Goal: Task Accomplishment & Management: Complete application form

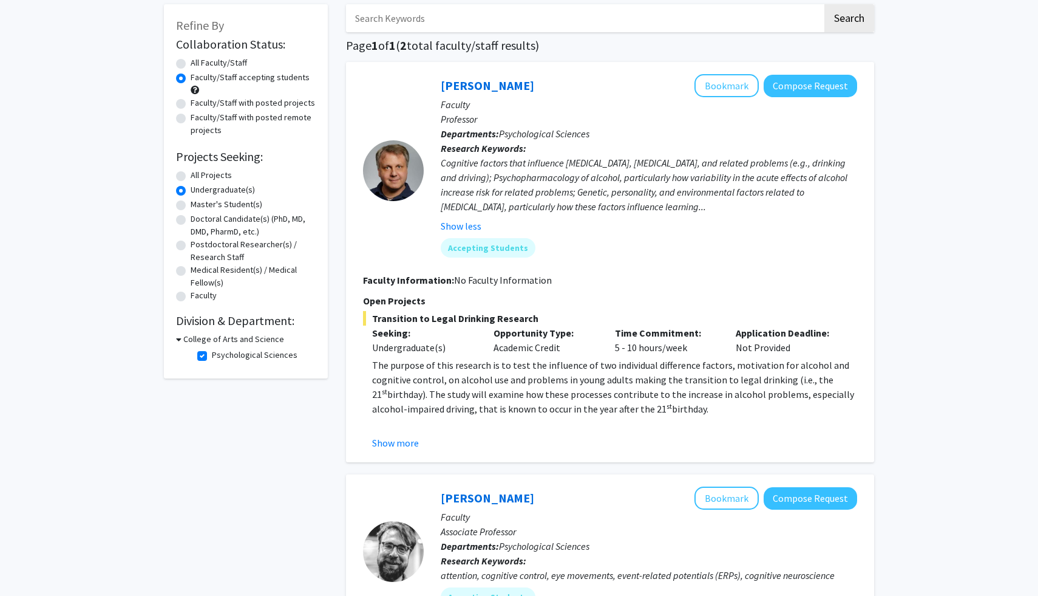
scroll to position [65, 0]
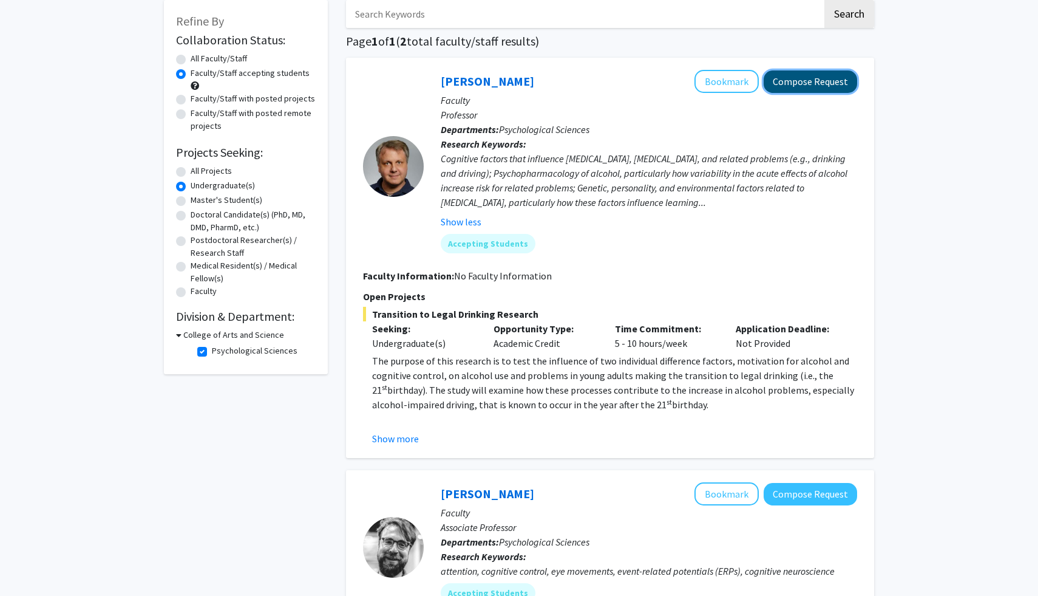
click at [799, 90] on button "Compose Request" at bounding box center [810, 81] width 93 height 22
click at [797, 85] on button "Compose Request" at bounding box center [810, 81] width 93 height 22
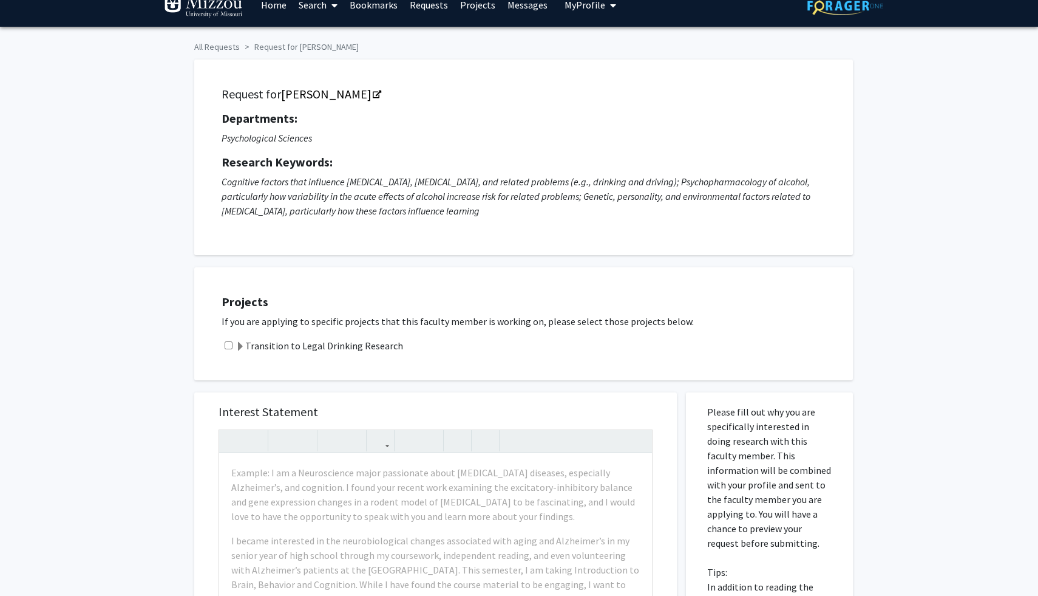
scroll to position [18, 0]
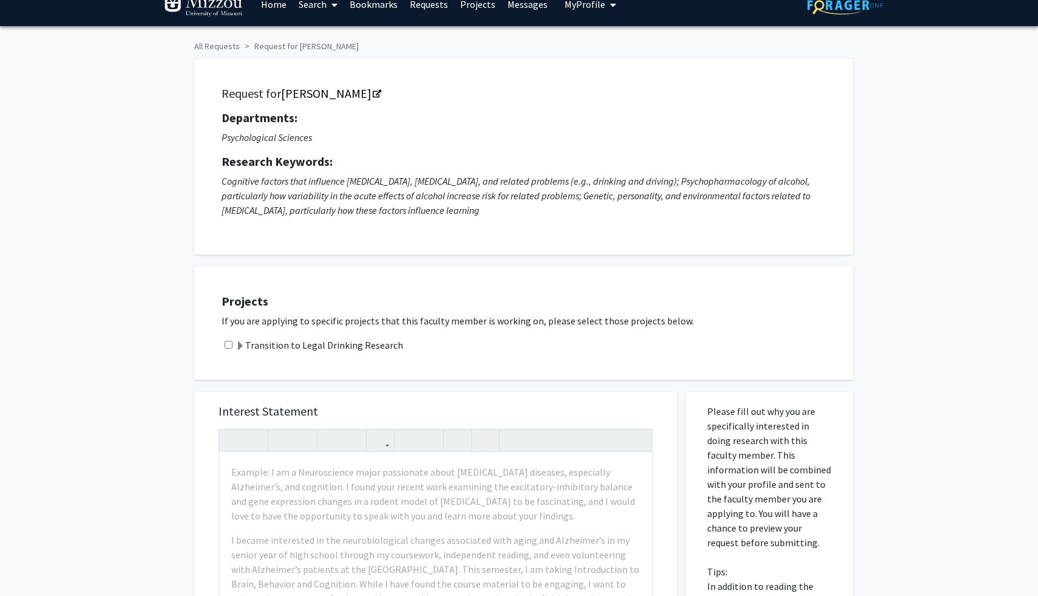
click at [228, 346] on input "checkbox" at bounding box center [229, 345] width 8 height 8
checkbox input "true"
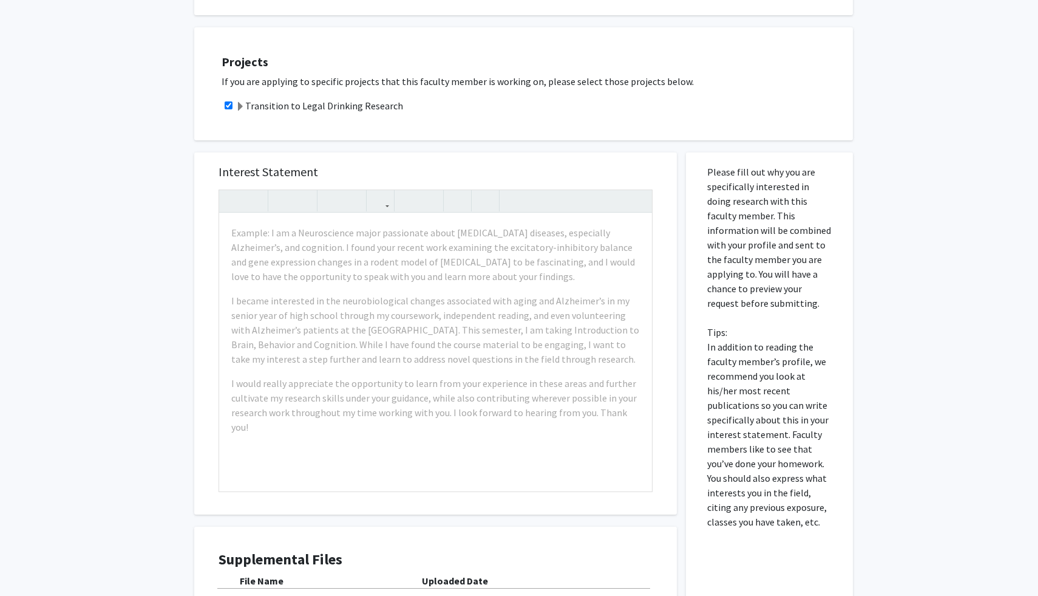
scroll to position [256, 0]
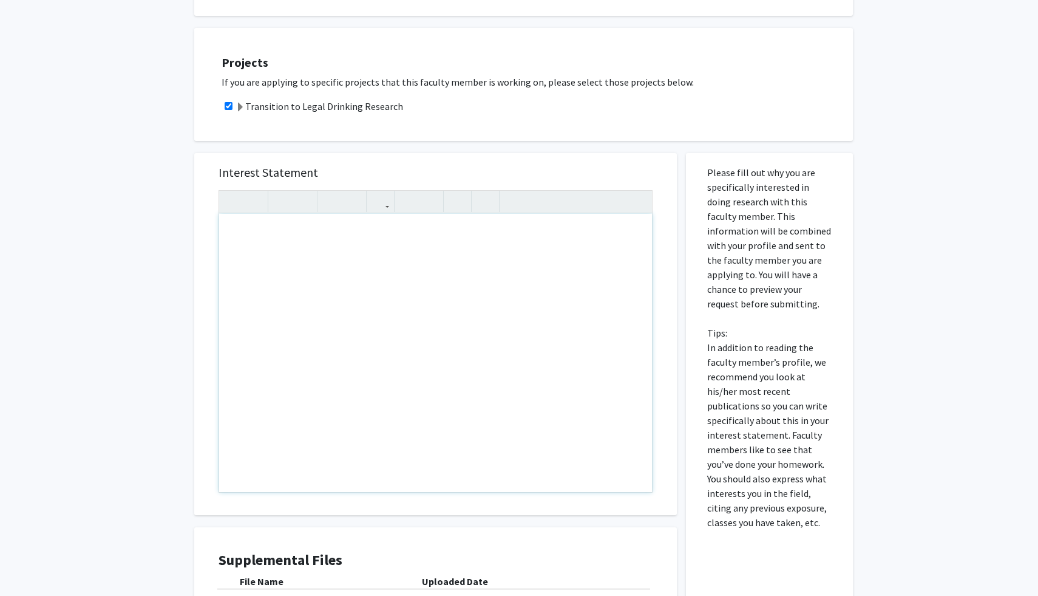
click at [541, 251] on div "Note to users with screen readers: Please press Alt+0 or Option+0 to deactivate…" at bounding box center [435, 353] width 433 height 278
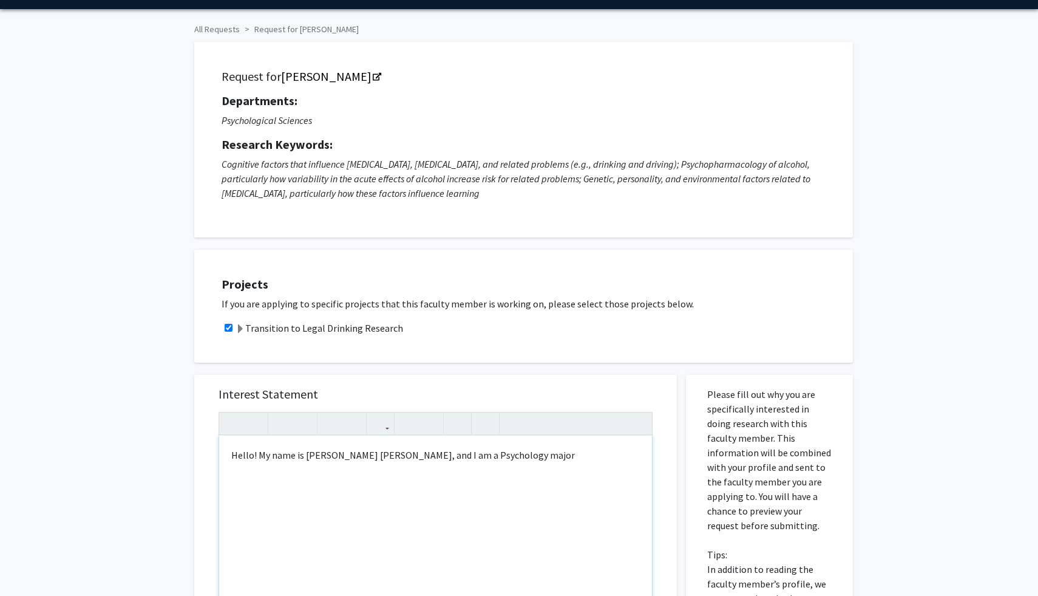
scroll to position [33, 0]
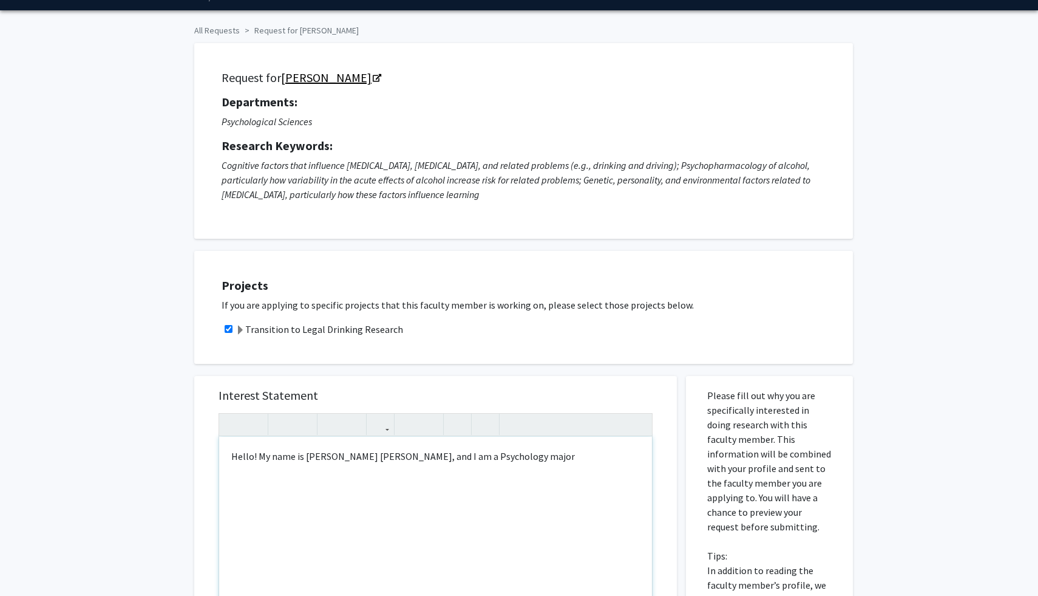
click at [373, 80] on icon "Opens in a new tab" at bounding box center [377, 79] width 8 height 8
click at [560, 463] on div "Hello! My name is [PERSON_NAME] [PERSON_NAME], and I am a Psychology major" at bounding box center [435, 576] width 433 height 278
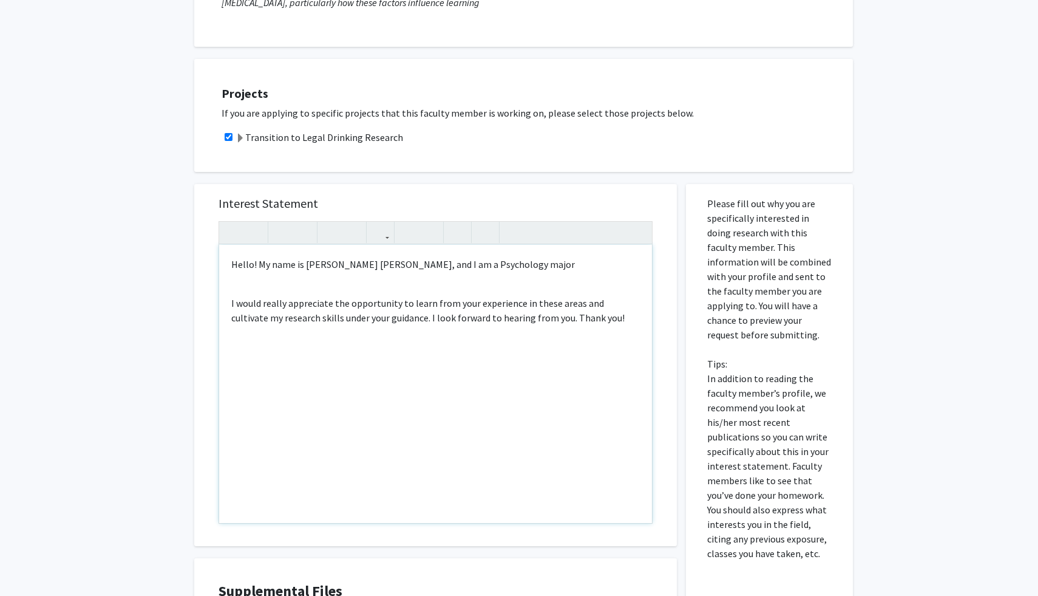
scroll to position [225, 0]
click at [567, 314] on p "I would really appreciate the opportunity to learn from your experience in thes…" at bounding box center [435, 310] width 409 height 29
click at [589, 307] on p "I would really appreciate the opportunity to learn from your experience in thes…" at bounding box center [435, 310] width 409 height 29
click at [565, 292] on div "Hello! My name is [PERSON_NAME] [PERSON_NAME], and I am a Psychology major I wo…" at bounding box center [435, 384] width 433 height 278
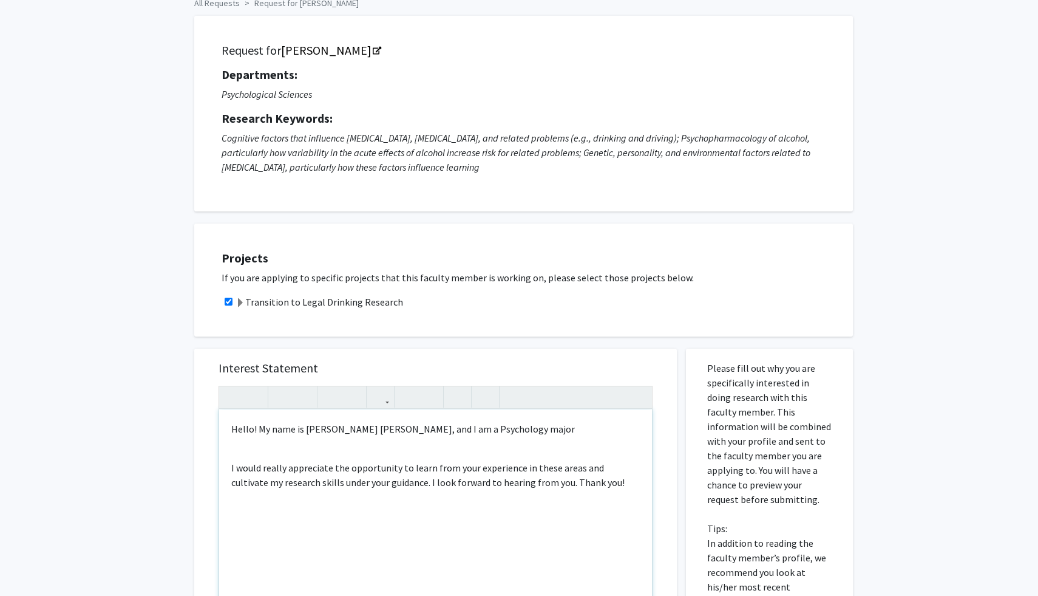
scroll to position [65, 0]
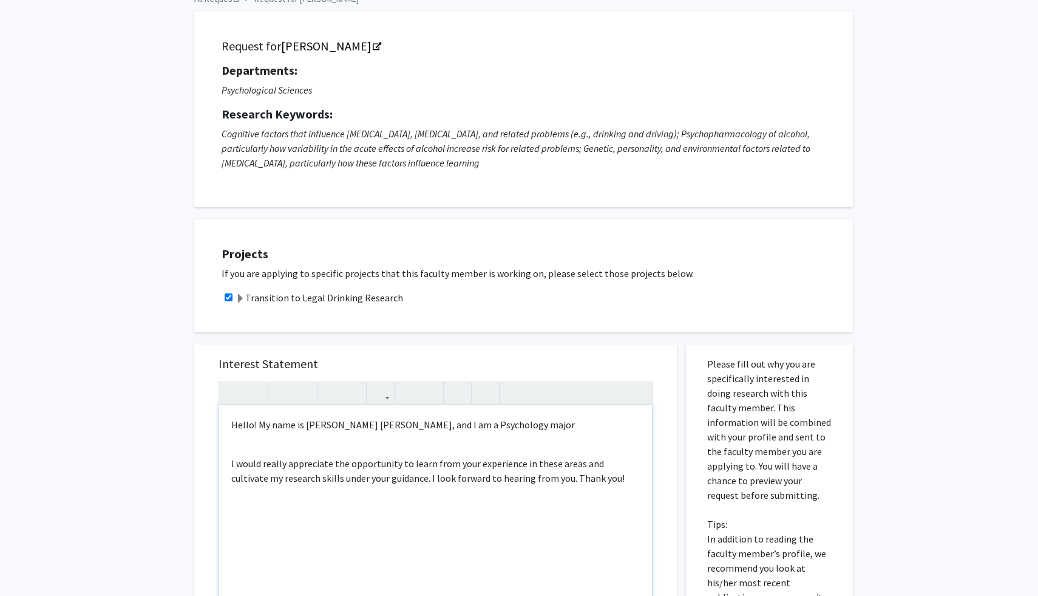
click at [598, 430] on p "Hello! My name is [PERSON_NAME] [PERSON_NAME], and I am a Psychology major" at bounding box center [435, 424] width 409 height 15
click at [600, 473] on p "I would really appreciate the opportunity to learn from your experience in thes…" at bounding box center [435, 470] width 409 height 29
click at [545, 470] on p "I would really appreciate the opportunity to learn from your experience in thes…" at bounding box center [435, 470] width 409 height 29
click at [568, 469] on p "I would really appreciate the opportunity to learn from your experience in thes…" at bounding box center [435, 470] width 409 height 29
click at [495, 477] on p "I would really appreciate the opportunity to learn from your experience in thes…" at bounding box center [435, 470] width 409 height 29
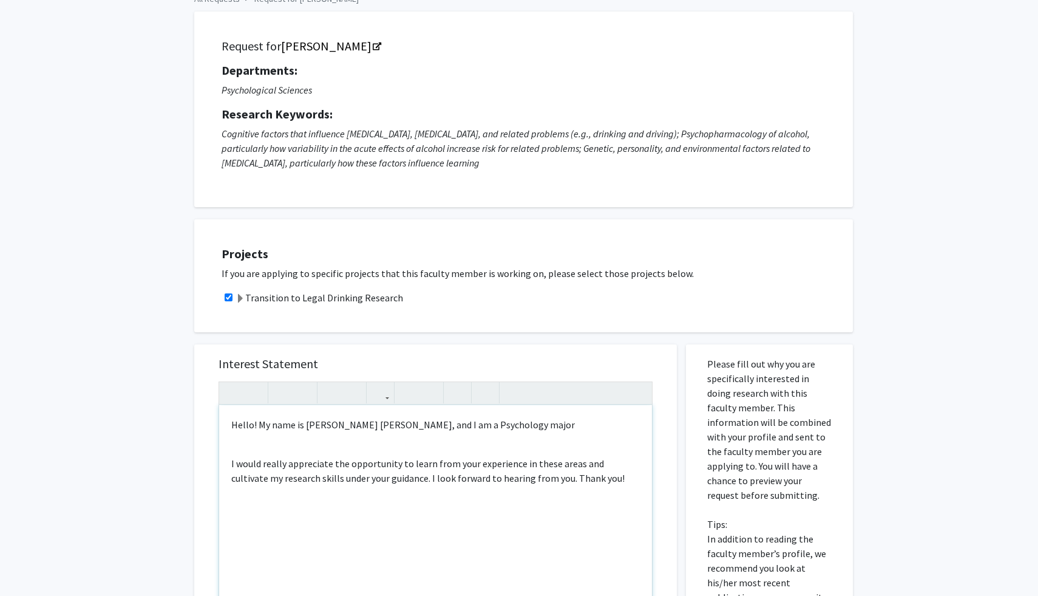
click at [423, 481] on p "I would really appreciate the opportunity to learn from your experience in thes…" at bounding box center [435, 470] width 409 height 29
click at [381, 481] on p "I would really appreciate the opportunity to learn from your experience in thes…" at bounding box center [435, 470] width 409 height 29
click at [542, 444] on div "Hello! My name is [PERSON_NAME] [PERSON_NAME], and I am a Psychology major I wo…" at bounding box center [435, 544] width 433 height 278
click at [535, 435] on div "Hello! My name is [PERSON_NAME] [PERSON_NAME], and I am a Psychology major I wo…" at bounding box center [435, 544] width 433 height 278
click at [527, 429] on p "Hello! My name is [PERSON_NAME] [PERSON_NAME], and I am a Psychology major" at bounding box center [435, 424] width 409 height 15
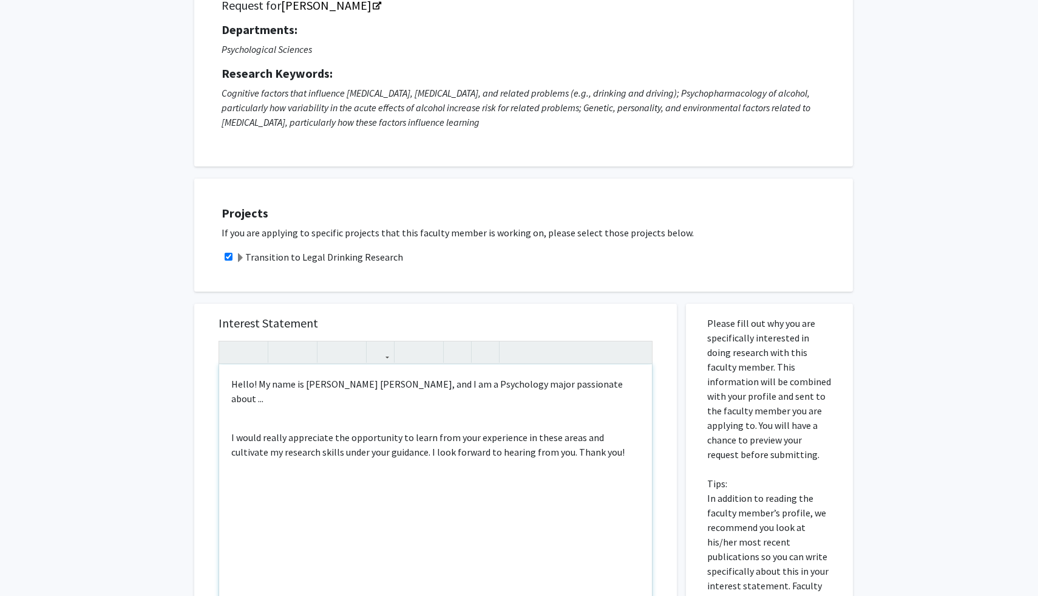
scroll to position [98, 0]
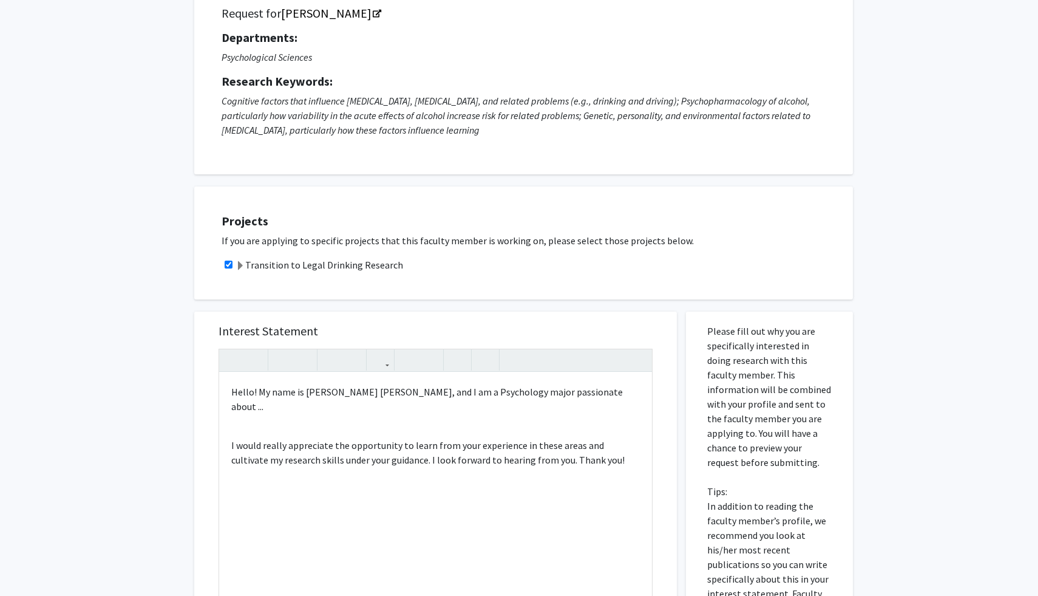
drag, startPoint x: 221, startPoint y: 102, endPoint x: 543, endPoint y: 146, distance: 324.8
click at [543, 146] on div "Request for [PERSON_NAME] Departments: Psychological Sciences Research Keywords…" at bounding box center [523, 76] width 628 height 165
copy icon "Cognitive factors that influence [MEDICAL_DATA], [MEDICAL_DATA], and related pr…"
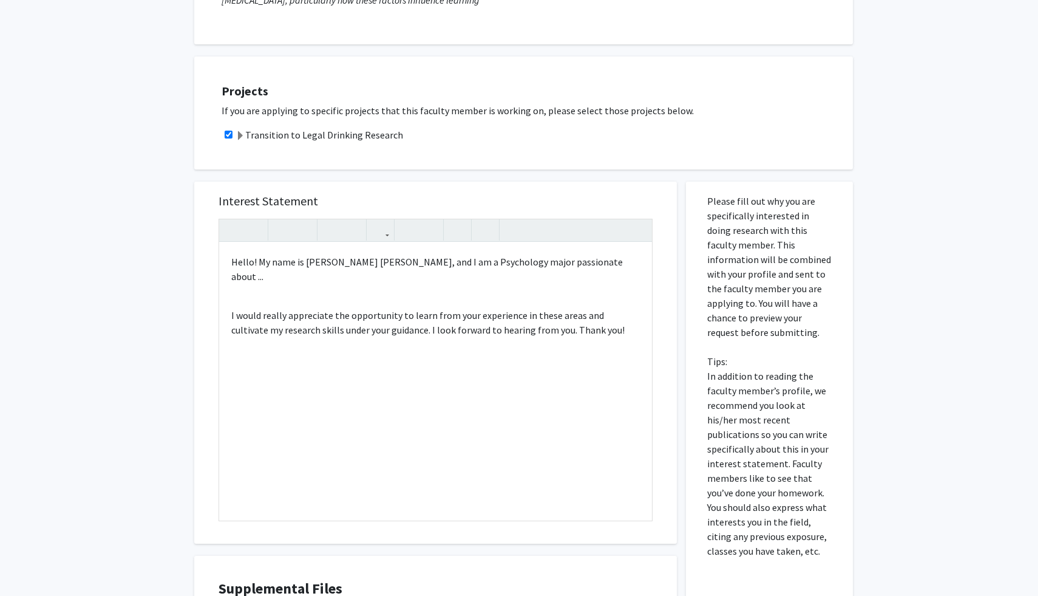
scroll to position [291, 0]
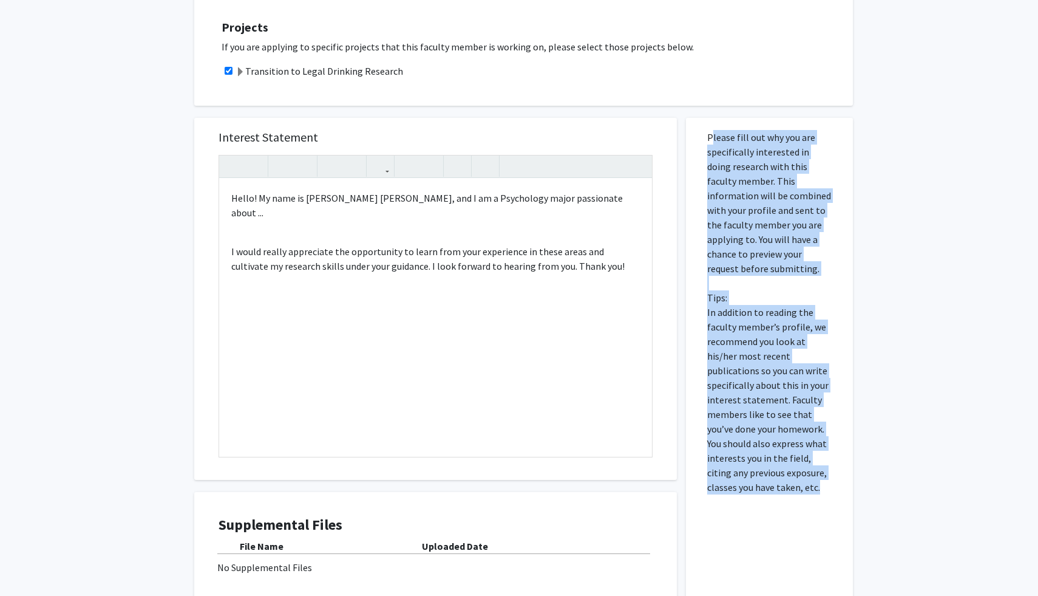
drag, startPoint x: 703, startPoint y: 136, endPoint x: 799, endPoint y: 488, distance: 364.4
click at [799, 488] on div "Please fill out why you are specifically interested in doing research with this…" at bounding box center [769, 386] width 149 height 537
copy p "Please fill out why you are specifically interested in doing research with this…"
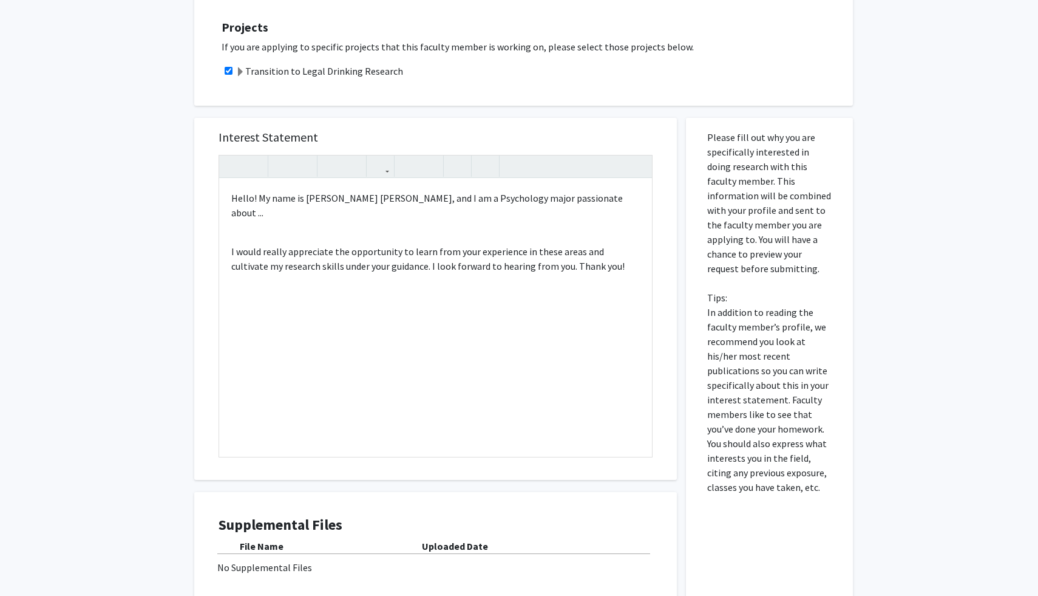
click at [607, 103] on div "Projects If you are applying to specific projects that this faculty member is w…" at bounding box center [523, 49] width 659 height 113
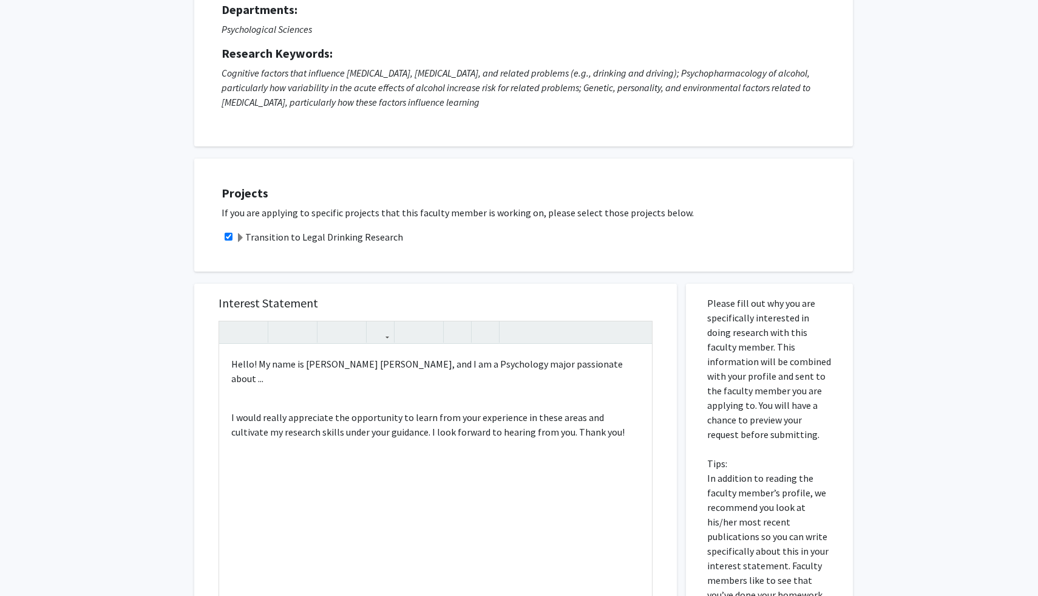
scroll to position [118, 0]
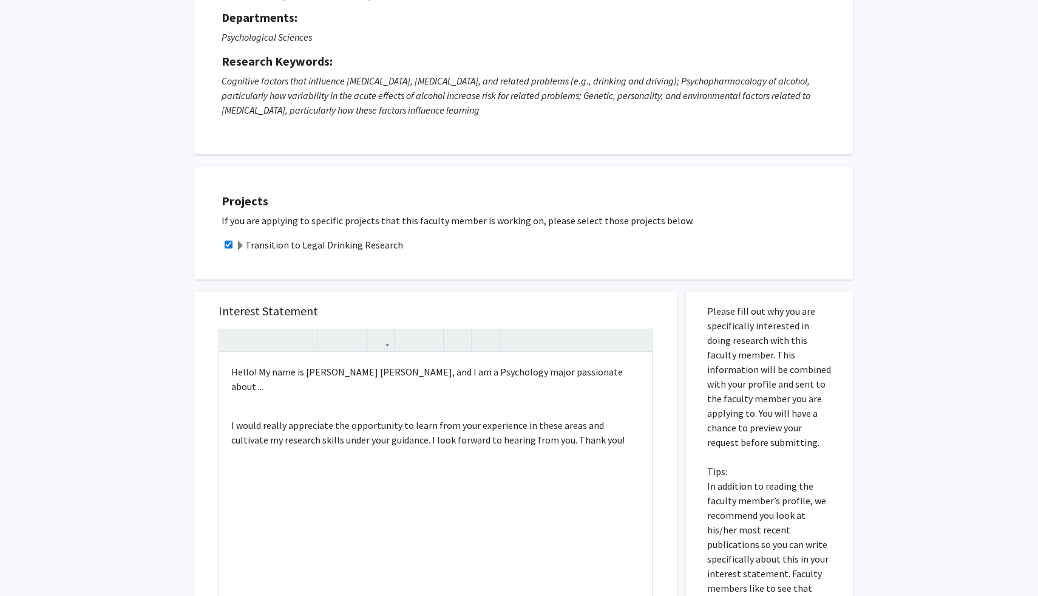
drag, startPoint x: 221, startPoint y: 79, endPoint x: 518, endPoint y: 123, distance: 300.1
click at [519, 123] on div "Request for [PERSON_NAME] Departments: Psychological Sciences Research Keywords…" at bounding box center [523, 56] width 628 height 165
copy icon "Cognitive factors that influence [MEDICAL_DATA], [MEDICAL_DATA], and related pr…"
click at [681, 144] on div "Request for [PERSON_NAME] Departments: Psychological Sciences Research Keywords…" at bounding box center [523, 56] width 659 height 195
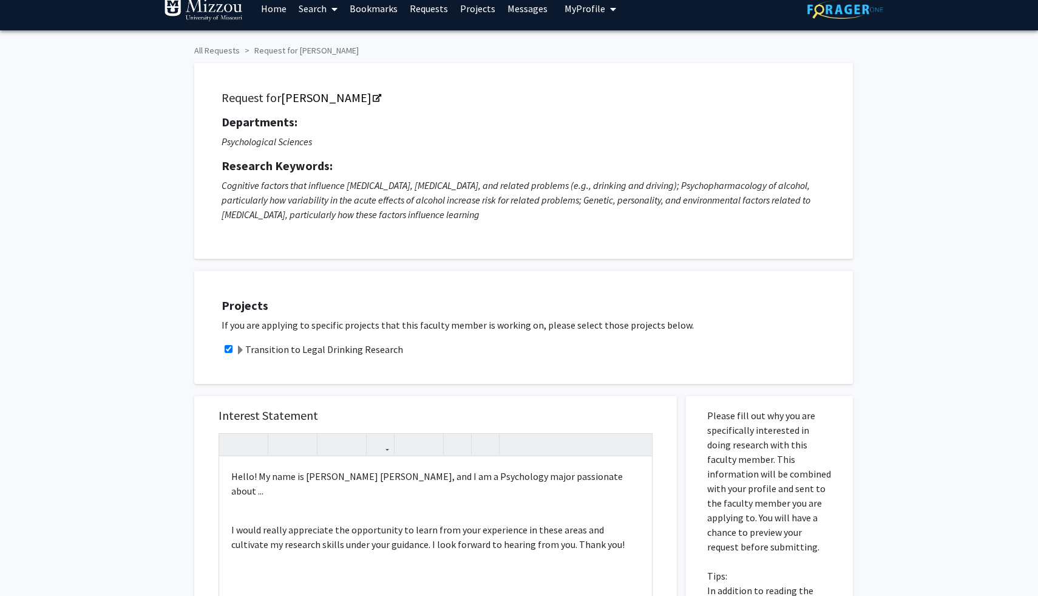
scroll to position [0, 0]
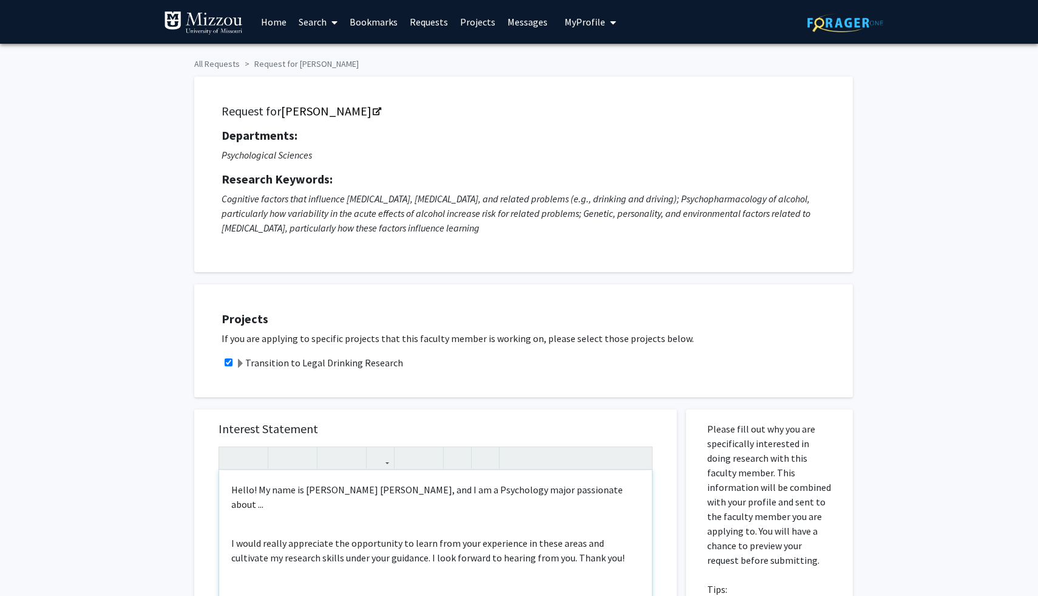
click at [592, 486] on p "Hello! My name is [PERSON_NAME] [PERSON_NAME], and I am a Psychology major pass…" at bounding box center [435, 496] width 409 height 29
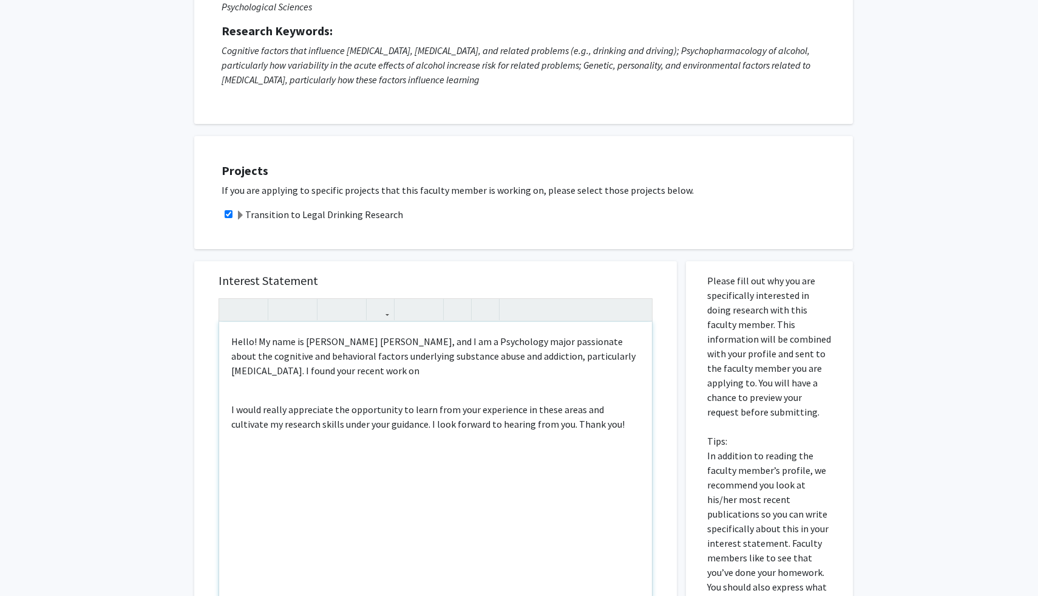
scroll to position [158, 0]
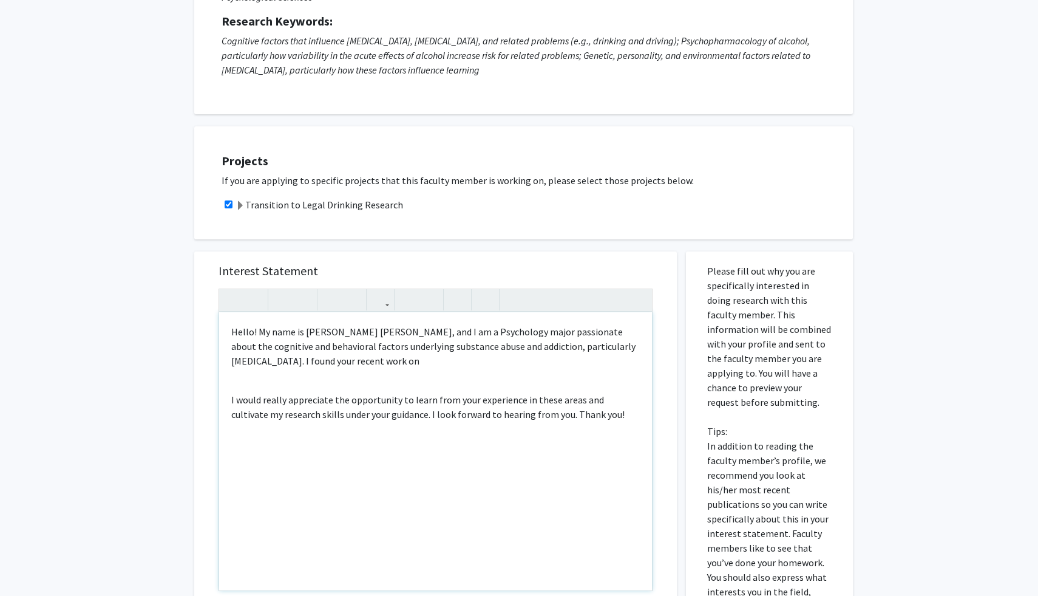
click at [621, 412] on p "I would really appreciate the opportunity to learn from your experience in thes…" at bounding box center [435, 406] width 409 height 29
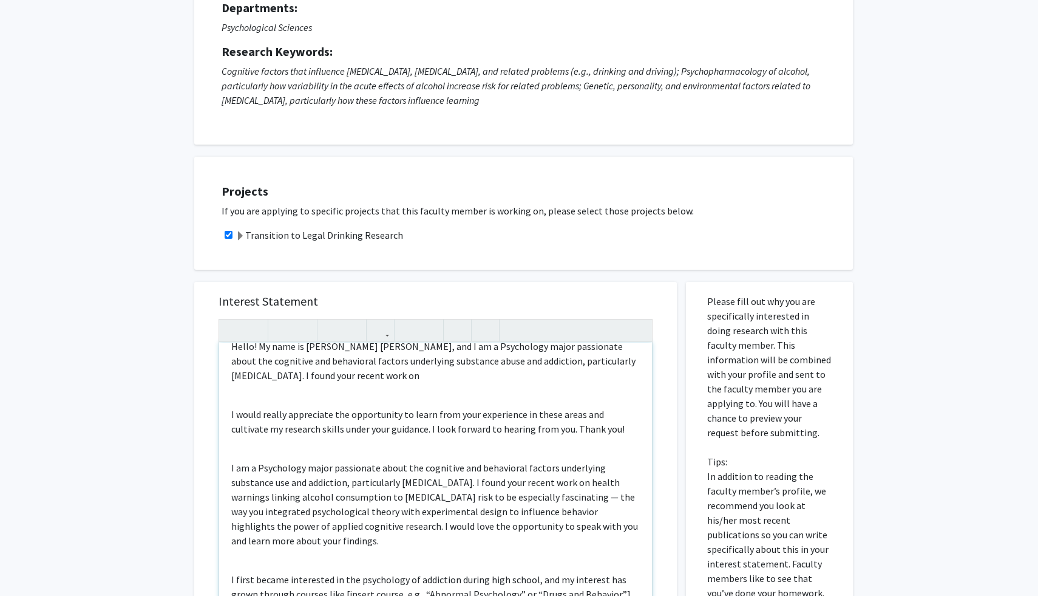
scroll to position [0, 0]
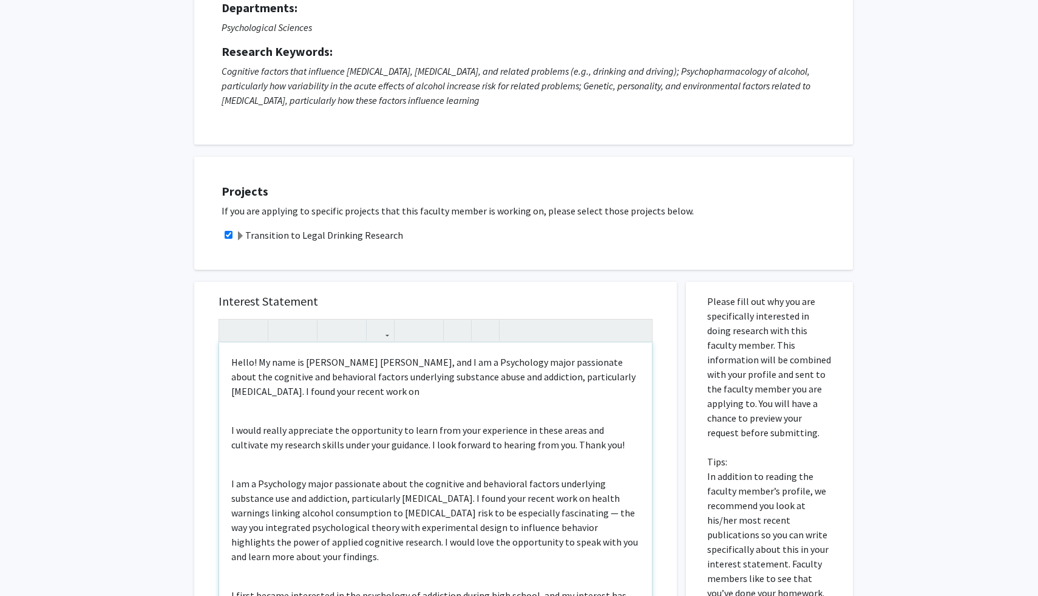
click at [443, 393] on p "Hello! My name is [PERSON_NAME] [PERSON_NAME], and I am a Psychology major pass…" at bounding box center [435, 377] width 409 height 44
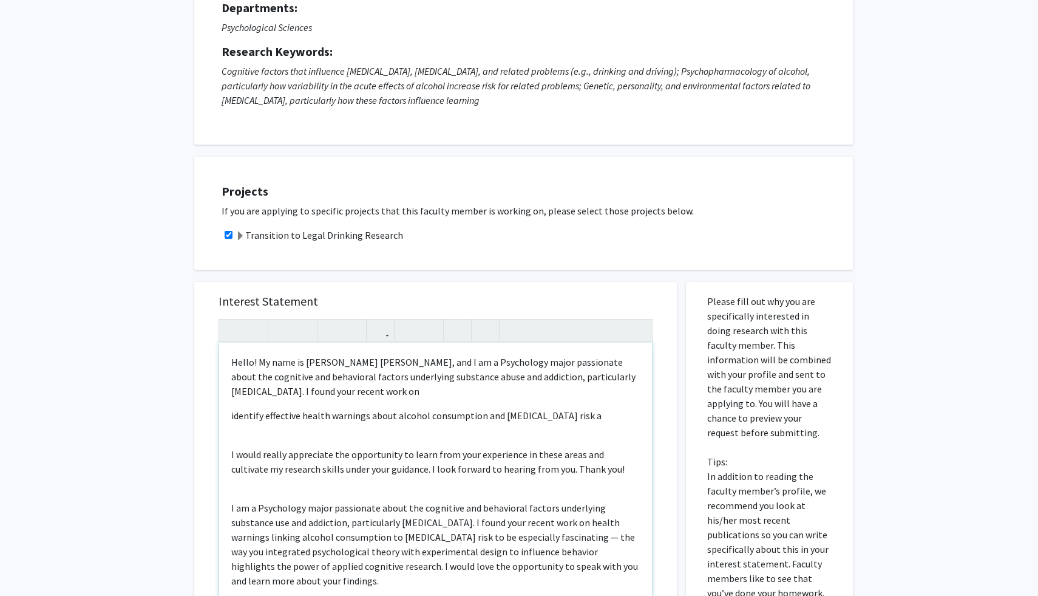
click at [525, 390] on p "Hello! My name is [PERSON_NAME] [PERSON_NAME], and I am a Psychology major pass…" at bounding box center [435, 377] width 409 height 44
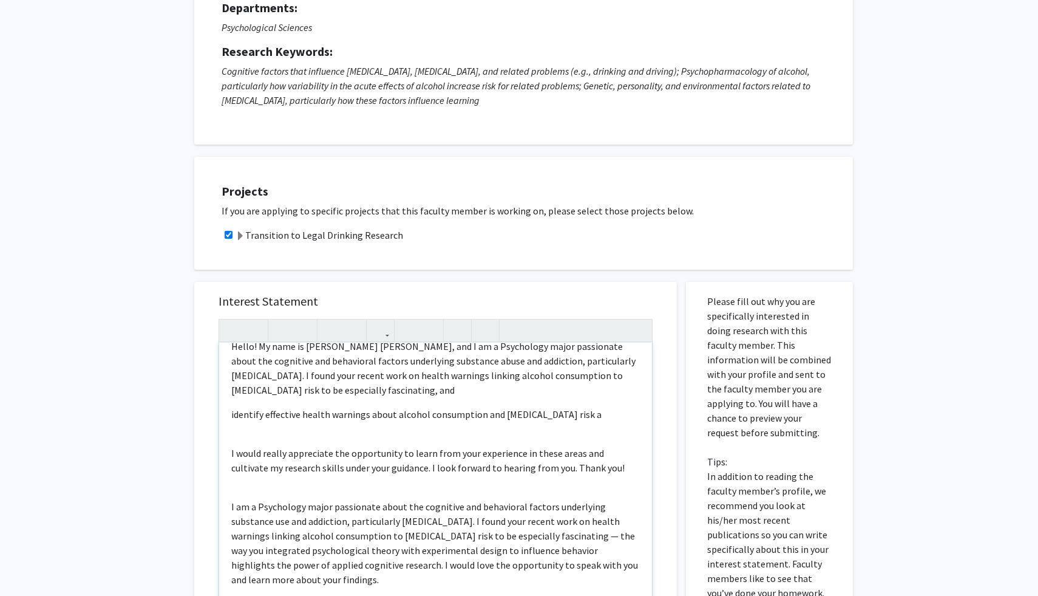
scroll to position [16, 0]
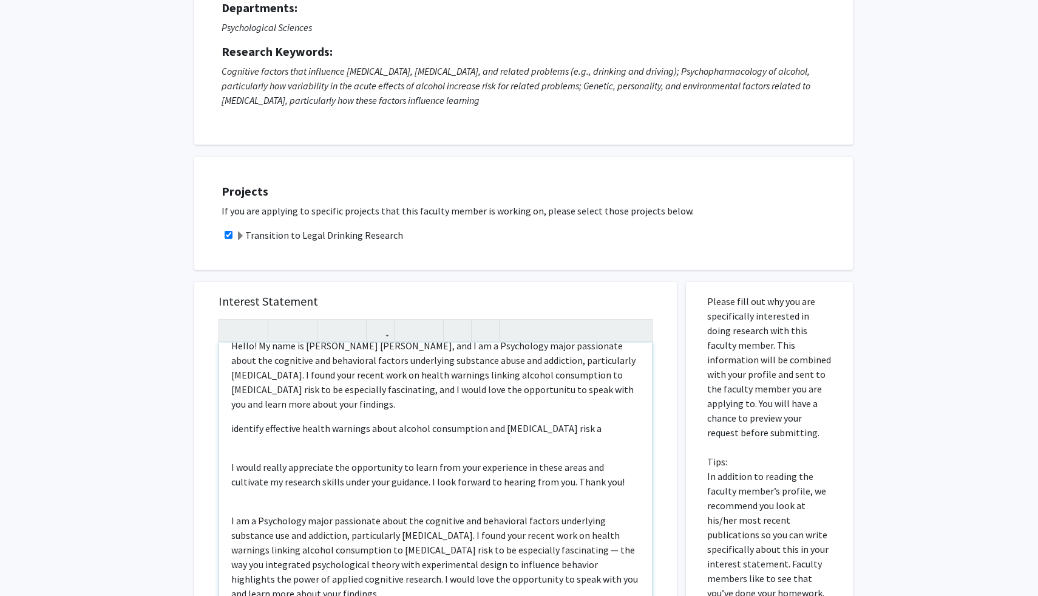
click at [382, 410] on p "Hello! My name is [PERSON_NAME] [PERSON_NAME], and I am a Psychology major pass…" at bounding box center [435, 374] width 409 height 73
click at [455, 392] on p "Hello! My name is [PERSON_NAME] [PERSON_NAME], and I am a Psychology major pass…" at bounding box center [435, 374] width 409 height 73
click at [419, 405] on p "Hello! My name is [PERSON_NAME] [PERSON_NAME], and I am a Psychology major pass…" at bounding box center [435, 374] width 409 height 73
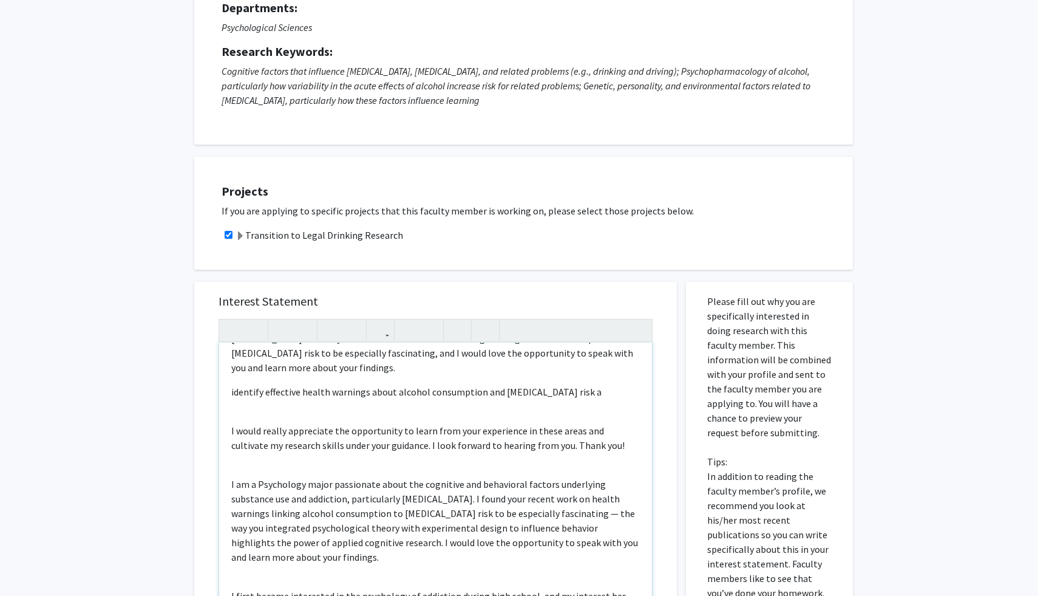
scroll to position [54, 0]
drag, startPoint x: 309, startPoint y: 551, endPoint x: 251, endPoint y: 515, distance: 68.7
click at [251, 515] on p "I am a Psychology major passionate about the cognitive and behavioral factors u…" at bounding box center [435, 518] width 409 height 87
click at [236, 502] on p "I am a Psychology major passionate about the cognitive and behavioral factors u…" at bounding box center [435, 518] width 409 height 87
click at [229, 485] on div "Hello! My name is [PERSON_NAME] [PERSON_NAME], and I am a Psychology major pass…" at bounding box center [435, 481] width 433 height 278
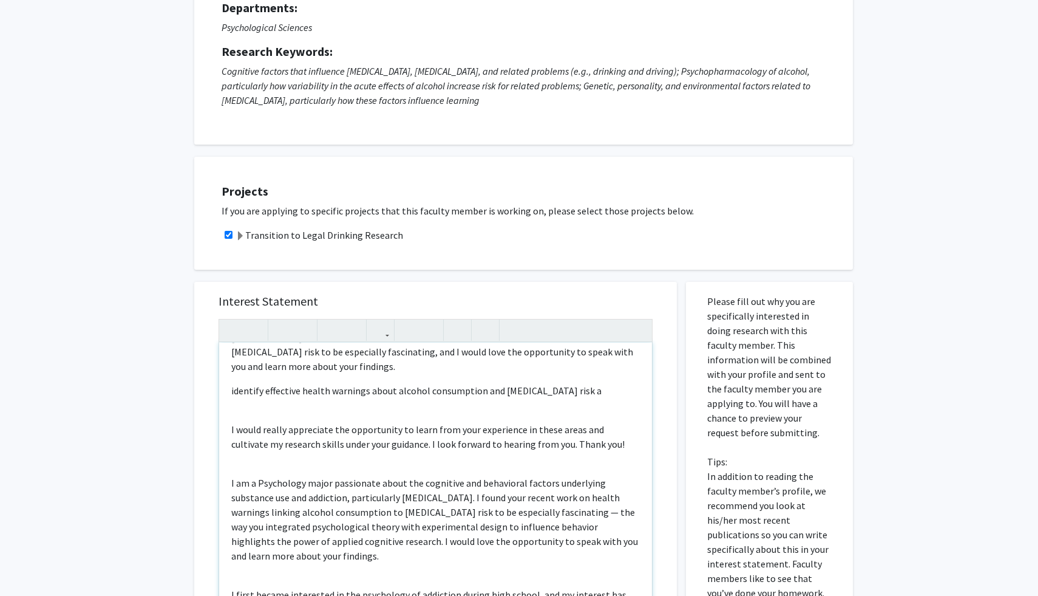
drag, startPoint x: 228, startPoint y: 484, endPoint x: 316, endPoint y: 556, distance: 114.4
click at [317, 557] on div "Hello! My name is [PERSON_NAME] [PERSON_NAME], and I am a Psychology major pass…" at bounding box center [435, 481] width 433 height 278
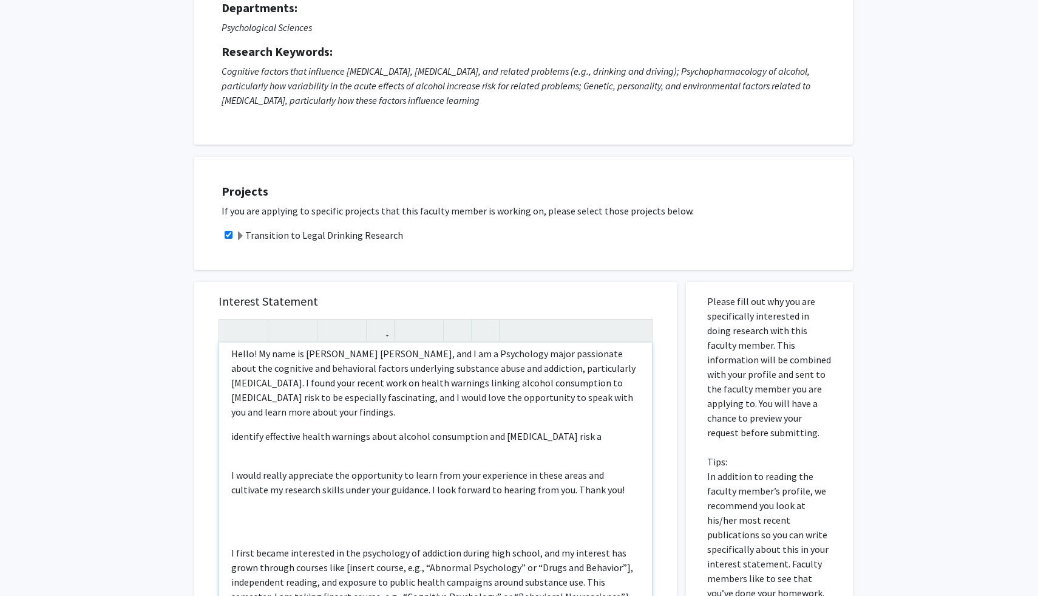
scroll to position [7, 0]
click at [340, 418] on p "Hello! My name is [PERSON_NAME] [PERSON_NAME], and I am a Psychology major pass…" at bounding box center [435, 384] width 409 height 73
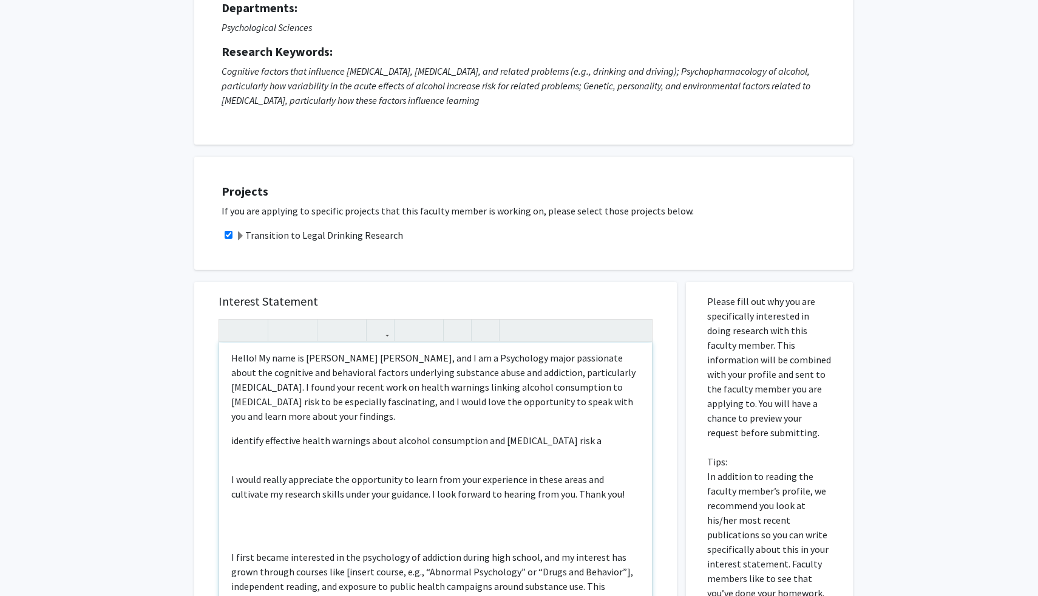
click at [328, 393] on p "Hello! My name is [PERSON_NAME] [PERSON_NAME], and I am a Psychology major pass…" at bounding box center [435, 386] width 409 height 73
click at [373, 397] on p "Hello! My name is [PERSON_NAME] [PERSON_NAME], and I am a Psychology major pass…" at bounding box center [435, 386] width 409 height 73
click at [351, 419] on p "Hello! My name is [PERSON_NAME] [PERSON_NAME], and I am a Psychology major pass…" at bounding box center [435, 386] width 409 height 73
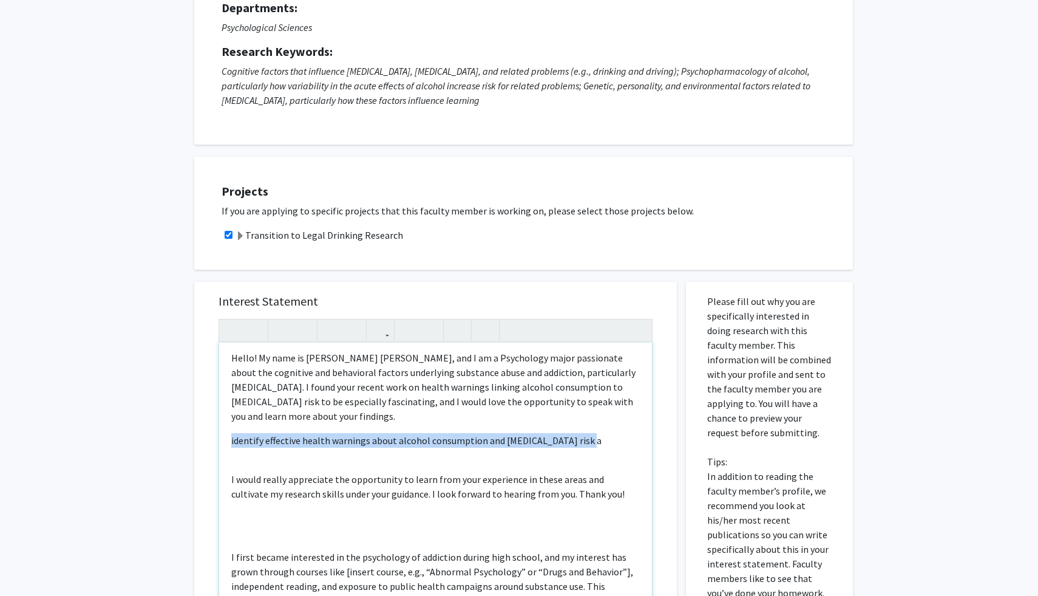
drag, startPoint x: 581, startPoint y: 440, endPoint x: 219, endPoint y: 433, distance: 362.5
click at [219, 433] on div "Hello! My name is [PERSON_NAME] [PERSON_NAME], and I am a Psychology major pass…" at bounding box center [435, 481] width 433 height 278
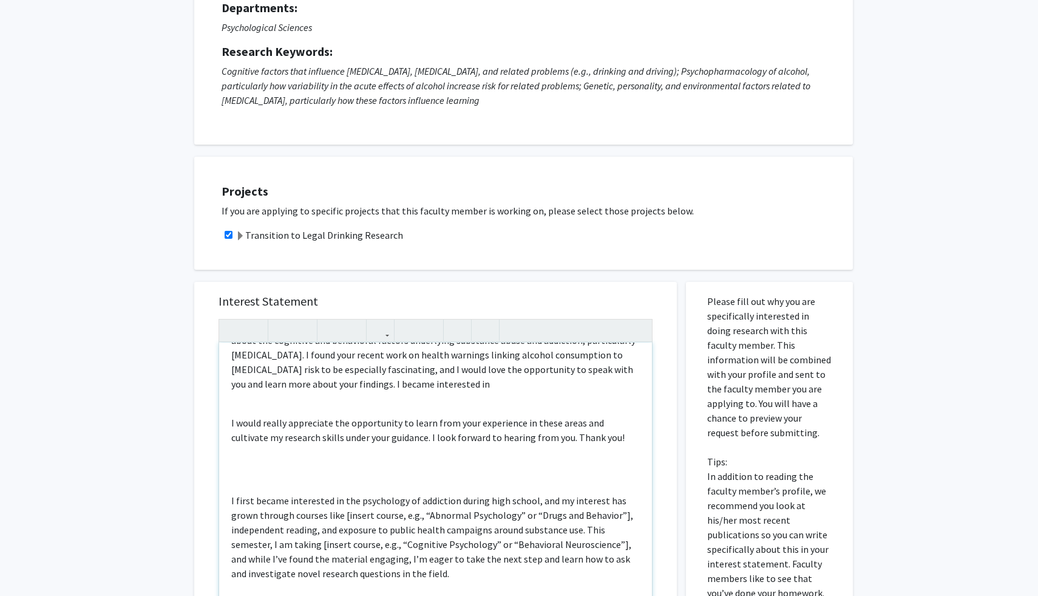
scroll to position [35, 0]
drag, startPoint x: 373, startPoint y: 386, endPoint x: 314, endPoint y: 386, distance: 58.9
click at [313, 386] on p "Hello! My name is [PERSON_NAME] [PERSON_NAME], and I am a Psychology major pass…" at bounding box center [435, 356] width 409 height 73
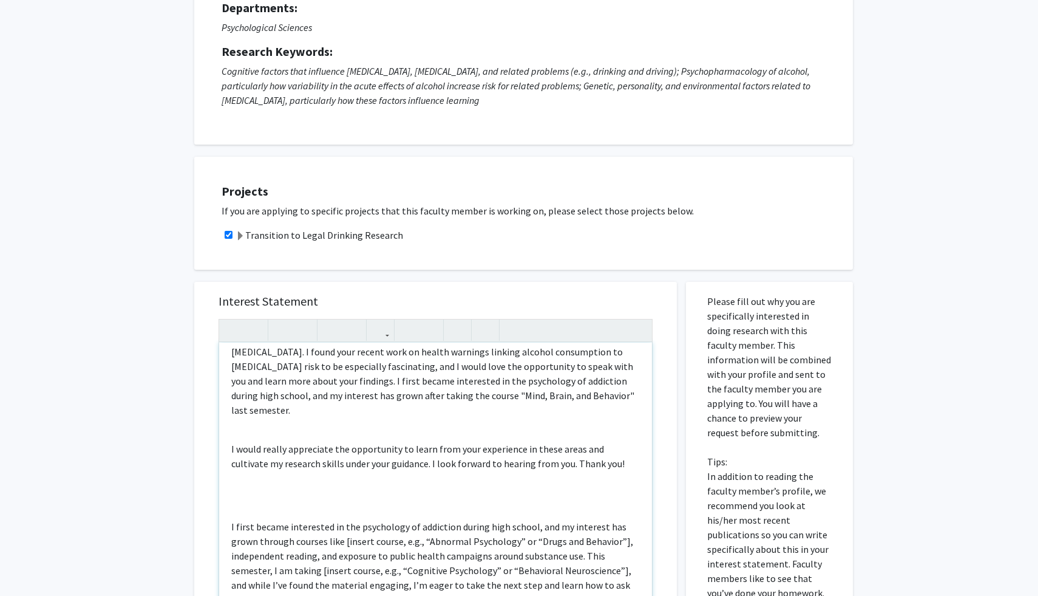
scroll to position [43, 0]
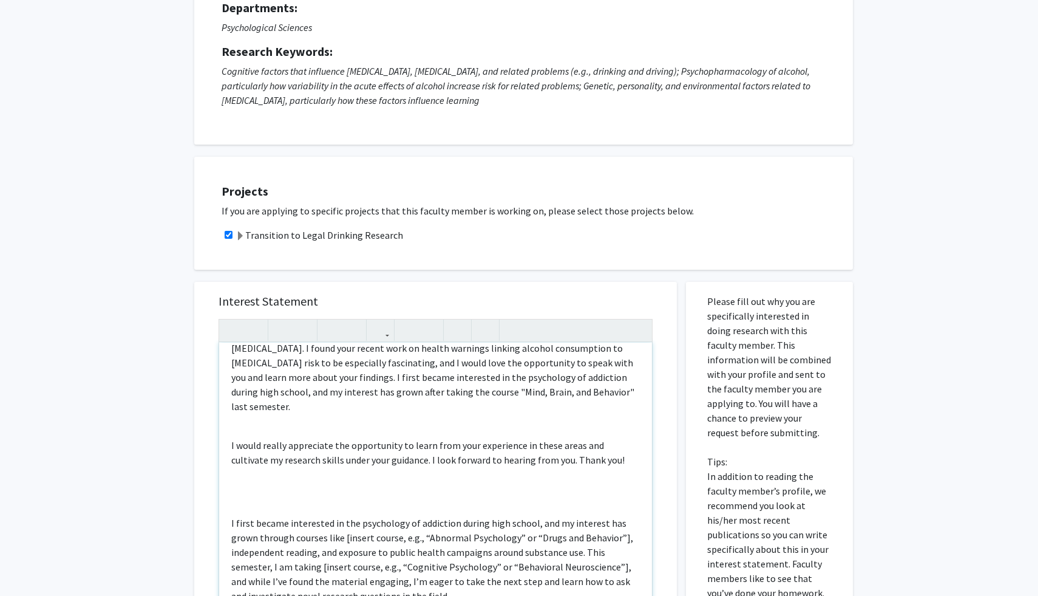
click at [576, 381] on p "Hello! My name is [PERSON_NAME] [PERSON_NAME], and I am a Psychology major pass…" at bounding box center [435, 362] width 409 height 102
click at [520, 390] on p "Hello! My name is [PERSON_NAME] [PERSON_NAME], and I am a Psychology major pass…" at bounding box center [435, 362] width 409 height 102
click at [560, 393] on p "Hello! My name is [PERSON_NAME] [PERSON_NAME], and I am a Psychology major pass…" at bounding box center [435, 362] width 409 height 102
click at [297, 393] on p "Hello! My name is [PERSON_NAME] [PERSON_NAME], and I am a Psychology major pass…" at bounding box center [435, 362] width 409 height 102
click at [294, 396] on p "Hello! My name is [PERSON_NAME] [PERSON_NAME], and I am a Psychology major pass…" at bounding box center [435, 362] width 409 height 102
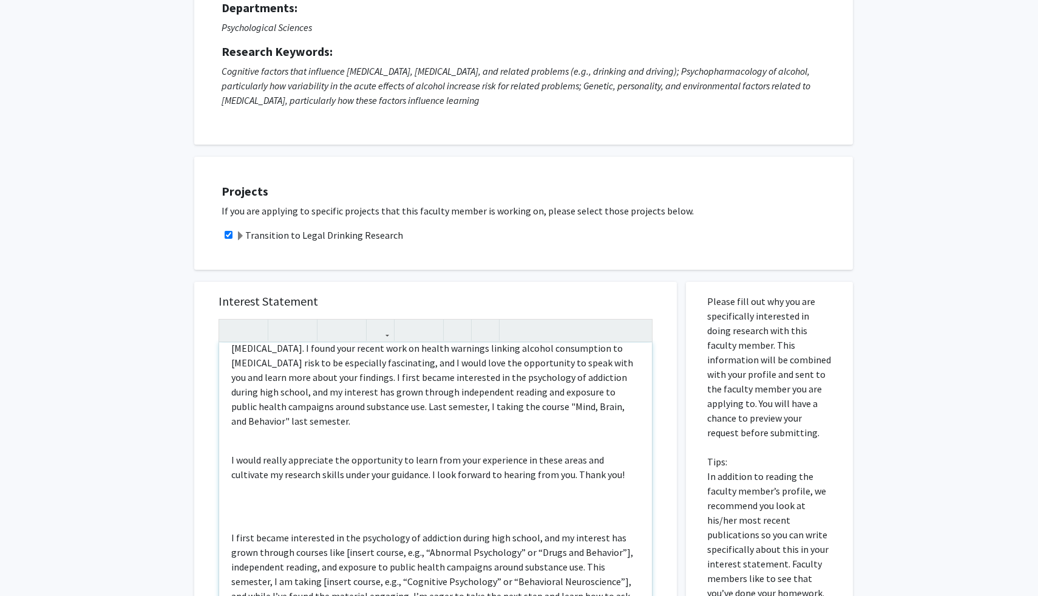
click at [338, 409] on p "Hello! My name is [PERSON_NAME] [PERSON_NAME], and I am a Psychology major pass…" at bounding box center [435, 369] width 409 height 117
drag, startPoint x: 559, startPoint y: 412, endPoint x: 497, endPoint y: 407, distance: 61.5
click at [497, 409] on p "Hello! My name is [PERSON_NAME] [PERSON_NAME], and I am a Psychology major pass…" at bounding box center [435, 369] width 409 height 117
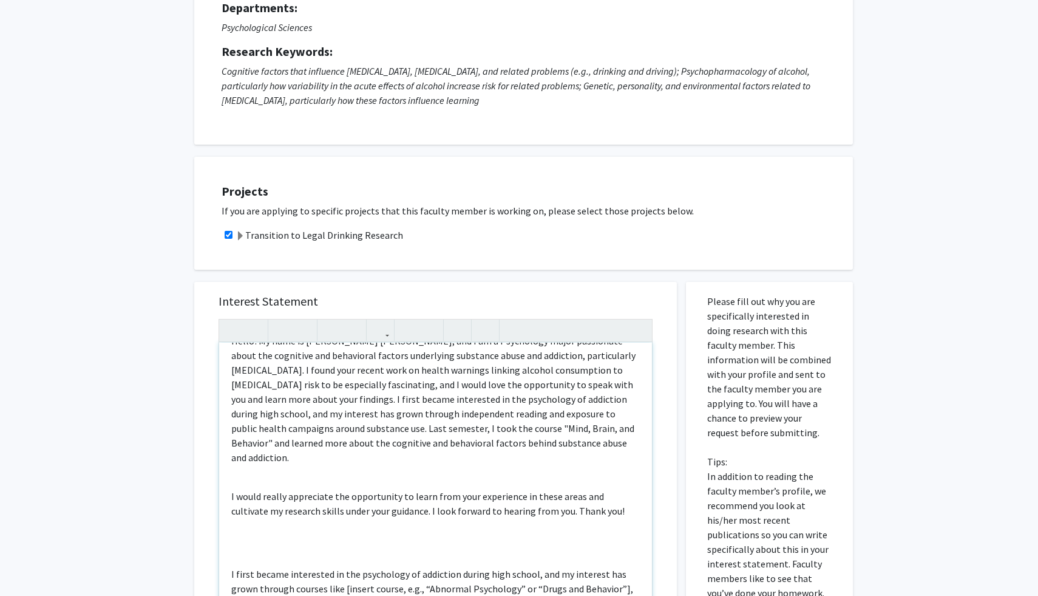
scroll to position [26, 0]
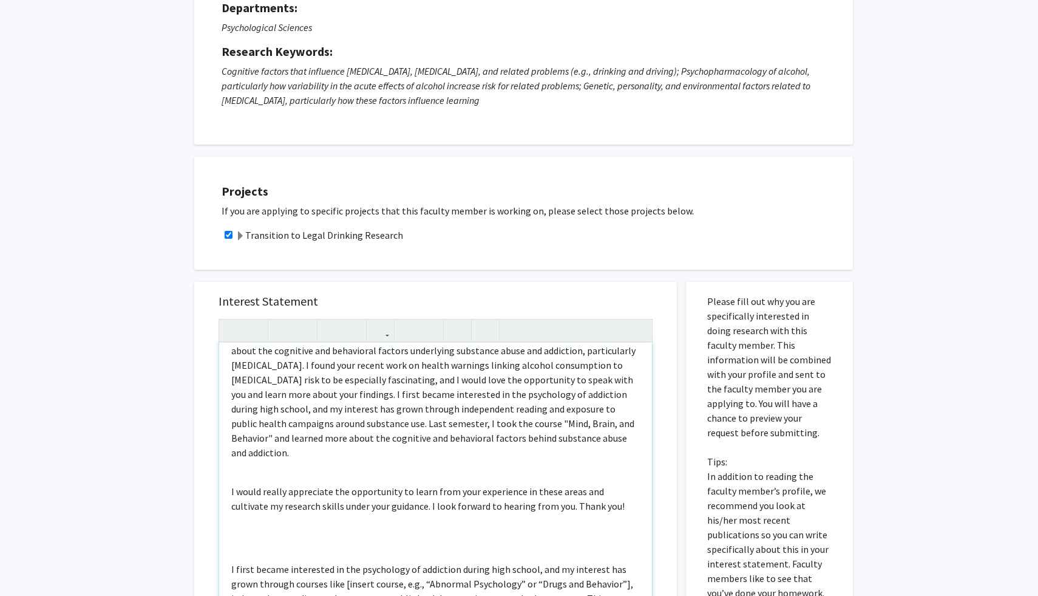
click at [531, 438] on p "Hello! My name is [PERSON_NAME] [PERSON_NAME], and I am a Psychology major pass…" at bounding box center [435, 393] width 409 height 131
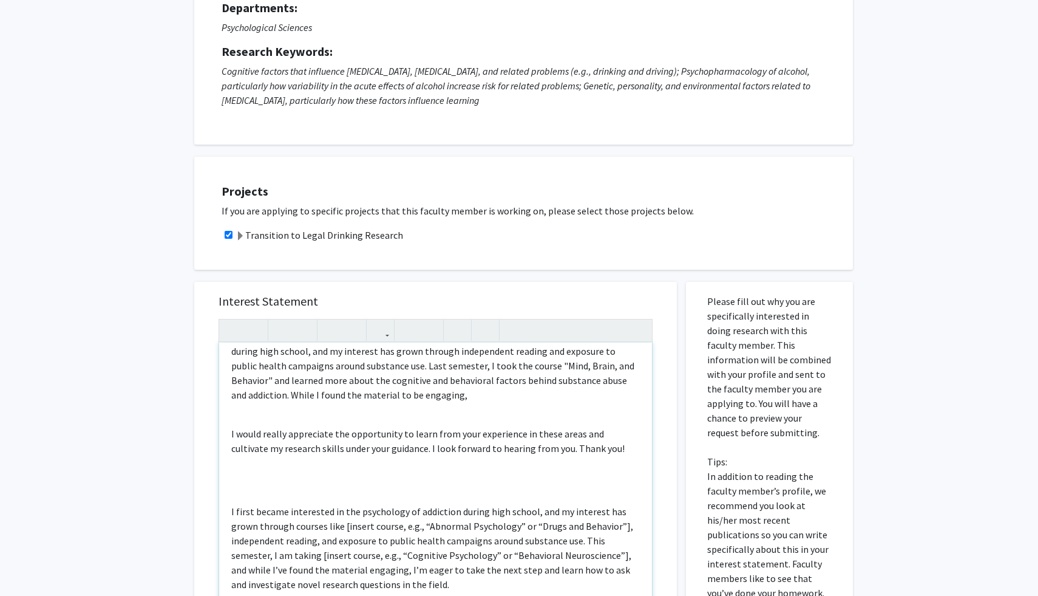
scroll to position [86, 0]
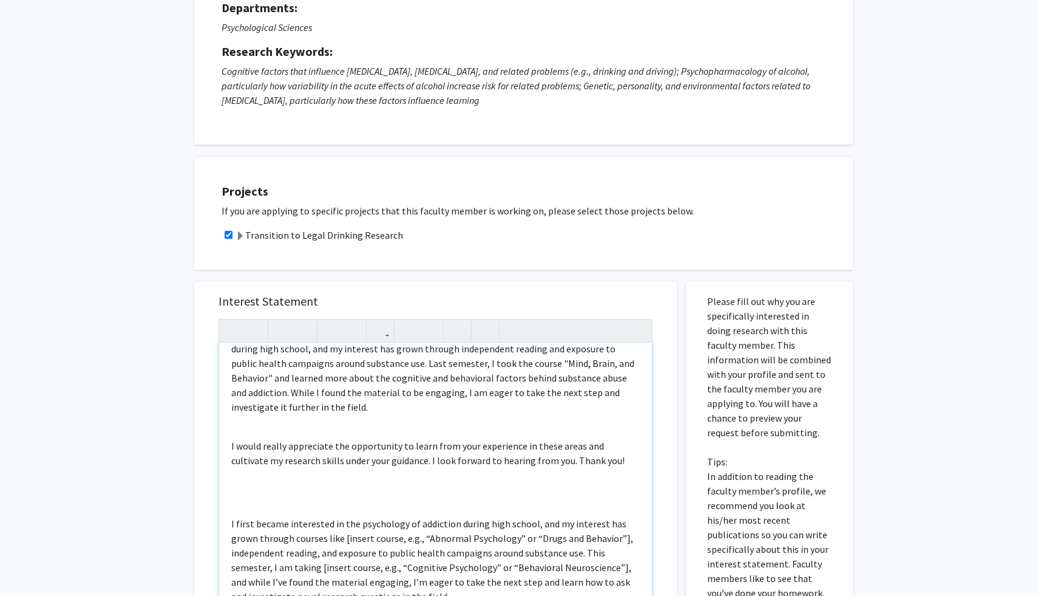
click at [573, 392] on p "Hello! My name is [PERSON_NAME] [PERSON_NAME], and I am a Psychology major pass…" at bounding box center [435, 341] width 409 height 146
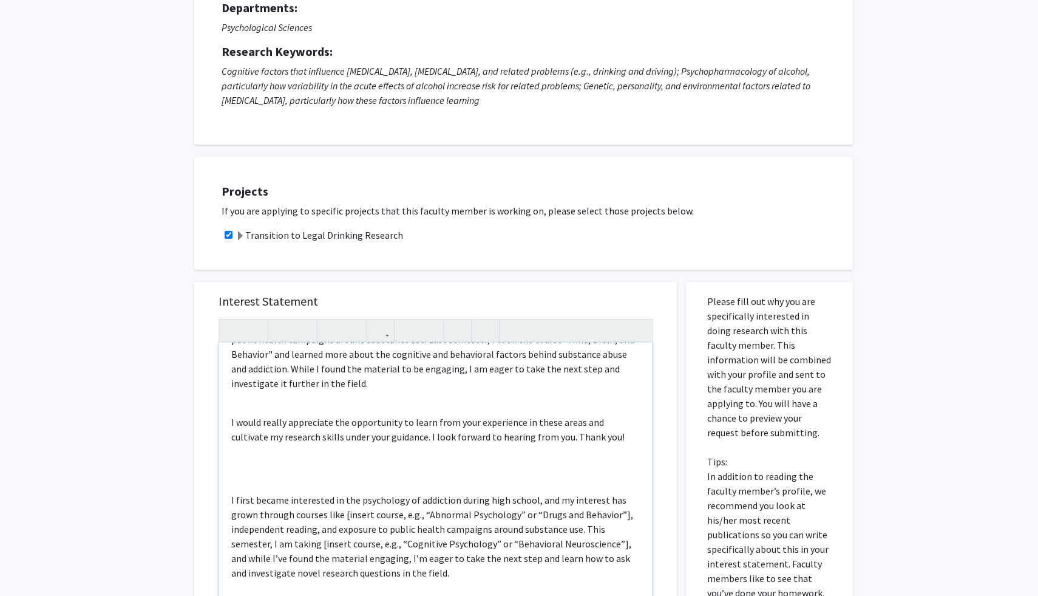
scroll to position [119, 0]
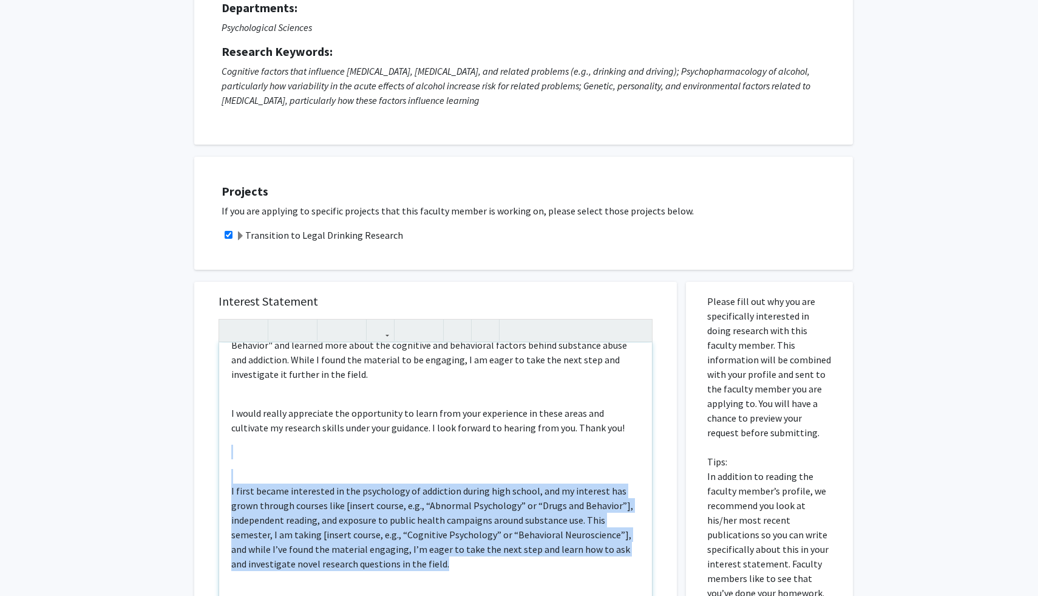
drag, startPoint x: 421, startPoint y: 545, endPoint x: 246, endPoint y: 461, distance: 193.6
click at [246, 461] on div "Hello! My name is [PERSON_NAME] [PERSON_NAME], and I am a Psychology major pass…" at bounding box center [435, 481] width 433 height 278
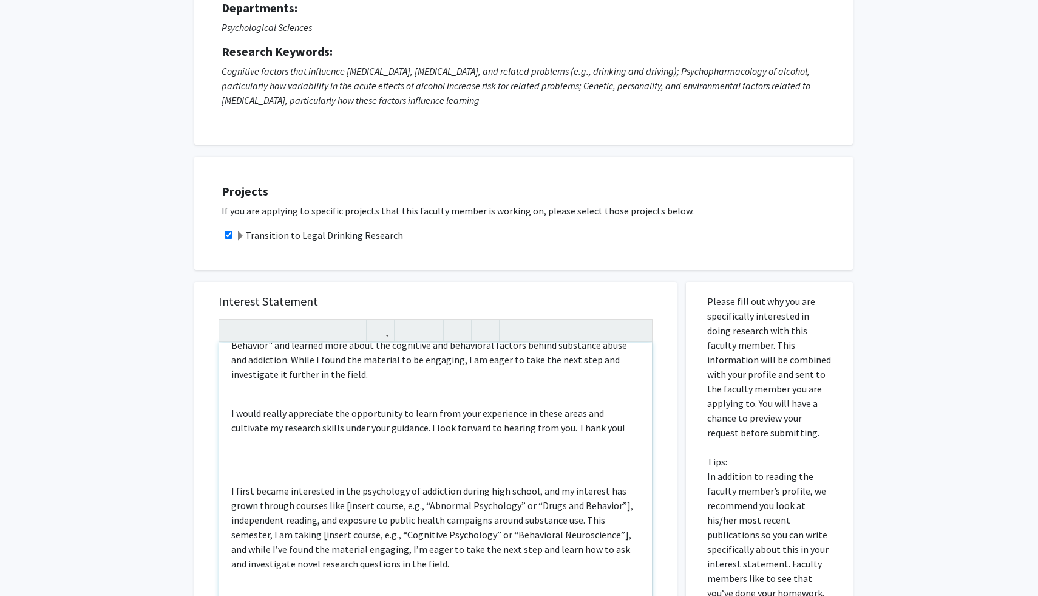
click at [455, 449] on div "Hello! My name is [PERSON_NAME] [PERSON_NAME], and I am a Psychology major pass…" at bounding box center [435, 481] width 433 height 278
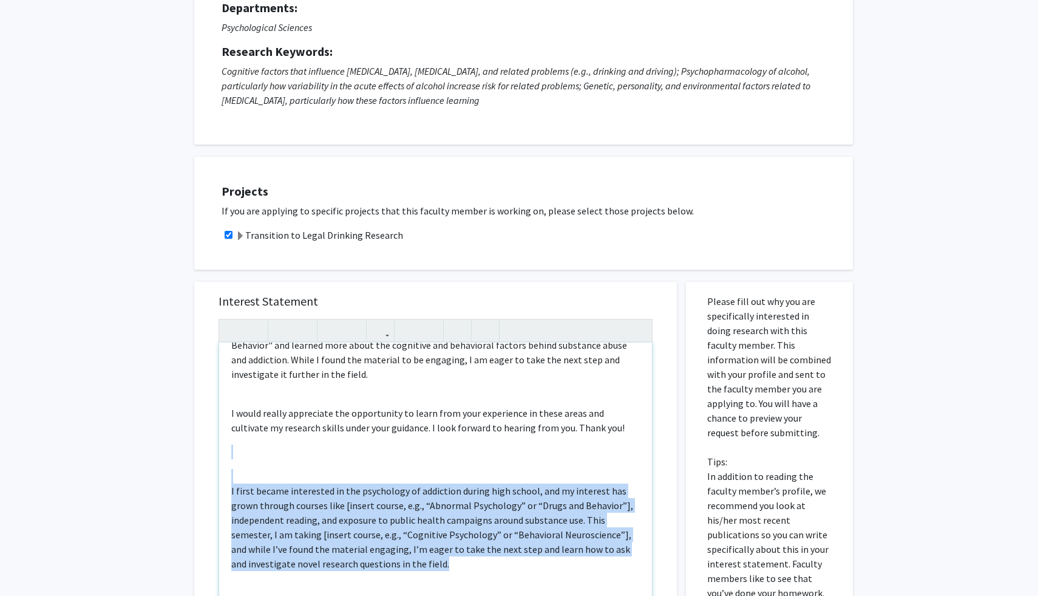
drag, startPoint x: 444, startPoint y: 554, endPoint x: 229, endPoint y: 457, distance: 235.6
click at [229, 459] on div "Hello! My name is [PERSON_NAME] [PERSON_NAME], and I am a Psychology major pass…" at bounding box center [435, 481] width 433 height 278
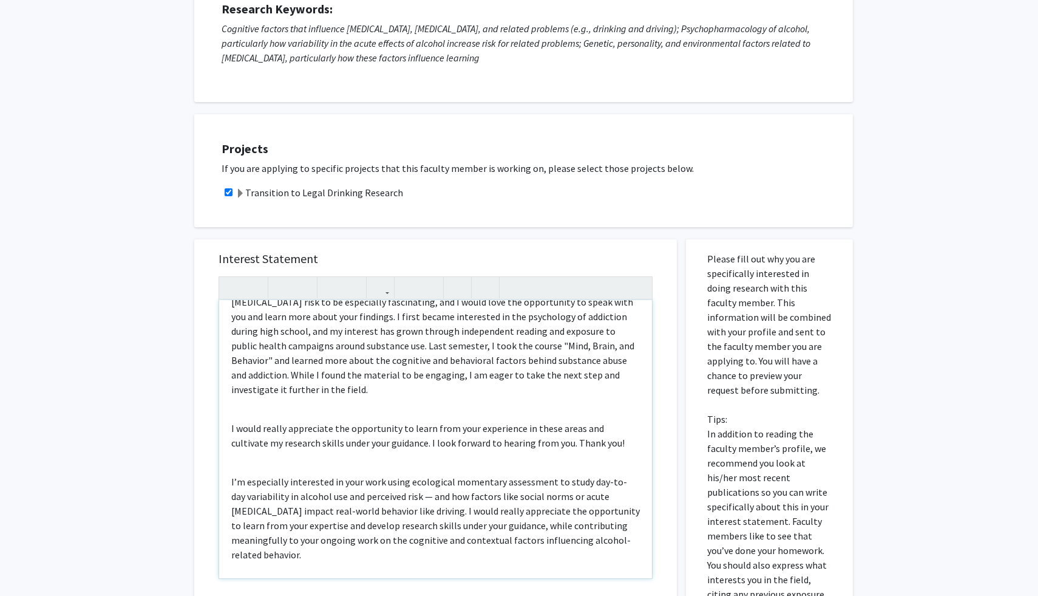
scroll to position [55, 0]
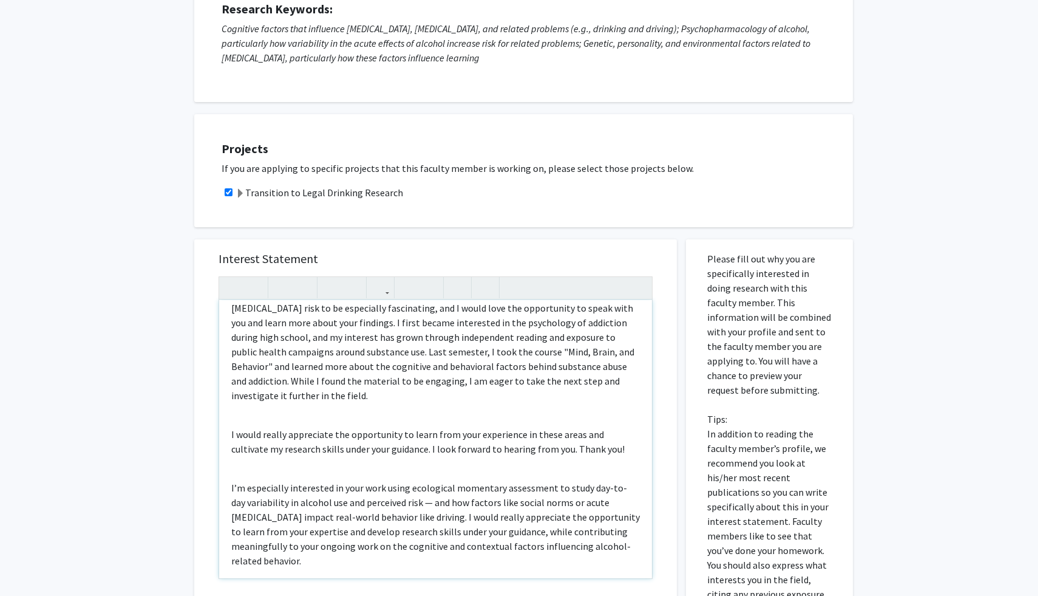
click at [553, 367] on p "Hello! My name is [PERSON_NAME] [PERSON_NAME], and I am a Psychology major pass…" at bounding box center [435, 330] width 409 height 146
click at [551, 368] on p "Hello! My name is [PERSON_NAME] [PERSON_NAME], and I am a Psychology major pass…" at bounding box center [435, 330] width 409 height 146
click at [597, 379] on p "Hello! My name is [PERSON_NAME] [PERSON_NAME], and I am a Psychology major pass…" at bounding box center [435, 330] width 409 height 146
drag, startPoint x: 596, startPoint y: 379, endPoint x: 518, endPoint y: 381, distance: 78.3
click at [519, 382] on p "Hello! My name is [PERSON_NAME] [PERSON_NAME], and I am a Psychology major pass…" at bounding box center [435, 330] width 409 height 146
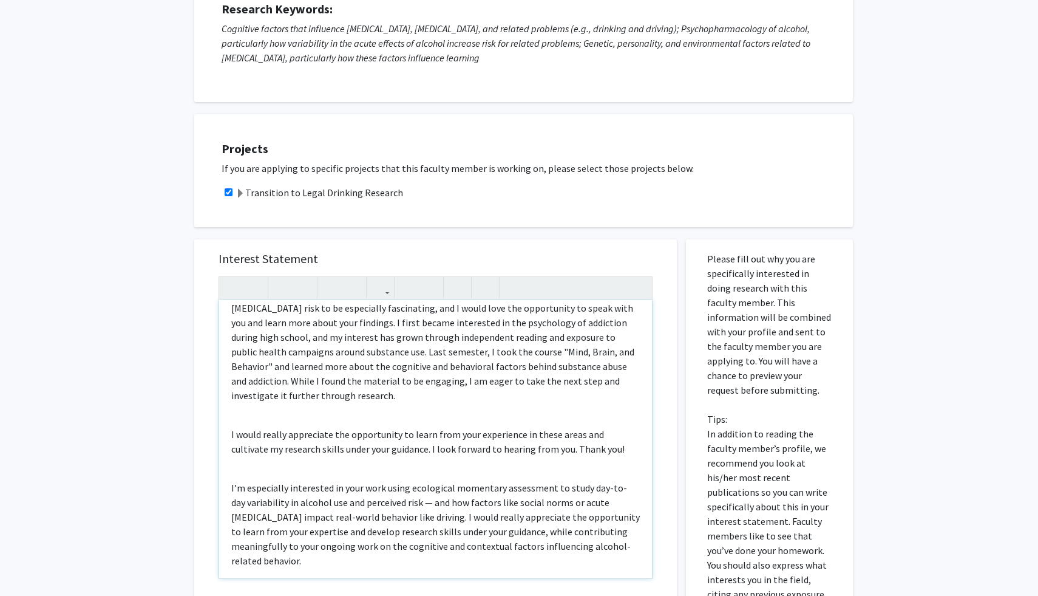
click at [457, 382] on p "Hello! My name is [PERSON_NAME] [PERSON_NAME], and I am a Psychology major pass…" at bounding box center [435, 330] width 409 height 146
drag, startPoint x: 616, startPoint y: 384, endPoint x: 311, endPoint y: 378, distance: 305.4
click at [311, 381] on p "Hello! My name is [PERSON_NAME] [PERSON_NAME], and I am a Psychology major pass…" at bounding box center [435, 330] width 409 height 146
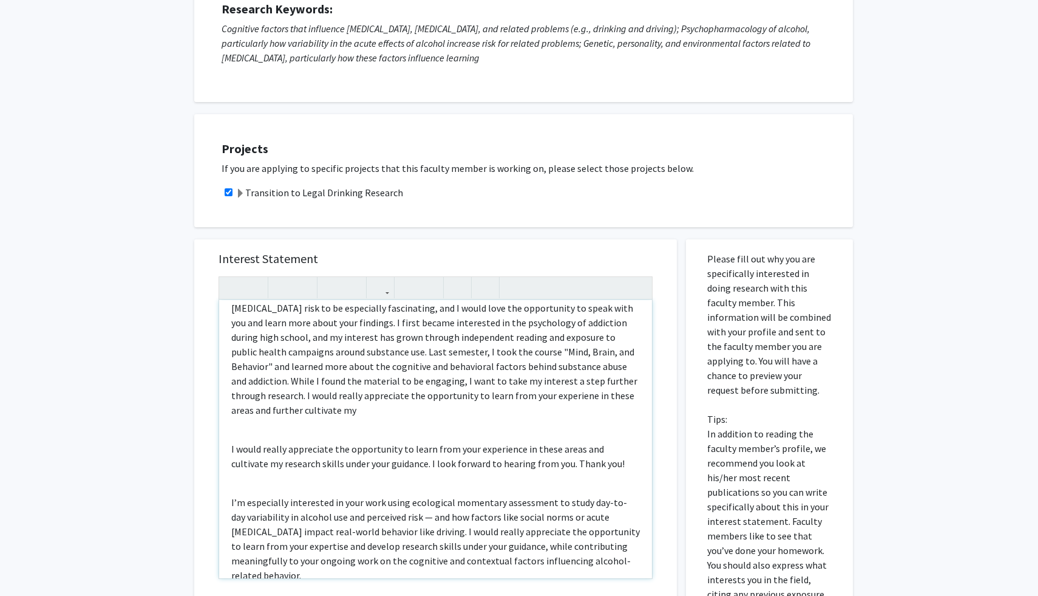
click at [389, 399] on p "Hello! My name is [PERSON_NAME] [PERSON_NAME], and I am a Psychology major pass…" at bounding box center [435, 337] width 409 height 160
click at [574, 395] on p "Hello! My name is [PERSON_NAME] [PERSON_NAME], and I am a Psychology major pass…" at bounding box center [435, 337] width 409 height 160
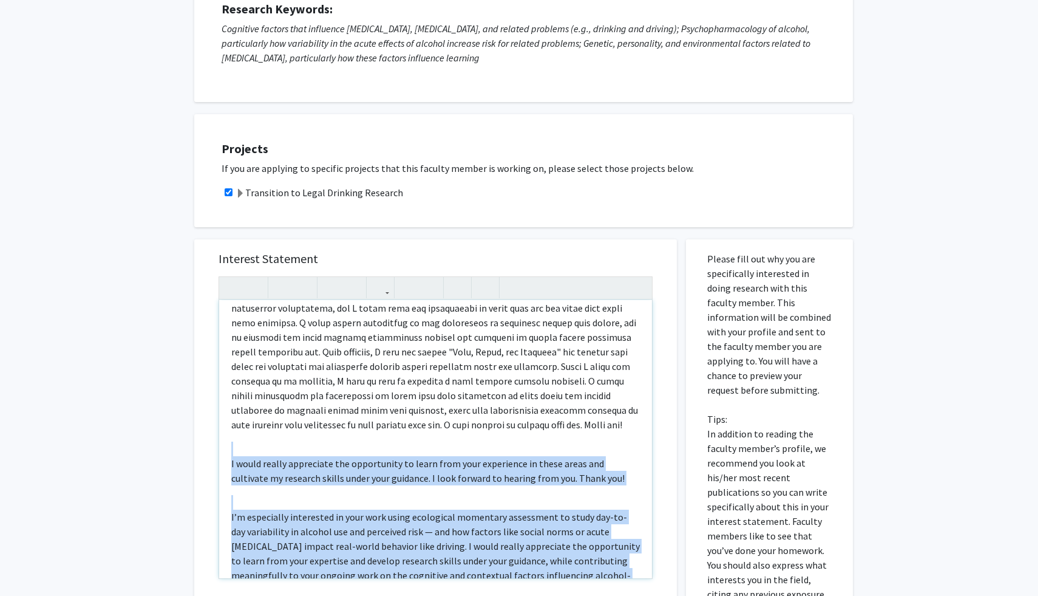
scroll to position [120, 0]
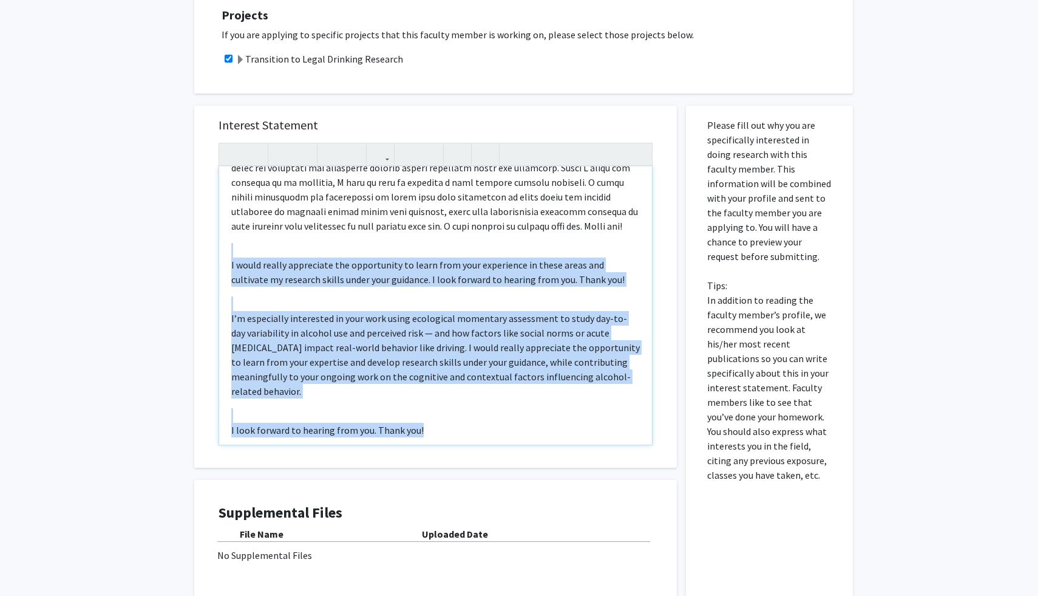
drag, startPoint x: 563, startPoint y: 424, endPoint x: 633, endPoint y: 595, distance: 184.9
click at [633, 595] on div "Interest Statement I would really appreciate the opportunity to learn from your…" at bounding box center [435, 367] width 501 height 549
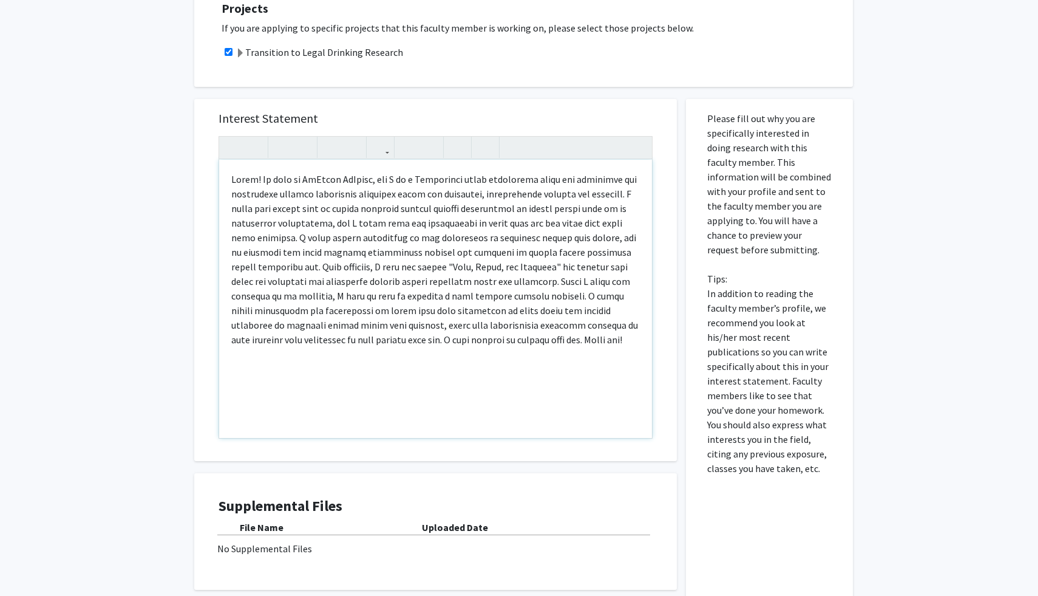
scroll to position [282, 0]
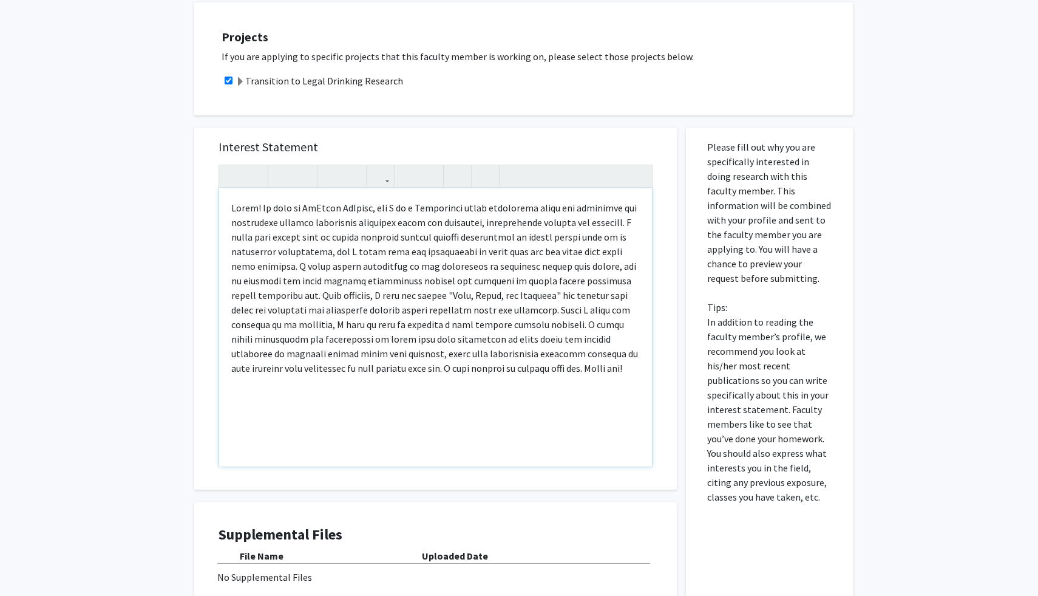
click at [426, 222] on p "Note to users with screen readers: Please press Alt+0 or Option+0 to deactivate…" at bounding box center [435, 287] width 409 height 175
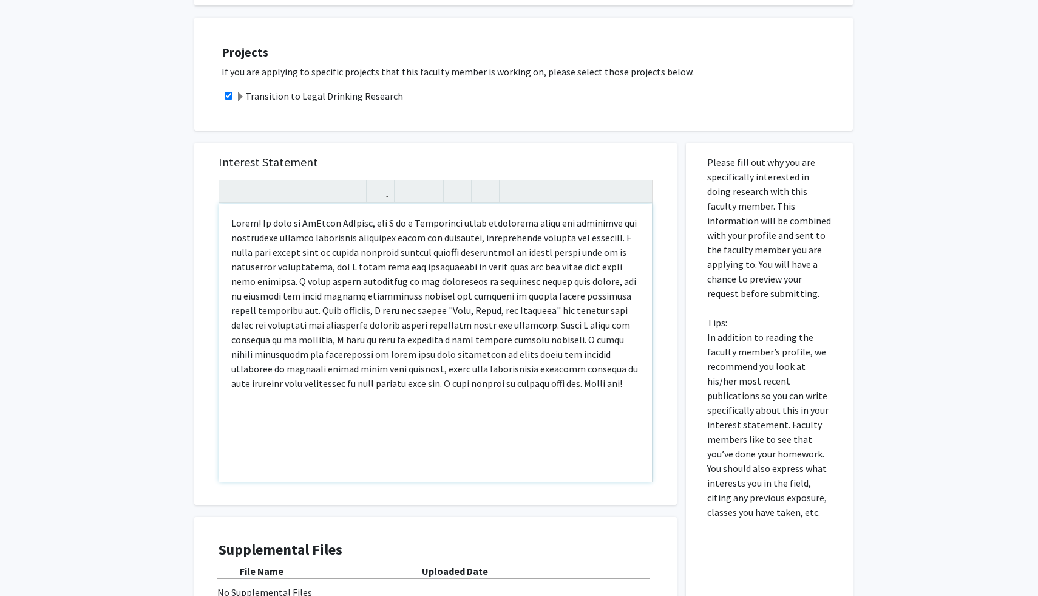
scroll to position [259, 0]
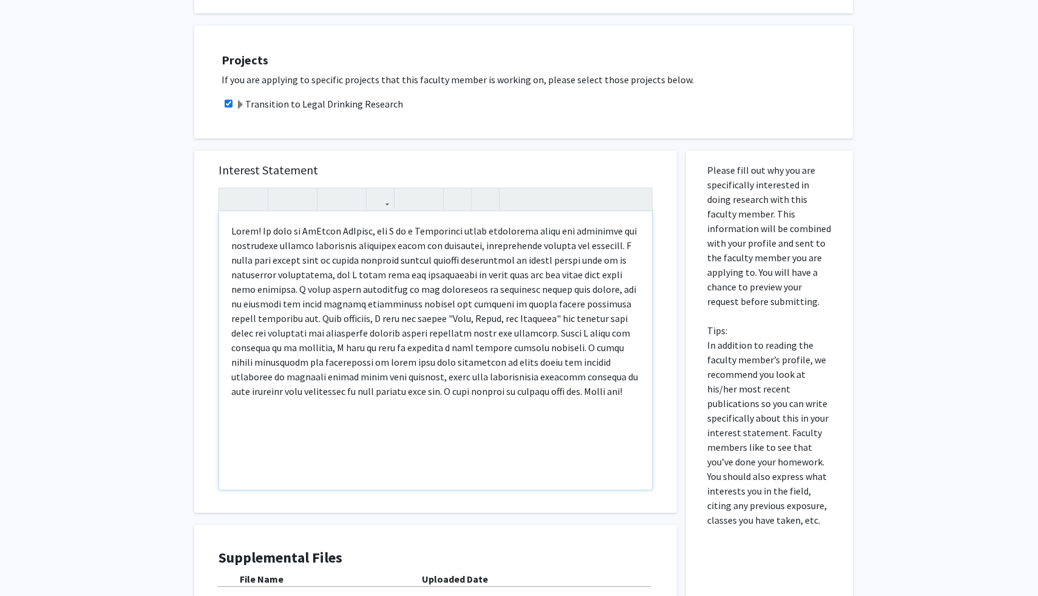
click at [350, 255] on p "Note to users with screen readers: Please press Alt+0 or Option+0 to deactivate…" at bounding box center [435, 310] width 409 height 175
click at [415, 246] on p "Note to users with screen readers: Please press Alt+0 or Option+0 to deactivate…" at bounding box center [435, 310] width 409 height 175
click at [369, 250] on p "Note to users with screen readers: Please press Alt+0 or Option+0 to deactivate…" at bounding box center [435, 310] width 409 height 175
click at [479, 255] on p "Note to users with screen readers: Please press Alt+0 or Option+0 to deactivate…" at bounding box center [435, 310] width 409 height 175
click at [558, 258] on p "Note to users with screen readers: Please press Alt+0 or Option+0 to deactivate…" at bounding box center [435, 310] width 409 height 175
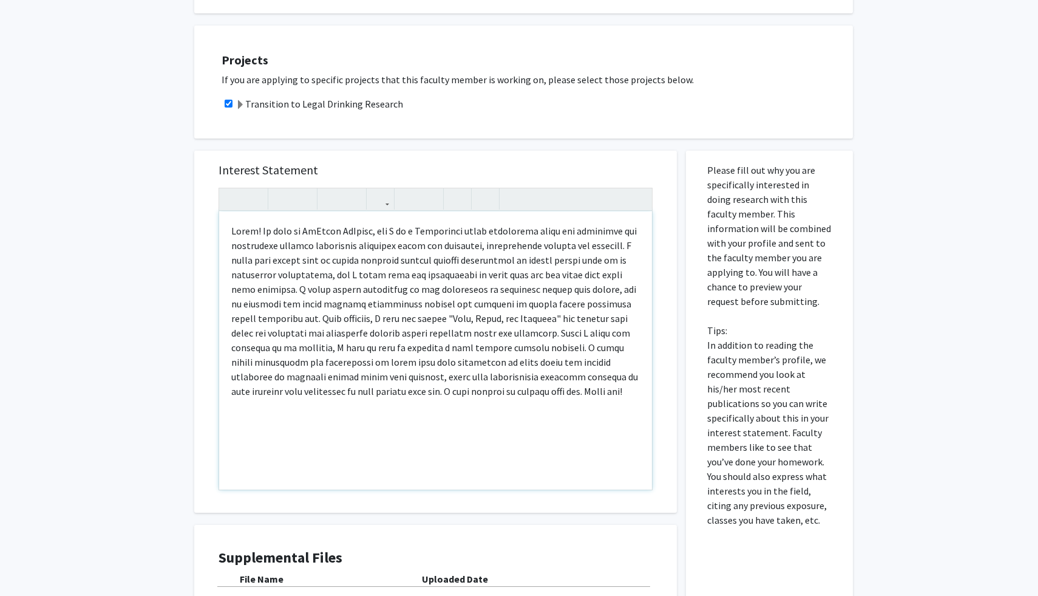
click at [581, 245] on p "Note to users with screen readers: Please press Alt+0 or Option+0 to deactivate…" at bounding box center [435, 310] width 409 height 175
click at [554, 248] on p "Note to users with screen readers: Please press Alt+0 or Option+0 to deactivate…" at bounding box center [435, 310] width 409 height 175
click at [550, 248] on p "Note to users with screen readers: Please press Alt+0 or Option+0 to deactivate…" at bounding box center [435, 310] width 409 height 175
click at [548, 248] on p "Note to users with screen readers: Please press Alt+0 or Option+0 to deactivate…" at bounding box center [435, 310] width 409 height 175
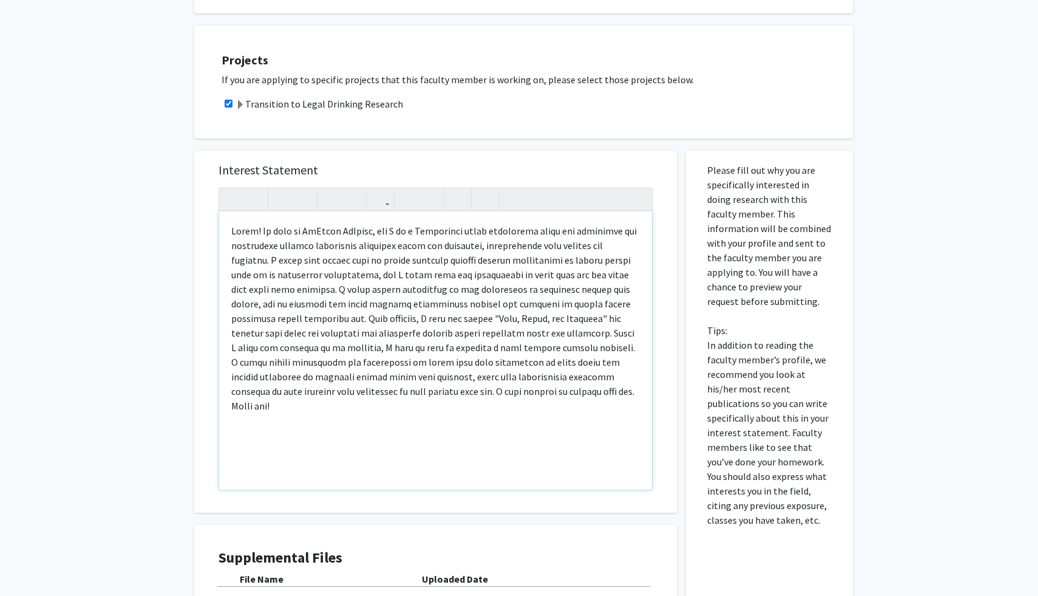
click at [265, 262] on p "Note to users with screen readers: Please press Alt+0 or Option+0 to deactivate…" at bounding box center [435, 317] width 409 height 189
click at [390, 270] on p "Note to users with screen readers: Please press Alt+0 or Option+0 to deactivate…" at bounding box center [435, 310] width 409 height 175
click at [412, 319] on p "Note to users with screen readers: Please press Alt+0 or Option+0 to deactivate…" at bounding box center [435, 310] width 409 height 175
click at [247, 307] on p "Note to users with screen readers: Please press Alt+0 or Option+0 to deactivate…" at bounding box center [435, 310] width 409 height 175
click at [311, 401] on div "Note to users with screen readers: Please press Alt+0 or Option+0 to deactivate…" at bounding box center [435, 350] width 433 height 278
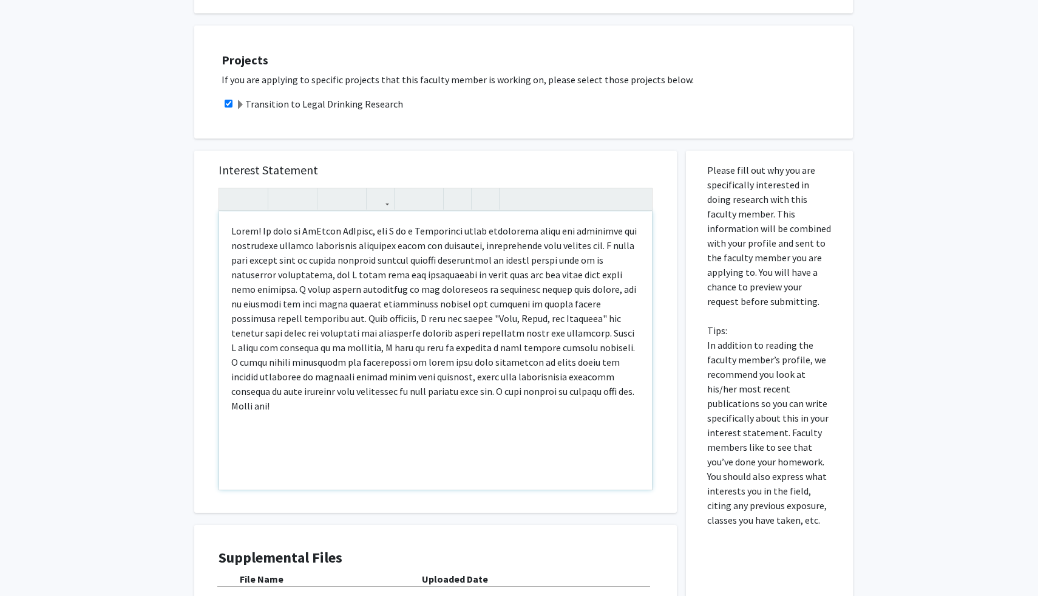
click at [443, 348] on p "Note to users with screen readers: Please press Alt+0 or Option+0 to deactivate…" at bounding box center [435, 317] width 409 height 189
click at [316, 322] on p "Note to users with screen readers: Please press Alt+0 or Option+0 to deactivate…" at bounding box center [435, 317] width 409 height 189
click at [292, 320] on p "Note to users with screen readers: Please press Alt+0 or Option+0 to deactivate…" at bounding box center [435, 317] width 409 height 189
click at [586, 394] on p "Note to users with screen readers: Please press Alt+0 or Option+0 to deactivate…" at bounding box center [435, 317] width 409 height 189
click at [553, 321] on p "Note to users with screen readers: Please press Alt+0 or Option+0 to deactivate…" at bounding box center [435, 317] width 409 height 189
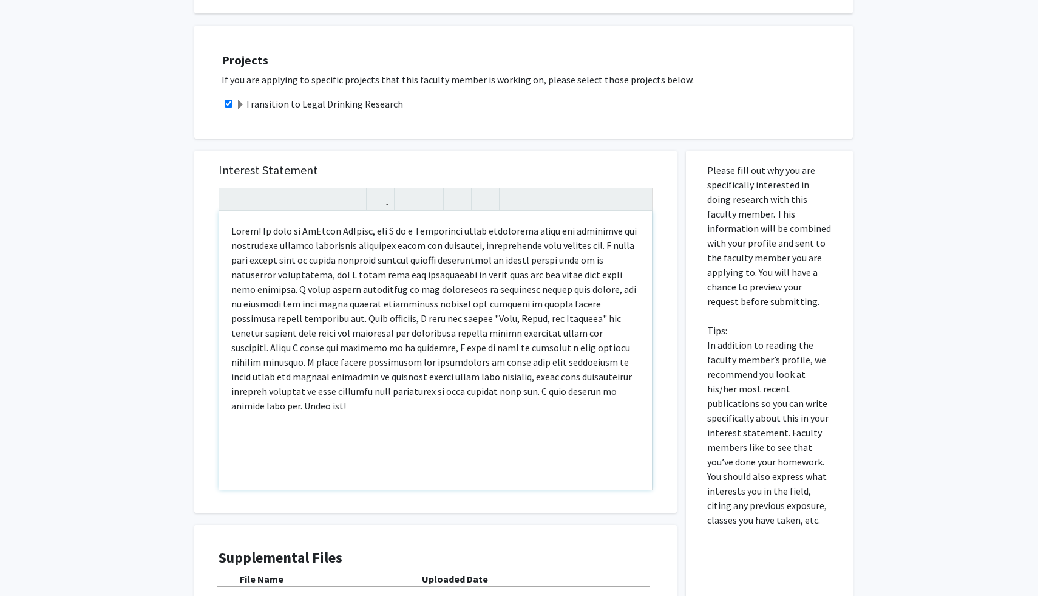
click at [386, 336] on p "Note to users with screen readers: Please press Alt+0 or Option+0 to deactivate…" at bounding box center [435, 317] width 409 height 189
click at [358, 334] on p "Note to users with screen readers: Please press Alt+0 or Option+0 to deactivate…" at bounding box center [435, 317] width 409 height 189
click at [318, 332] on p "Note to users with screen readers: Please press Alt+0 or Option+0 to deactivate…" at bounding box center [435, 317] width 409 height 189
click at [273, 335] on p "Note to users with screen readers: Please press Alt+0 or Option+0 to deactivate…" at bounding box center [435, 317] width 409 height 189
click at [580, 342] on p "Note to users with screen readers: Please press Alt+0 or Option+0 to deactivate…" at bounding box center [435, 317] width 409 height 189
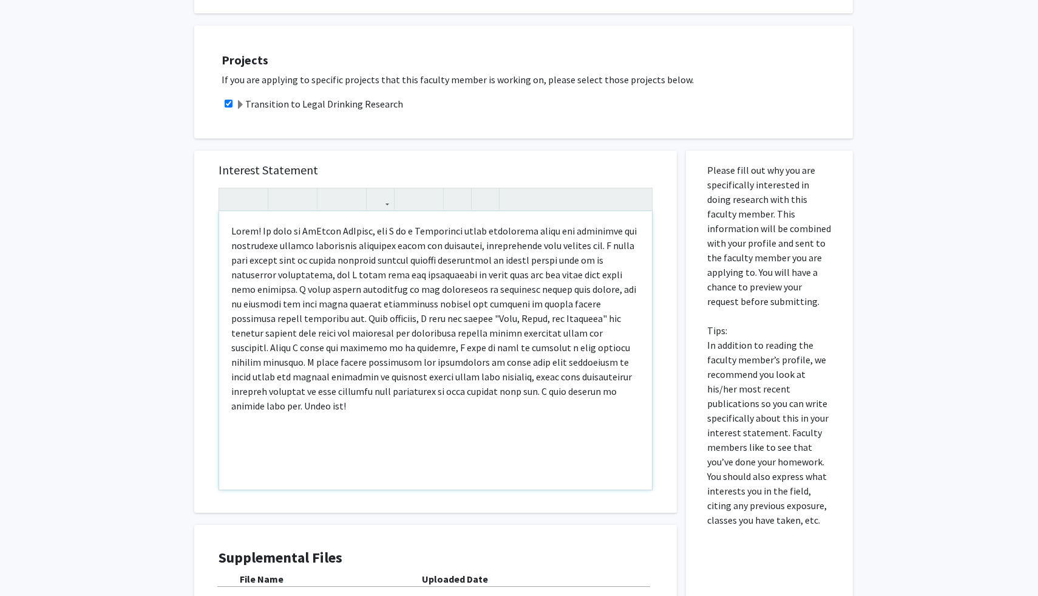
click at [501, 352] on p "Note to users with screen readers: Please press Alt+0 or Option+0 to deactivate…" at bounding box center [435, 317] width 409 height 189
click at [257, 333] on p "Note to users with screen readers: Please press Alt+0 or Option+0 to deactivate…" at bounding box center [435, 317] width 409 height 189
click at [580, 320] on p "Note to users with screen readers: Please press Alt+0 or Option+0 to deactivate…" at bounding box center [435, 325] width 409 height 204
click at [560, 338] on p "Note to users with screen readers: Please press Alt+0 or Option+0 to deactivate…" at bounding box center [435, 325] width 409 height 204
click at [548, 338] on p "Note to users with screen readers: Please press Alt+0 or Option+0 to deactivate…" at bounding box center [435, 325] width 409 height 204
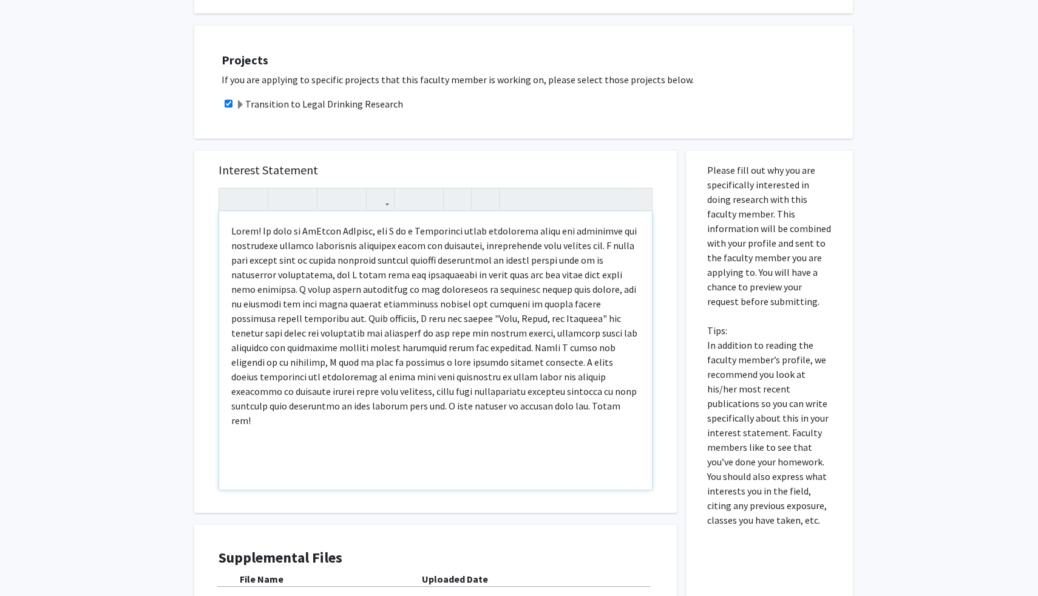
click at [543, 337] on p "Note to users with screen readers: Please press Alt+0 or Option+0 to deactivate…" at bounding box center [435, 325] width 409 height 204
click at [501, 372] on p "Note to users with screen readers: Please press Alt+0 or Option+0 to deactivate…" at bounding box center [435, 325] width 409 height 204
click at [512, 344] on p "Note to users with screen readers: Please press Alt+0 or Option+0 to deactivate…" at bounding box center [435, 325] width 409 height 204
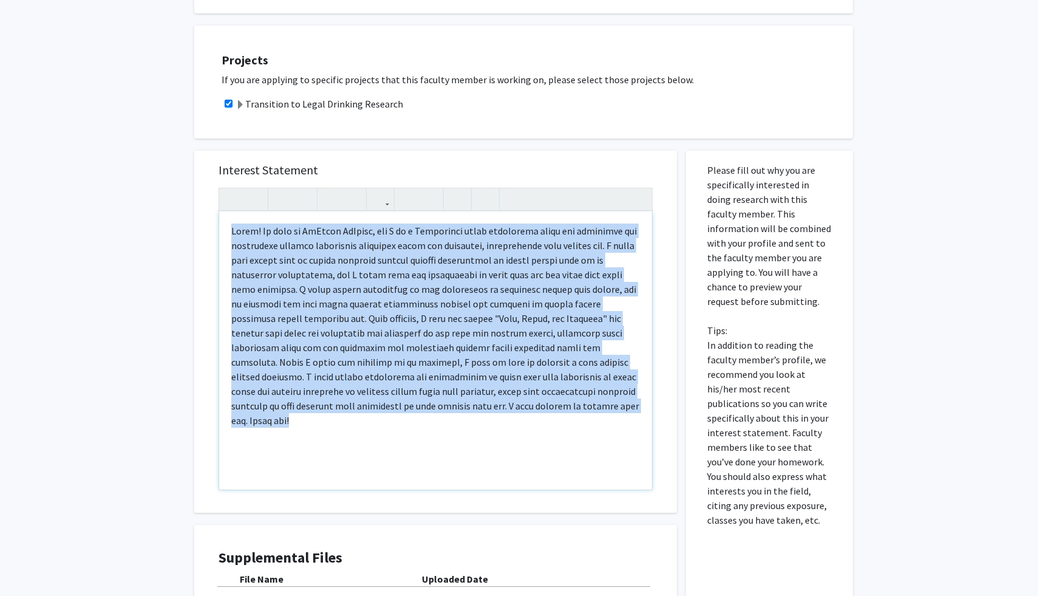
drag, startPoint x: 229, startPoint y: 231, endPoint x: 611, endPoint y: 414, distance: 423.6
click at [611, 414] on div "Note to users with screen readers: Please press Alt+0 or Option+0 to deactivate…" at bounding box center [435, 350] width 433 height 278
copy p "Hello! My name is [PERSON_NAME] [PERSON_NAME], and I am a Psychology major pass…"
click at [579, 298] on p "Note to users with screen readers: Please press Alt+0 or Option+0 to deactivate…" at bounding box center [435, 325] width 409 height 204
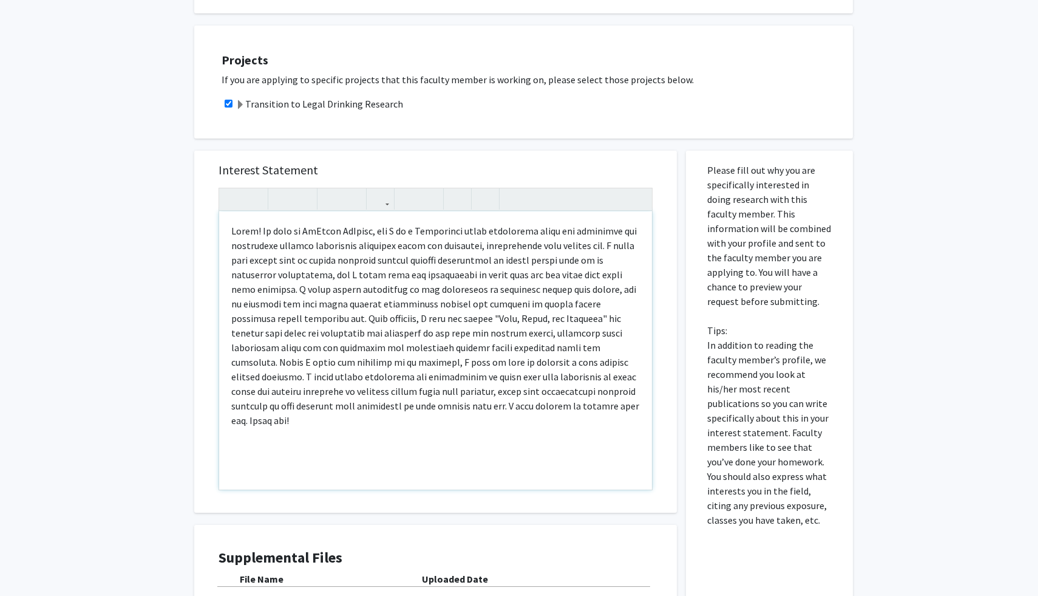
click at [565, 248] on p "Note to users with screen readers: Please press Alt+0 or Option+0 to deactivate…" at bounding box center [435, 325] width 409 height 204
click at [546, 301] on p "Note to users with screen readers: Please press Alt+0 or Option+0 to deactivate…" at bounding box center [435, 317] width 409 height 189
click at [517, 285] on p "Note to users with screen readers: Please press Alt+0 or Option+0 to deactivate…" at bounding box center [435, 317] width 409 height 189
click at [476, 304] on p "Note to users with screen readers: Please press Alt+0 or Option+0 to deactivate…" at bounding box center [435, 317] width 409 height 189
click at [613, 264] on p "Note to users with screen readers: Please press Alt+0 or Option+0 to deactivate…" at bounding box center [435, 317] width 409 height 189
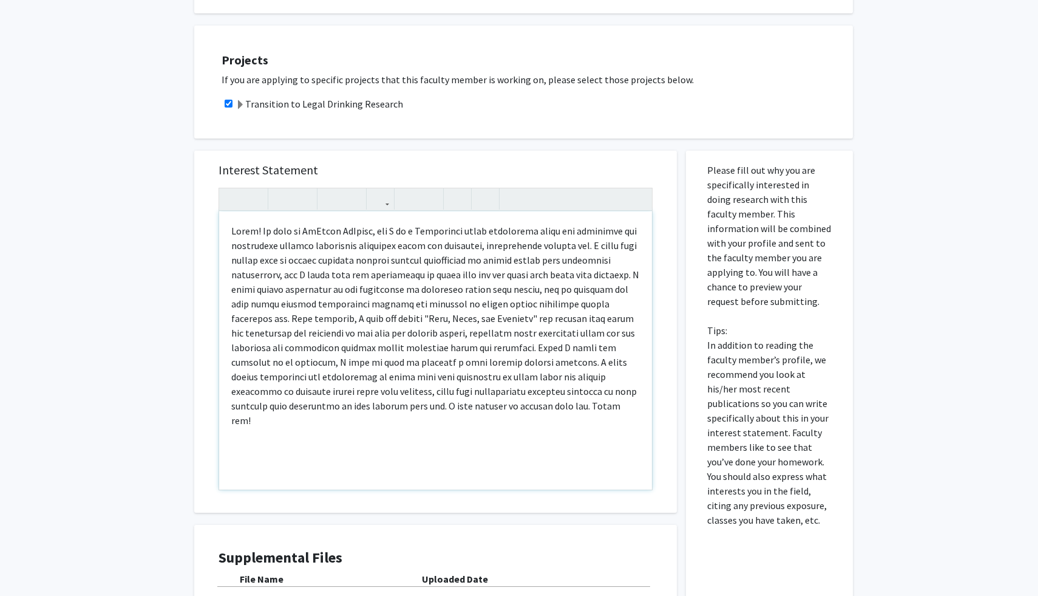
click at [288, 334] on p "Note to users with screen readers: Please press Alt+0 or Option+0 to deactivate…" at bounding box center [435, 325] width 409 height 204
click at [515, 341] on p "Note to users with screen readers: Please press Alt+0 or Option+0 to deactivate…" at bounding box center [435, 325] width 409 height 204
click at [569, 335] on p "Note to users with screen readers: Please press Alt+0 or Option+0 to deactivate…" at bounding box center [435, 325] width 409 height 204
click at [462, 382] on p "Note to users with screen readers: Please press Alt+0 or Option+0 to deactivate…" at bounding box center [435, 325] width 409 height 204
click at [493, 371] on p "Note to users with screen readers: Please press Alt+0 or Option+0 to deactivate…" at bounding box center [435, 325] width 409 height 204
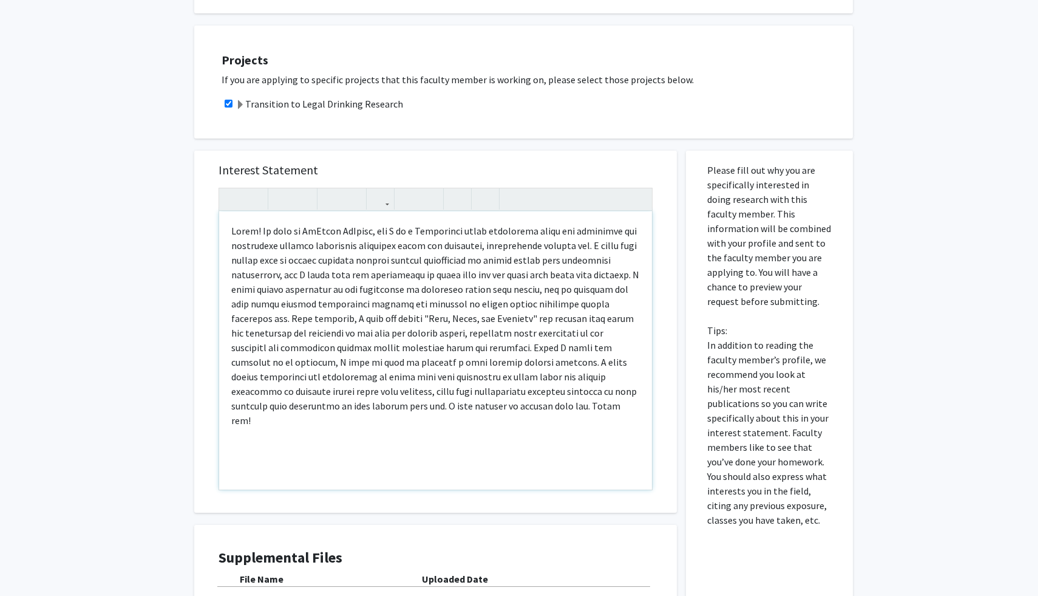
click at [488, 347] on p "Note to users with screen readers: Please press Alt+0 or Option+0 to deactivate…" at bounding box center [435, 325] width 409 height 204
click at [471, 344] on p "Note to users with screen readers: Please press Alt+0 or Option+0 to deactivate…" at bounding box center [435, 325] width 409 height 204
click at [460, 345] on p "Note to users with screen readers: Please press Alt+0 or Option+0 to deactivate…" at bounding box center [435, 325] width 409 height 204
click at [472, 350] on p "Note to users with screen readers: Please press Alt+0 or Option+0 to deactivate…" at bounding box center [435, 325] width 409 height 204
click at [424, 367] on p "Note to users with screen readers: Please press Alt+0 or Option+0 to deactivate…" at bounding box center [435, 325] width 409 height 204
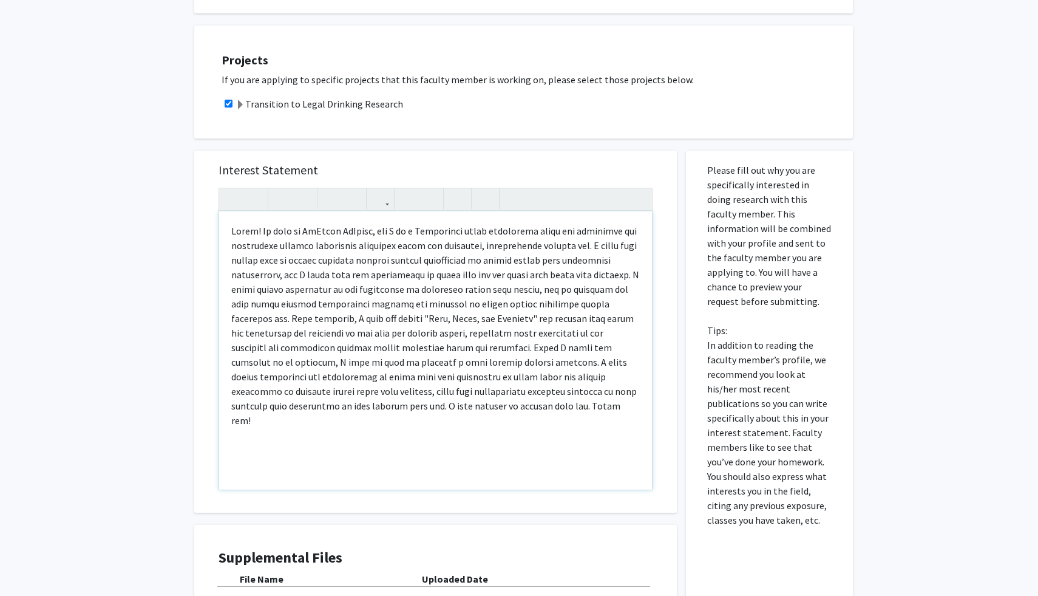
click at [393, 367] on p "Note to users with screen readers: Please press Alt+0 or Option+0 to deactivate…" at bounding box center [435, 325] width 409 height 204
click at [438, 367] on p "Note to users with screen readers: Please press Alt+0 or Option+0 to deactivate…" at bounding box center [435, 325] width 409 height 204
click at [460, 365] on p "Note to users with screen readers: Please press Alt+0 or Option+0 to deactivate…" at bounding box center [435, 325] width 409 height 204
click at [465, 384] on p "Note to users with screen readers: Please press Alt+0 or Option+0 to deactivate…" at bounding box center [435, 325] width 409 height 204
click at [413, 383] on p "Note to users with screen readers: Please press Alt+0 or Option+0 to deactivate…" at bounding box center [435, 325] width 409 height 204
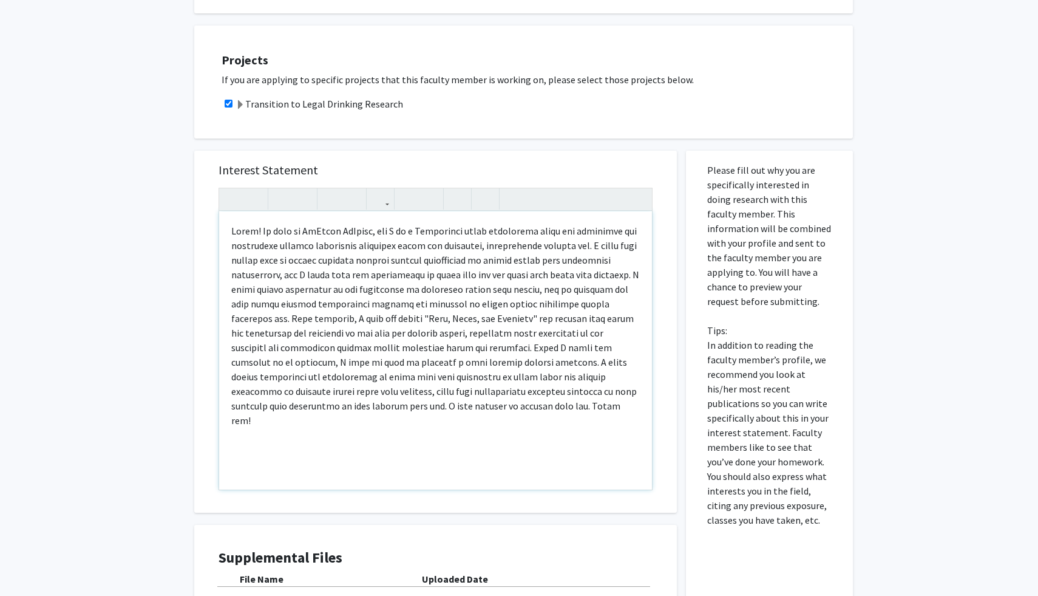
click at [449, 383] on p "Note to users with screen readers: Please press Alt+0 or Option+0 to deactivate…" at bounding box center [435, 325] width 409 height 204
click at [484, 380] on p "Note to users with screen readers: Please press Alt+0 or Option+0 to deactivate…" at bounding box center [435, 325] width 409 height 204
click at [393, 395] on p "Note to users with screen readers: Please press Alt+0 or Option+0 to deactivate…" at bounding box center [435, 325] width 409 height 204
click at [471, 396] on p "Note to users with screen readers: Please press Alt+0 or Option+0 to deactivate…" at bounding box center [435, 325] width 409 height 204
click at [369, 418] on div "Note to users with screen readers: Please press Alt+0 or Option+0 to deactivate…" at bounding box center [435, 350] width 433 height 278
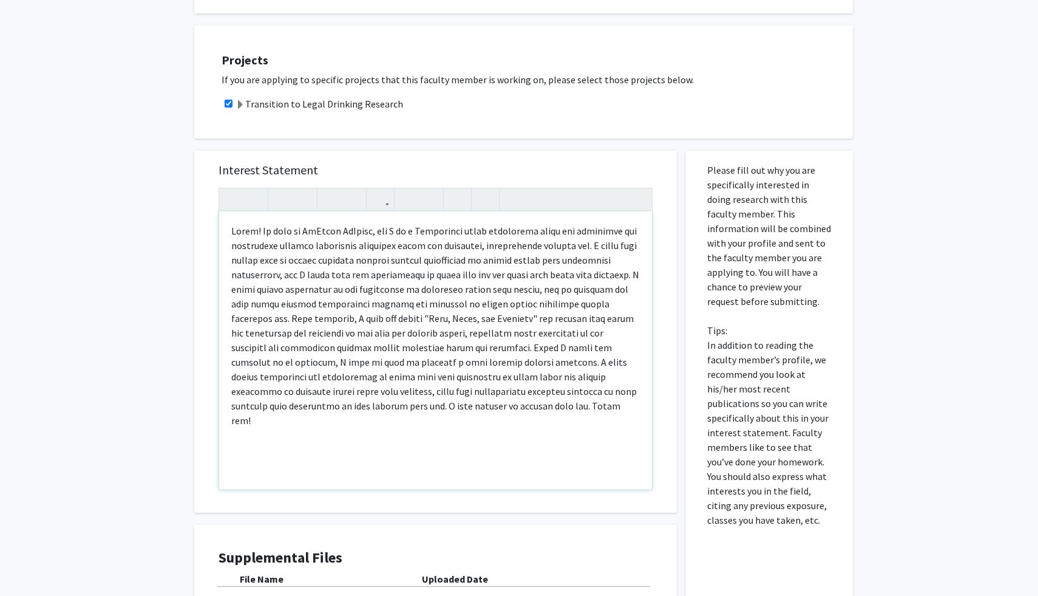
click at [433, 423] on div "Note to users with screen readers: Please press Alt+0 or Option+0 to deactivate…" at bounding box center [435, 350] width 433 height 278
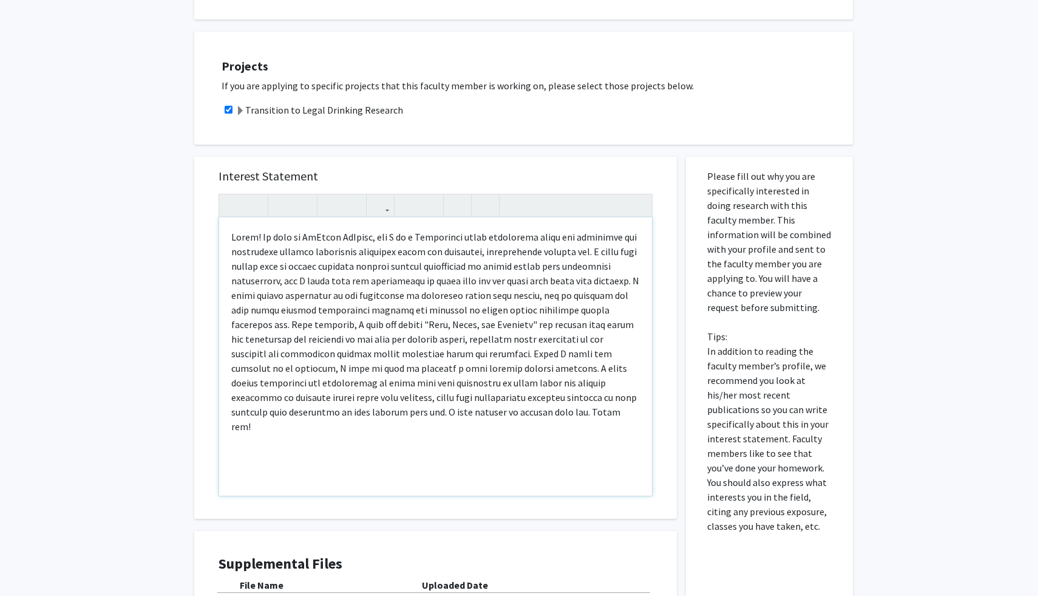
scroll to position [246, 0]
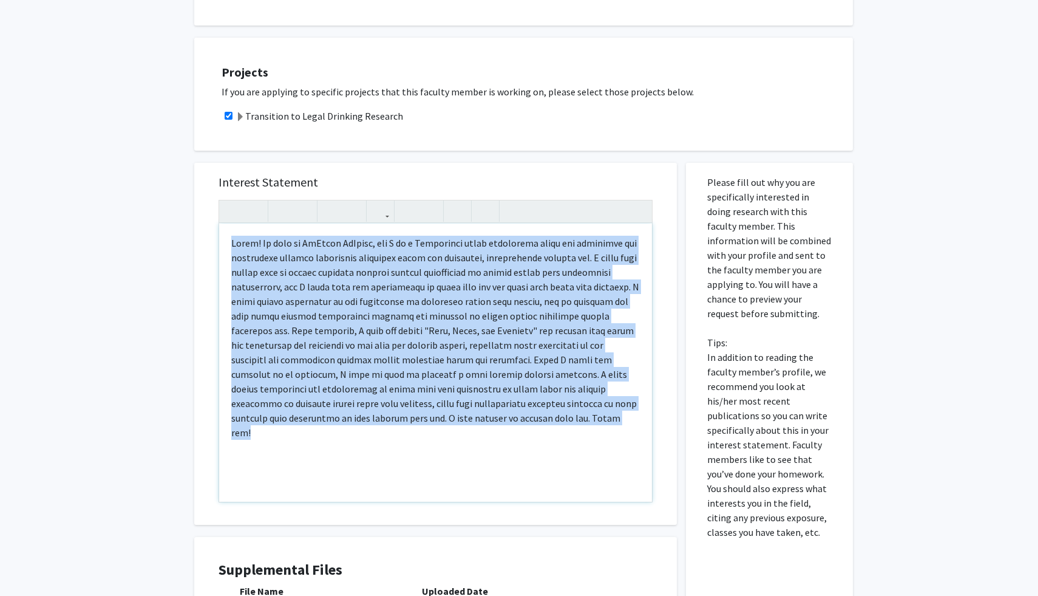
drag, startPoint x: 233, startPoint y: 244, endPoint x: 503, endPoint y: 429, distance: 328.0
click at [503, 429] on div "Note to users with screen readers: Please press Alt+0 or Option+0 to deactivate…" at bounding box center [435, 362] width 433 height 278
copy p "Hello! My name is [PERSON_NAME] [PERSON_NAME], and I am a Psychology major pass…"
click at [481, 375] on p "Note to users with screen readers: Please press Alt+0 or Option+0 to deactivate…" at bounding box center [435, 338] width 409 height 204
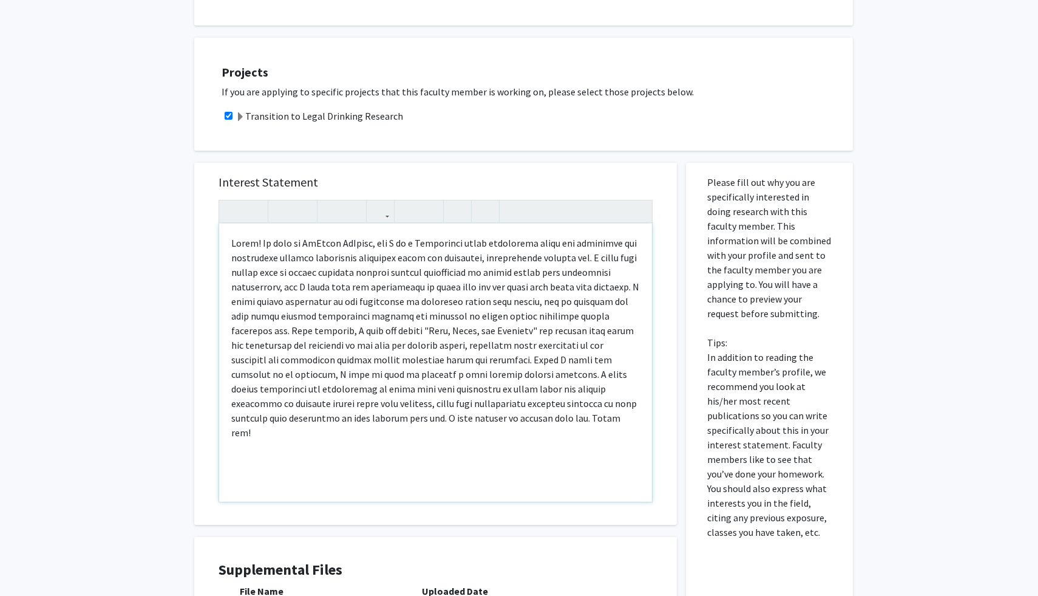
scroll to position [529, 0]
click at [281, 382] on p "Note to users with screen readers: Please press Alt+0 or Option+0 to deactivate…" at bounding box center [435, 338] width 409 height 204
click at [282, 375] on p "Note to users with screen readers: Please press Alt+0 or Option+0 to deactivate…" at bounding box center [435, 338] width 409 height 204
type textarea "<p>Hello! My name is [PERSON_NAME] [PERSON_NAME], and I am a Psychology major p…"
click at [562, 356] on p "Note to users with screen readers: Please press Alt+0 or Option+0 to deactivate…" at bounding box center [435, 338] width 409 height 204
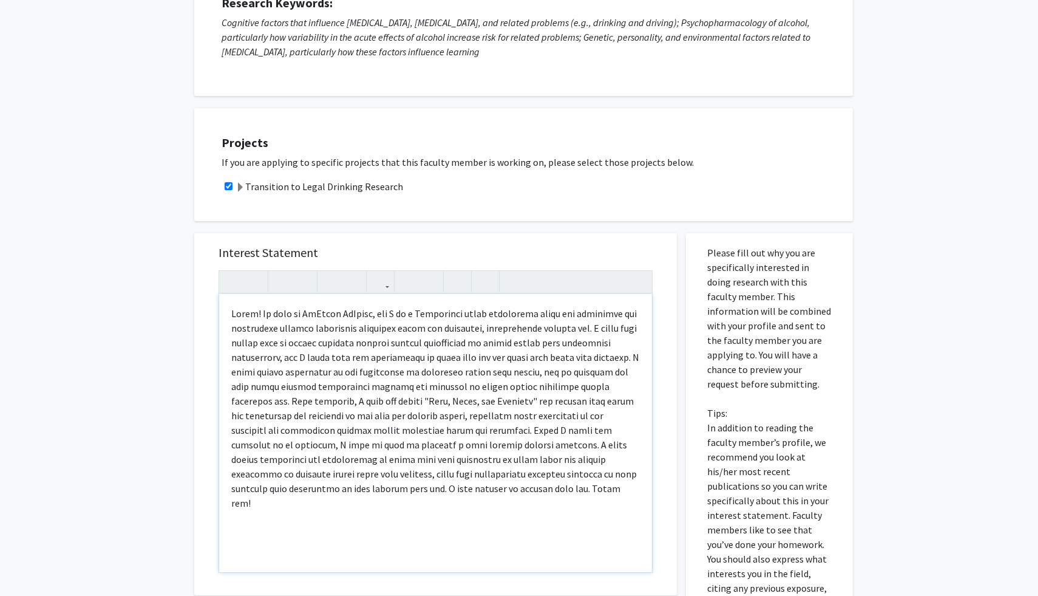
scroll to position [178, 0]
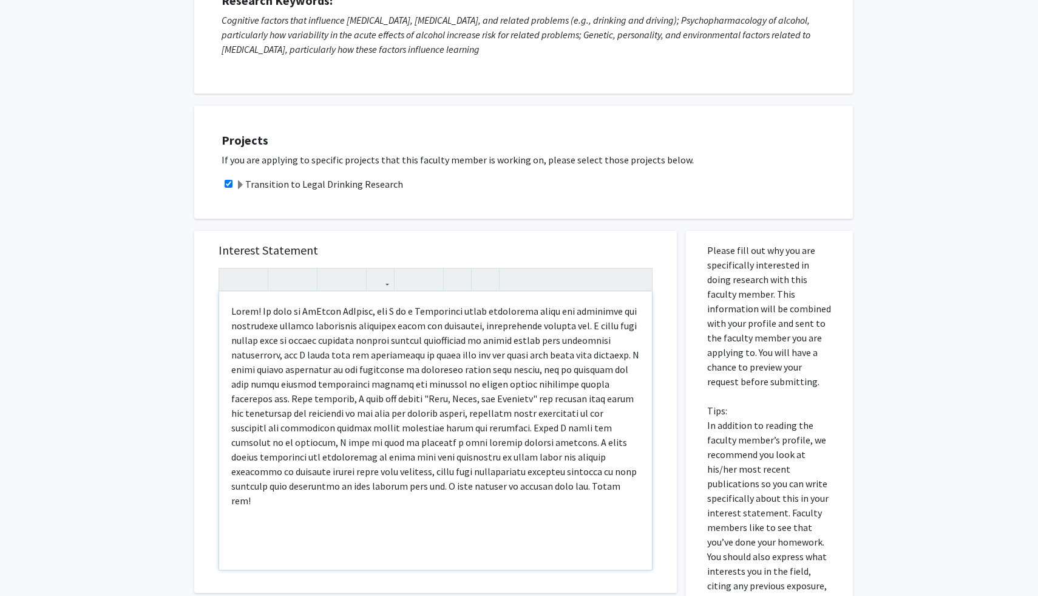
click at [462, 338] on p "Note to users with screen readers: Please press Alt+0 or Option+0 to deactivate…" at bounding box center [435, 406] width 409 height 204
click at [395, 350] on p "Note to users with screen readers: Please press Alt+0 or Option+0 to deactivate…" at bounding box center [435, 406] width 409 height 204
click at [350, 348] on p "Note to users with screen readers: Please press Alt+0 or Option+0 to deactivate…" at bounding box center [435, 406] width 409 height 204
click at [407, 345] on p "Note to users with screen readers: Please press Alt+0 or Option+0 to deactivate…" at bounding box center [435, 406] width 409 height 204
click at [361, 350] on p "Note to users with screen readers: Please press Alt+0 or Option+0 to deactivate…" at bounding box center [435, 406] width 409 height 204
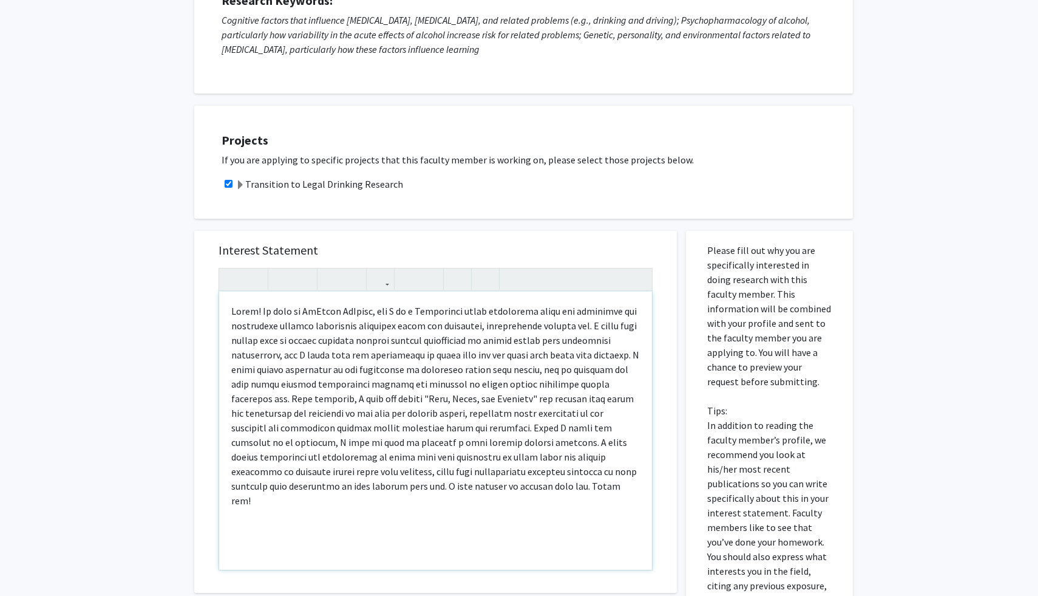
click at [342, 358] on p "Note to users with screen readers: Please press Alt+0 or Option+0 to deactivate…" at bounding box center [435, 406] width 409 height 204
click at [319, 369] on p "Note to users with screen readers: Please press Alt+0 or Option+0 to deactivate…" at bounding box center [435, 406] width 409 height 204
click at [372, 373] on p "Note to users with screen readers: Please press Alt+0 or Option+0 to deactivate…" at bounding box center [435, 406] width 409 height 204
click at [433, 367] on p "Note to users with screen readers: Please press Alt+0 or Option+0 to deactivate…" at bounding box center [435, 406] width 409 height 204
click at [415, 379] on p "Note to users with screen readers: Please press Alt+0 or Option+0 to deactivate…" at bounding box center [435, 406] width 409 height 204
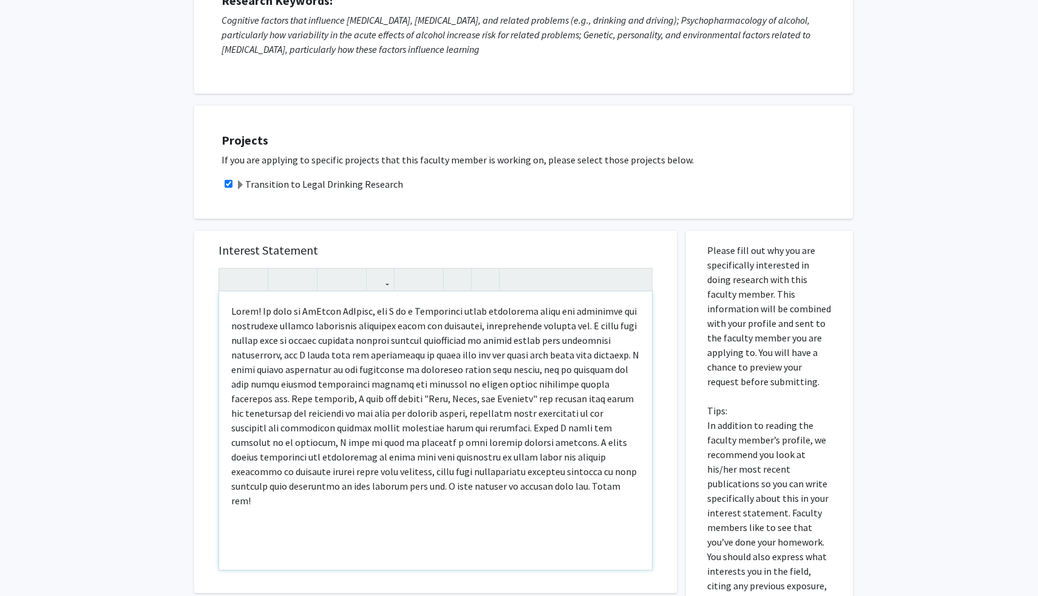
click at [382, 373] on p "Note to users with screen readers: Please press Alt+0 or Option+0 to deactivate…" at bounding box center [435, 406] width 409 height 204
click at [431, 373] on p "Note to users with screen readers: Please press Alt+0 or Option+0 to deactivate…" at bounding box center [435, 406] width 409 height 204
click at [525, 377] on p "Note to users with screen readers: Please press Alt+0 or Option+0 to deactivate…" at bounding box center [435, 406] width 409 height 204
click at [541, 372] on p "Note to users with screen readers: Please press Alt+0 or Option+0 to deactivate…" at bounding box center [435, 406] width 409 height 204
click at [469, 386] on p "Note to users with screen readers: Please press Alt+0 or Option+0 to deactivate…" at bounding box center [435, 406] width 409 height 204
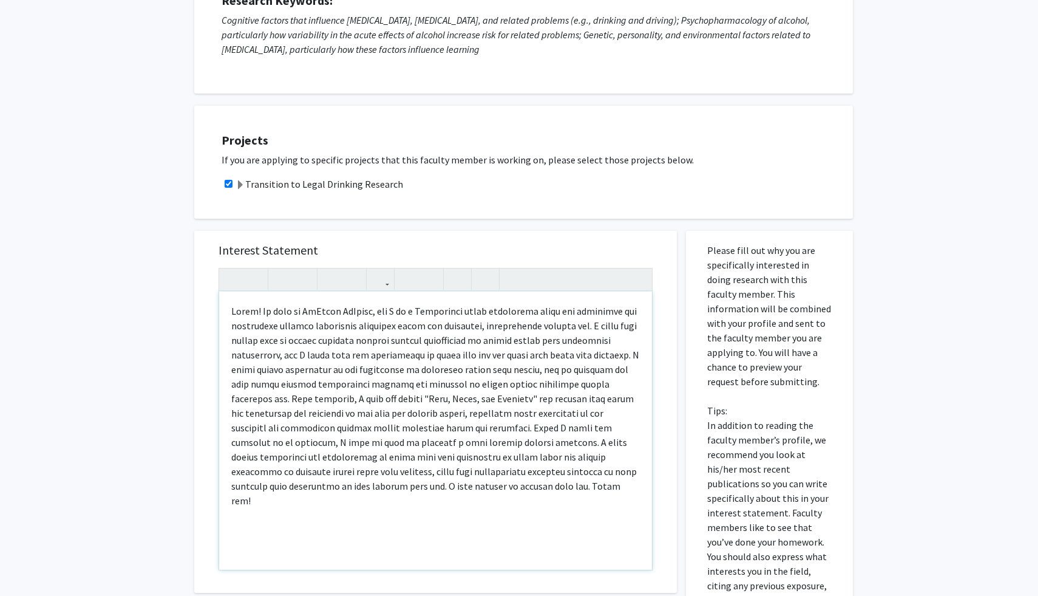
click at [393, 392] on p "Note to users with screen readers: Please press Alt+0 or Option+0 to deactivate…" at bounding box center [435, 406] width 409 height 204
click at [421, 392] on p "Note to users with screen readers: Please press Alt+0 or Option+0 to deactivate…" at bounding box center [435, 406] width 409 height 204
click at [375, 384] on p "Note to users with screen readers: Please press Alt+0 or Option+0 to deactivate…" at bounding box center [435, 406] width 409 height 204
click at [305, 399] on p "Note to users with screen readers: Please press Alt+0 or Option+0 to deactivate…" at bounding box center [435, 406] width 409 height 204
click at [370, 399] on p "Note to users with screen readers: Please press Alt+0 or Option+0 to deactivate…" at bounding box center [435, 406] width 409 height 204
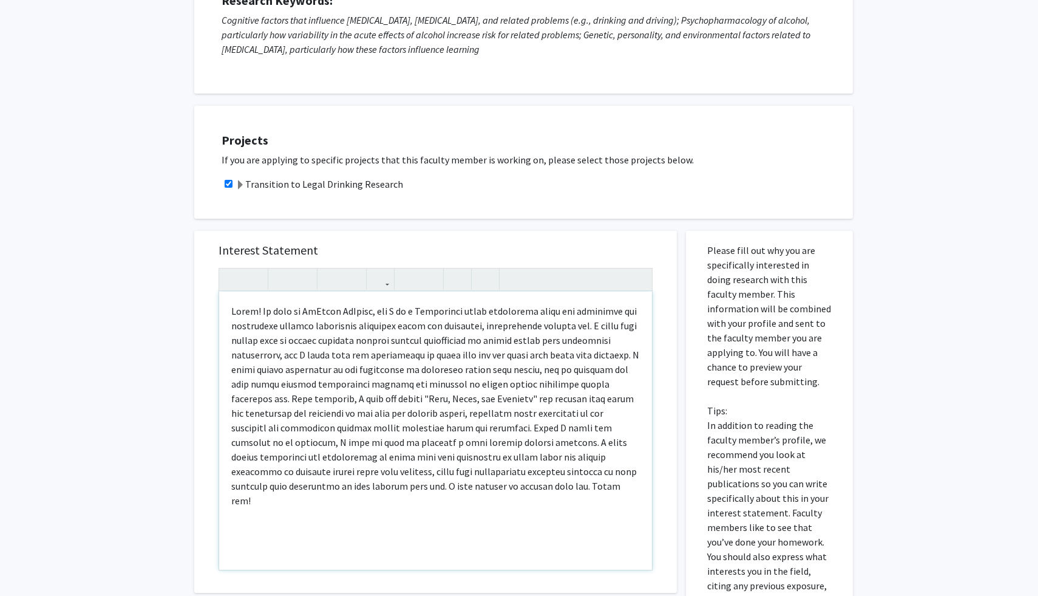
click at [477, 402] on p "Note to users with screen readers: Please press Alt+0 or Option+0 to deactivate…" at bounding box center [435, 406] width 409 height 204
click at [425, 410] on p "Note to users with screen readers: Please press Alt+0 or Option+0 to deactivate…" at bounding box center [435, 406] width 409 height 204
click at [402, 422] on p "Note to users with screen readers: Please press Alt+0 or Option+0 to deactivate…" at bounding box center [435, 406] width 409 height 204
click at [375, 412] on p "Note to users with screen readers: Please press Alt+0 or Option+0 to deactivate…" at bounding box center [435, 406] width 409 height 204
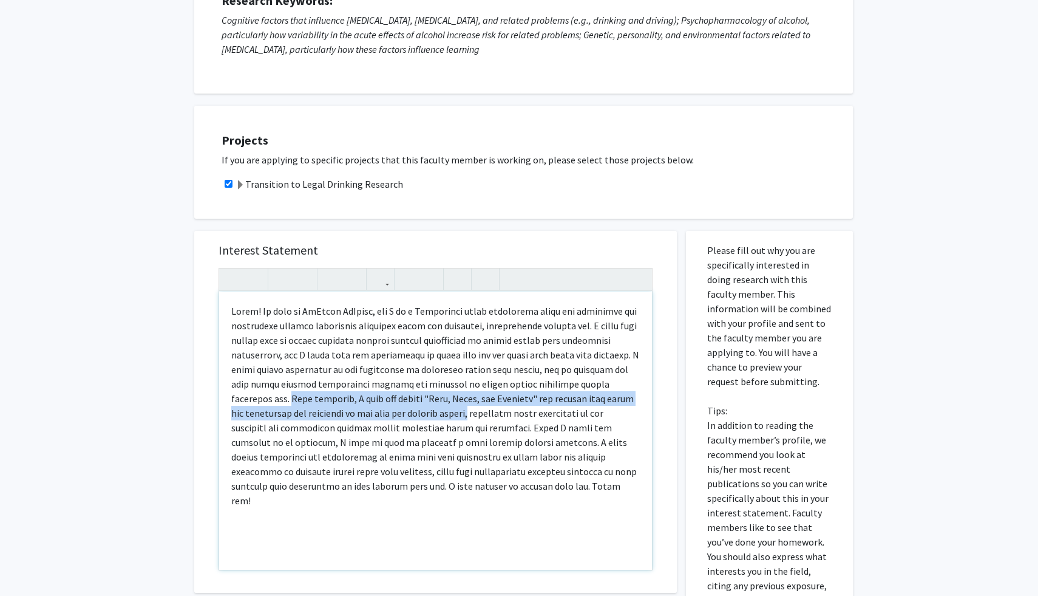
drag, startPoint x: 229, startPoint y: 398, endPoint x: 421, endPoint y: 415, distance: 192.6
click at [421, 415] on div "Note to users with screen readers: Please press Alt+0 or Option+0 to deactivate…" at bounding box center [435, 430] width 433 height 278
click at [378, 392] on p "Note to users with screen readers: Please press Alt+0 or Option+0 to deactivate…" at bounding box center [435, 406] width 409 height 204
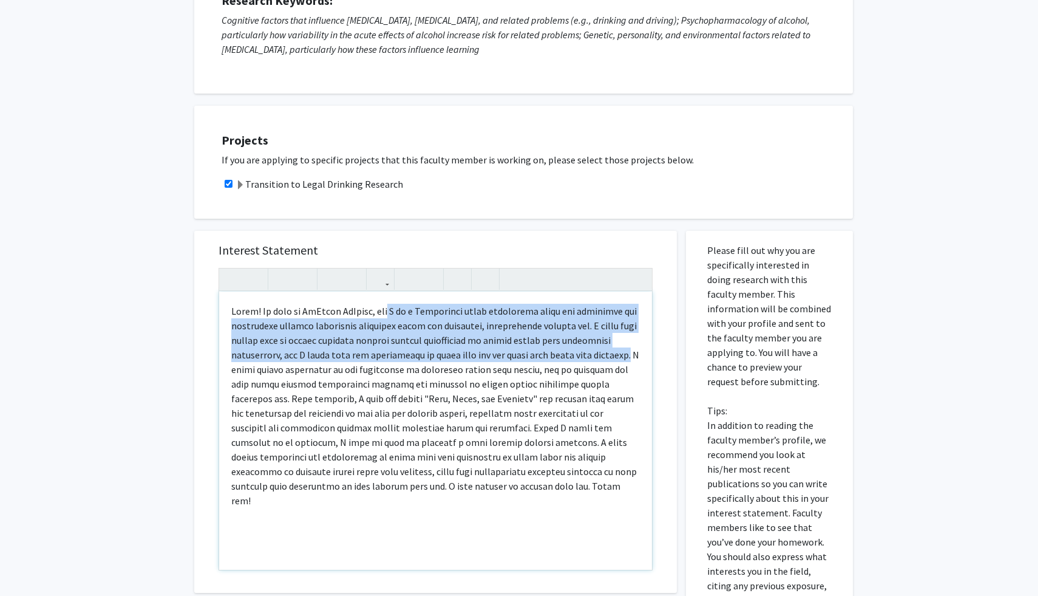
drag, startPoint x: 397, startPoint y: 313, endPoint x: 632, endPoint y: 358, distance: 239.3
click at [632, 359] on p "Note to users with screen readers: Please press Alt+0 or Option+0 to deactivate…" at bounding box center [435, 406] width 409 height 204
copy p "I am a Psychology major passionate about the cognitive and behavioral factors u…"
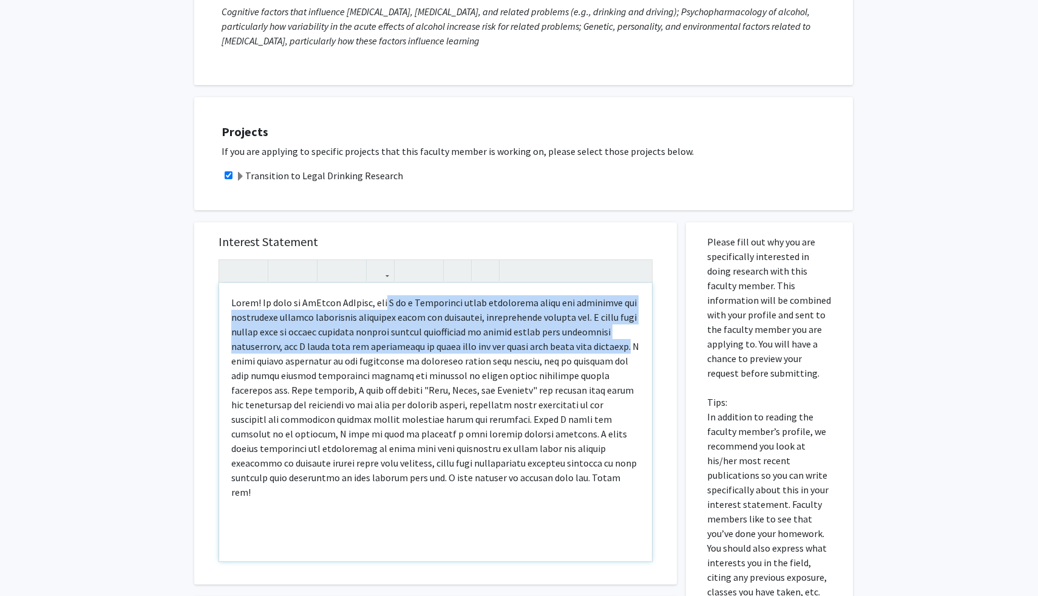
scroll to position [189, 0]
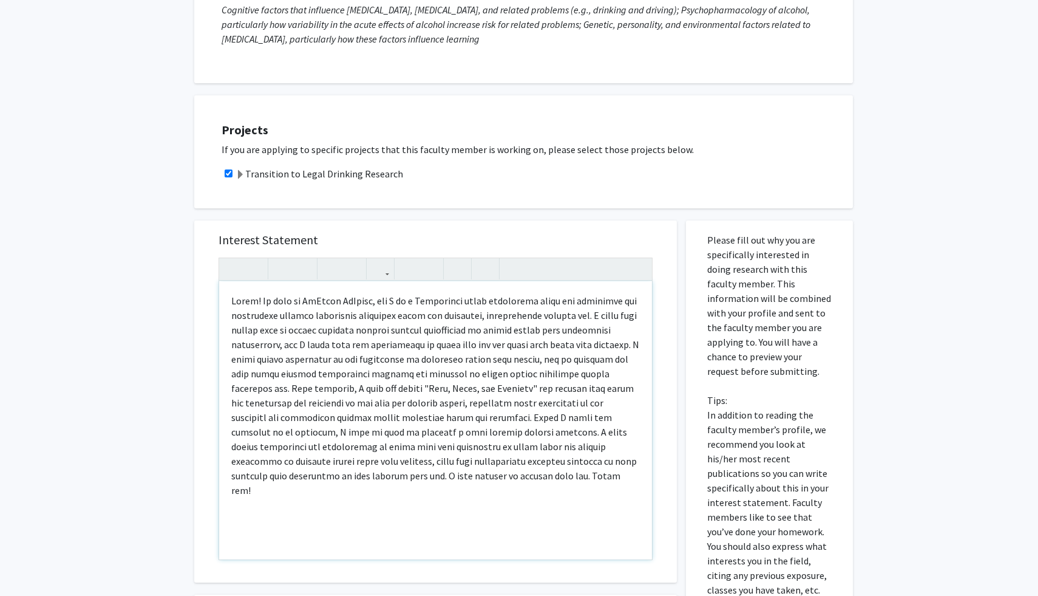
click at [407, 425] on p "Note to users with screen readers: Please press Alt+0 or Option+0 to deactivate…" at bounding box center [435, 395] width 409 height 204
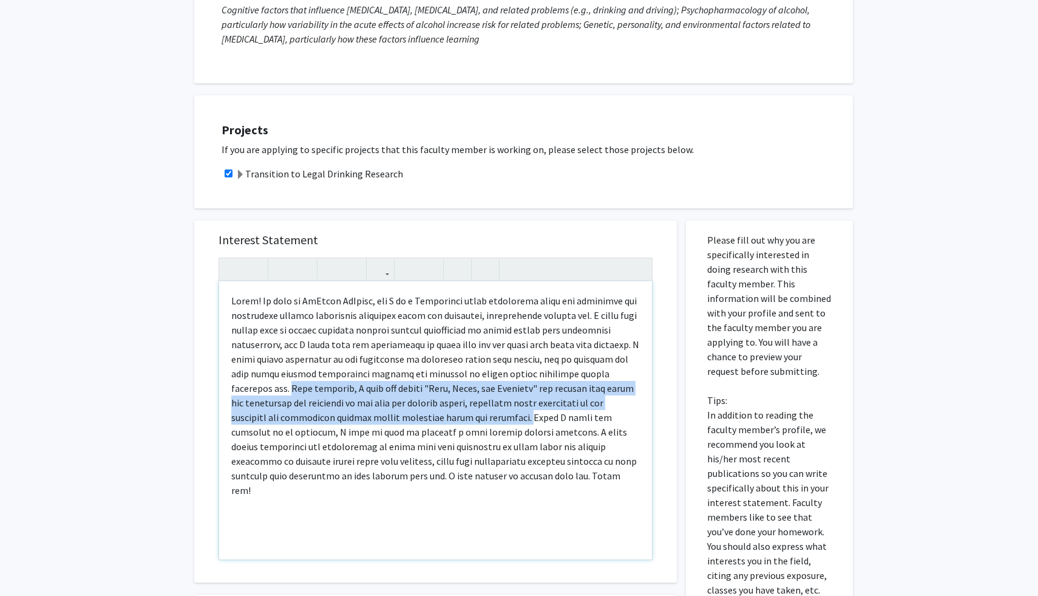
drag, startPoint x: 231, startPoint y: 389, endPoint x: 467, endPoint y: 417, distance: 237.9
click at [468, 417] on p "Note to users with screen readers: Please press Alt+0 or Option+0 to deactivate…" at bounding box center [435, 395] width 409 height 204
copy p "Last semester, I took the course "Mind, Brain, and Behavior" and learned more a…"
click at [460, 407] on p "Note to users with screen readers: Please press Alt+0 or Option+0 to deactivate…" at bounding box center [435, 395] width 409 height 204
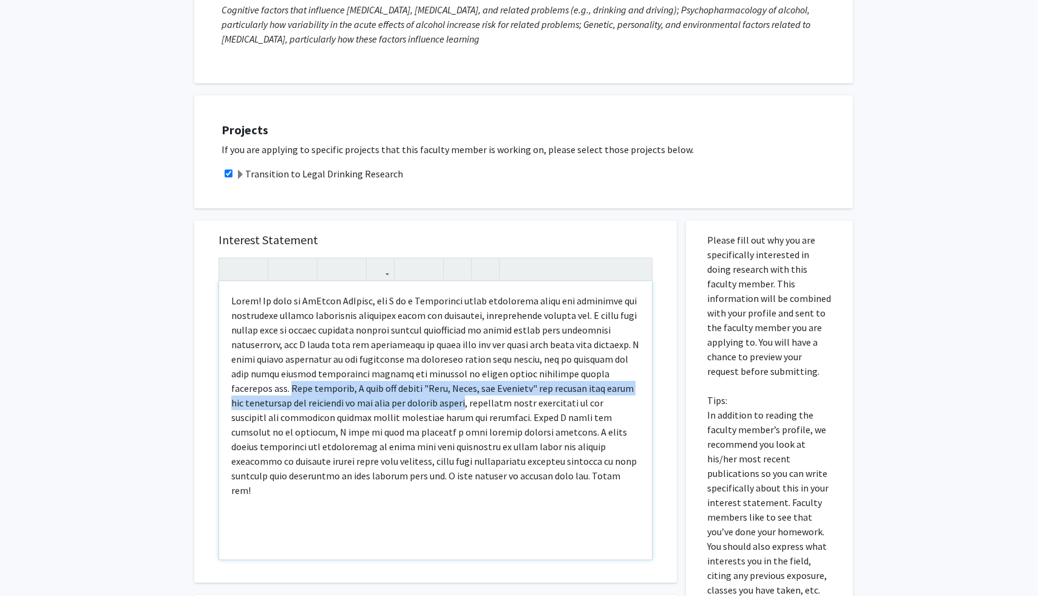
drag, startPoint x: 420, startPoint y: 406, endPoint x: 230, endPoint y: 390, distance: 190.6
click at [229, 390] on div "Note to users with screen readers: Please press Alt+0 or Option+0 to deactivate…" at bounding box center [435, 420] width 433 height 278
copy p "Last semester, I took the course "Mind, Brain, and Behavior" and learned more a…"
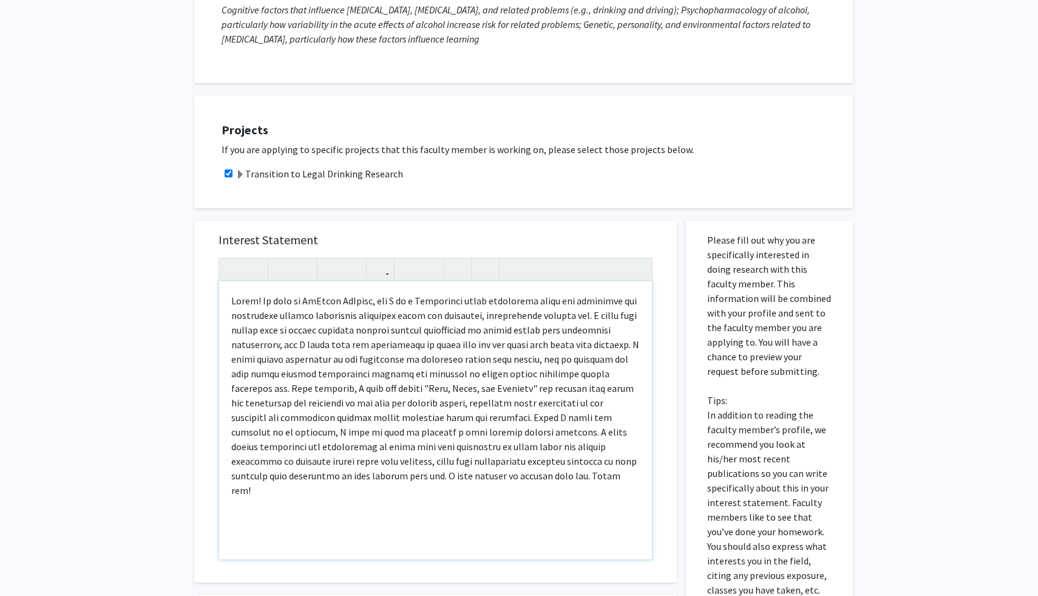
click at [579, 359] on p "Note to users with screen readers: Please press Alt+0 or Option+0 to deactivate…" at bounding box center [435, 395] width 409 height 204
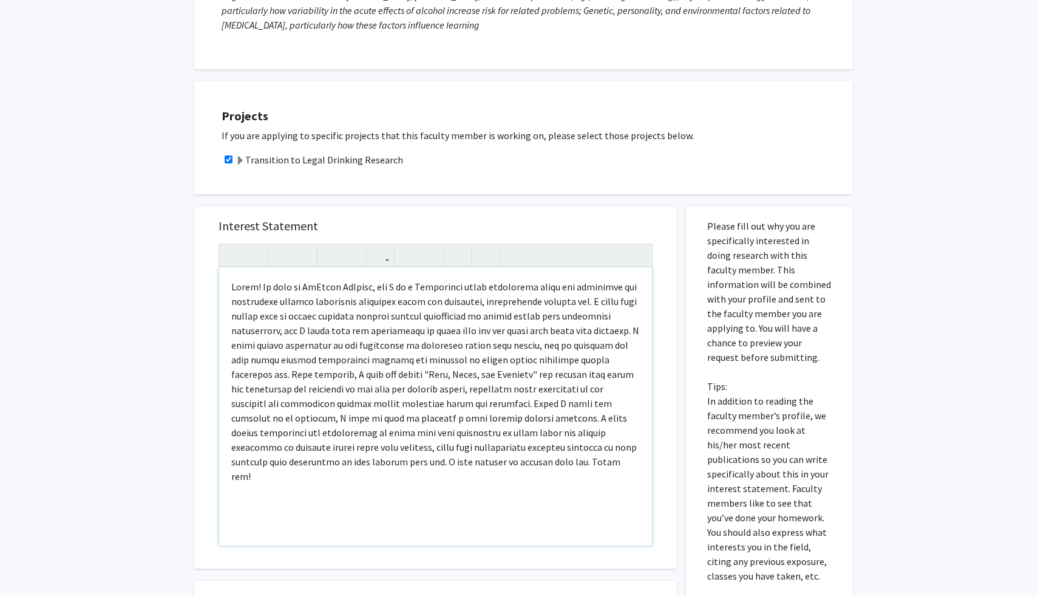
click at [446, 317] on p "Note to users with screen readers: Please press Alt+0 or Option+0 to deactivate…" at bounding box center [435, 381] width 409 height 204
click at [412, 322] on p "Note to users with screen readers: Please press Alt+0 or Option+0 to deactivate…" at bounding box center [435, 381] width 409 height 204
click at [387, 322] on p "Note to users with screen readers: Please press Alt+0 or Option+0 to deactivate…" at bounding box center [435, 381] width 409 height 204
click at [423, 325] on p "Note to users with screen readers: Please press Alt+0 or Option+0 to deactivate…" at bounding box center [435, 381] width 409 height 204
click at [375, 331] on p "Note to users with screen readers: Please press Alt+0 or Option+0 to deactivate…" at bounding box center [435, 381] width 409 height 204
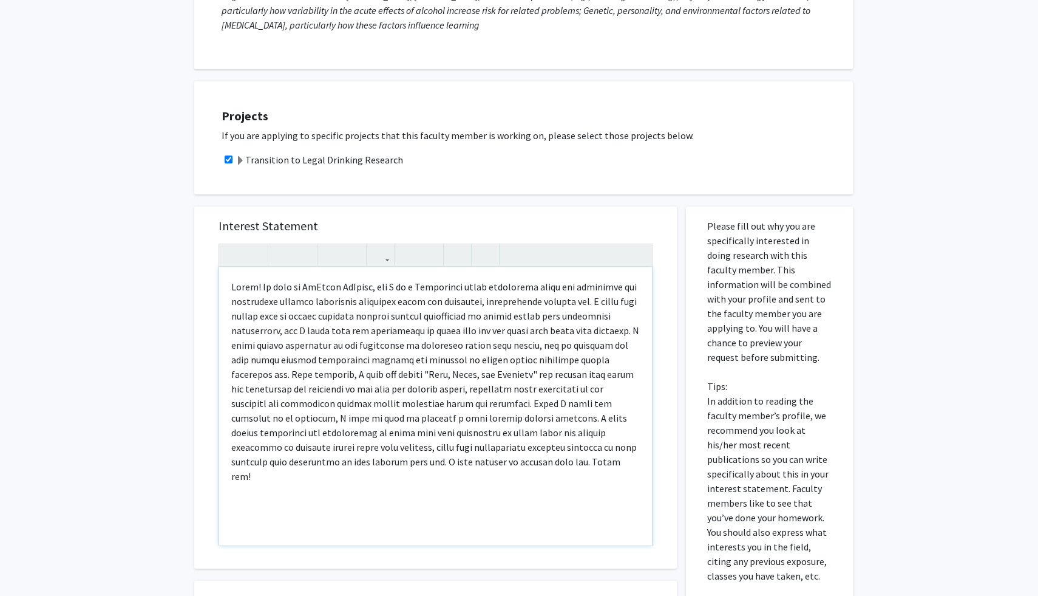
click at [412, 334] on p "Note to users with screen readers: Please press Alt+0 or Option+0 to deactivate…" at bounding box center [435, 381] width 409 height 204
click at [350, 344] on p "Note to users with screen readers: Please press Alt+0 or Option+0 to deactivate…" at bounding box center [435, 381] width 409 height 204
click at [350, 355] on p "Note to users with screen readers: Please press Alt+0 or Option+0 to deactivate…" at bounding box center [435, 381] width 409 height 204
click at [382, 350] on p "Note to users with screen readers: Please press Alt+0 or Option+0 to deactivate…" at bounding box center [435, 381] width 409 height 204
click at [330, 359] on p "Note to users with screen readers: Please press Alt+0 or Option+0 to deactivate…" at bounding box center [435, 381] width 409 height 204
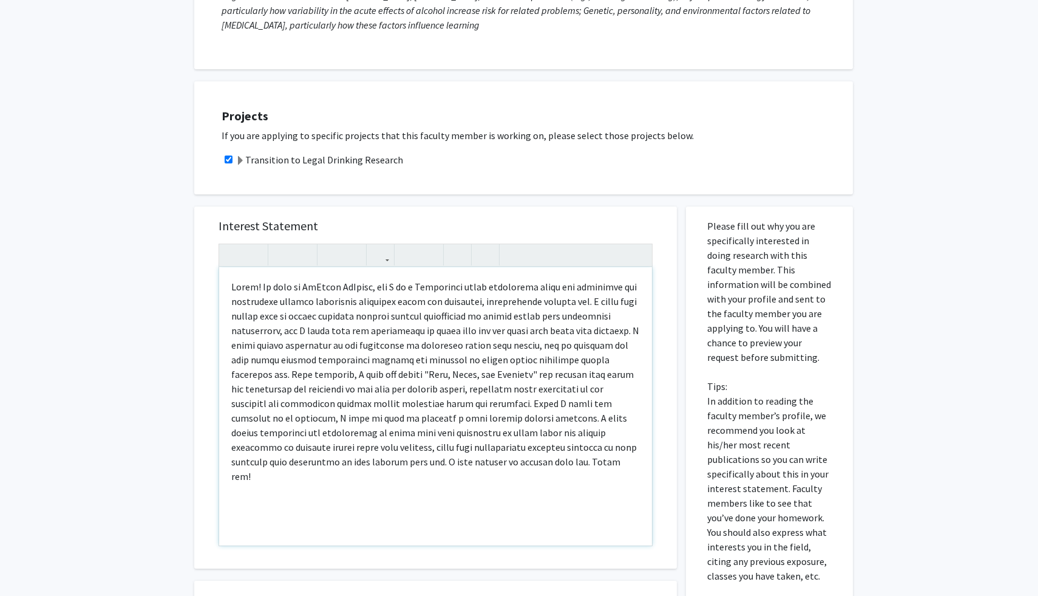
click at [275, 362] on p "Note to users with screen readers: Please press Alt+0 or Option+0 to deactivate…" at bounding box center [435, 381] width 409 height 204
click at [407, 362] on p "Note to users with screen readers: Please press Alt+0 or Option+0 to deactivate…" at bounding box center [435, 381] width 409 height 204
click at [346, 369] on p "Note to users with screen readers: Please press Alt+0 or Option+0 to deactivate…" at bounding box center [435, 381] width 409 height 204
click at [402, 376] on p "Note to users with screen readers: Please press Alt+0 or Option+0 to deactivate…" at bounding box center [435, 381] width 409 height 204
click at [307, 376] on p "Note to users with screen readers: Please press Alt+0 or Option+0 to deactivate…" at bounding box center [435, 381] width 409 height 204
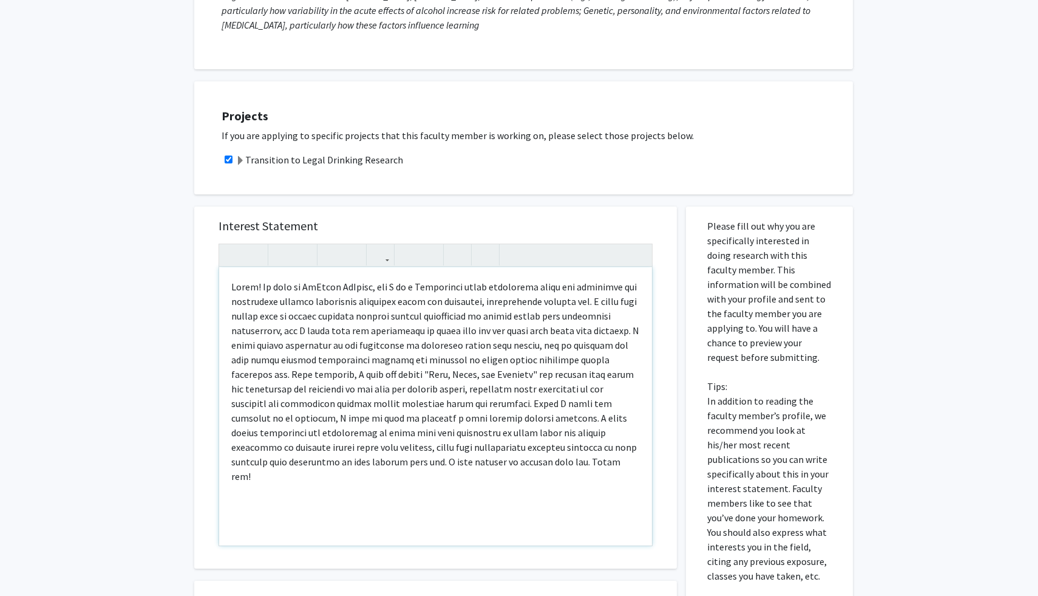
click at [386, 381] on p "Note to users with screen readers: Please press Alt+0 or Option+0 to deactivate…" at bounding box center [435, 381] width 409 height 204
click at [373, 390] on p "Note to users with screen readers: Please press Alt+0 or Option+0 to deactivate…" at bounding box center [435, 381] width 409 height 204
click at [429, 390] on p "Note to users with screen readers: Please press Alt+0 or Option+0 to deactivate…" at bounding box center [435, 381] width 409 height 204
click at [428, 420] on p "Note to users with screen readers: Please press Alt+0 or Option+0 to deactivate…" at bounding box center [435, 381] width 409 height 204
click at [471, 417] on p "Note to users with screen readers: Please press Alt+0 or Option+0 to deactivate…" at bounding box center [435, 381] width 409 height 204
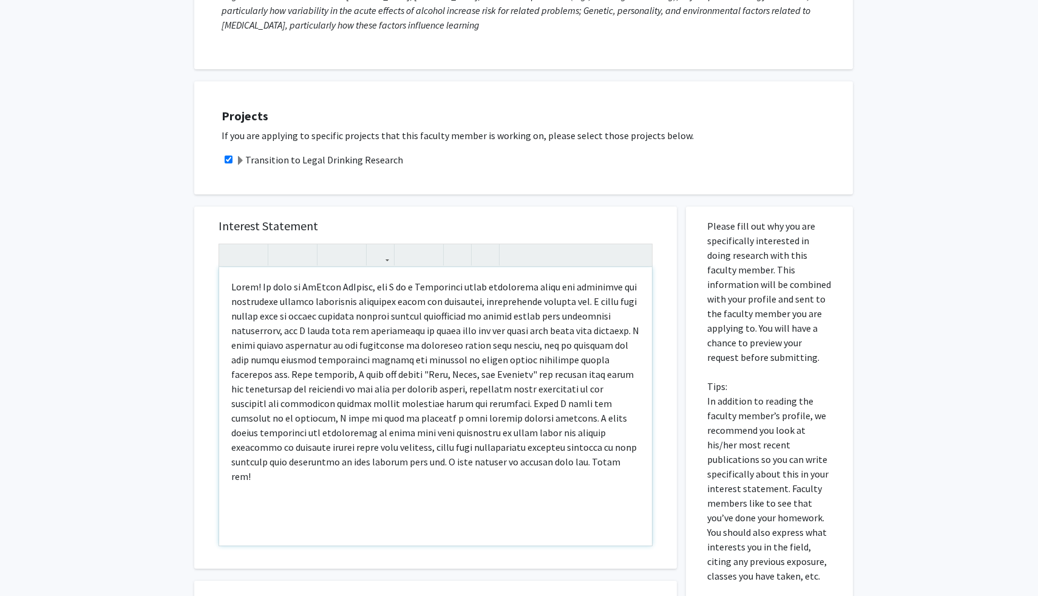
click at [433, 412] on p "Note to users with screen readers: Please press Alt+0 or Option+0 to deactivate…" at bounding box center [435, 381] width 409 height 204
click at [401, 420] on p "Note to users with screen readers: Please press Alt+0 or Option+0 to deactivate…" at bounding box center [435, 381] width 409 height 204
click at [457, 420] on p "Note to users with screen readers: Please press Alt+0 or Option+0 to deactivate…" at bounding box center [435, 381] width 409 height 204
click at [481, 420] on p "Note to users with screen readers: Please press Alt+0 or Option+0 to deactivate…" at bounding box center [435, 381] width 409 height 204
click at [458, 420] on p "Note to users with screen readers: Please press Alt+0 or Option+0 to deactivate…" at bounding box center [435, 381] width 409 height 204
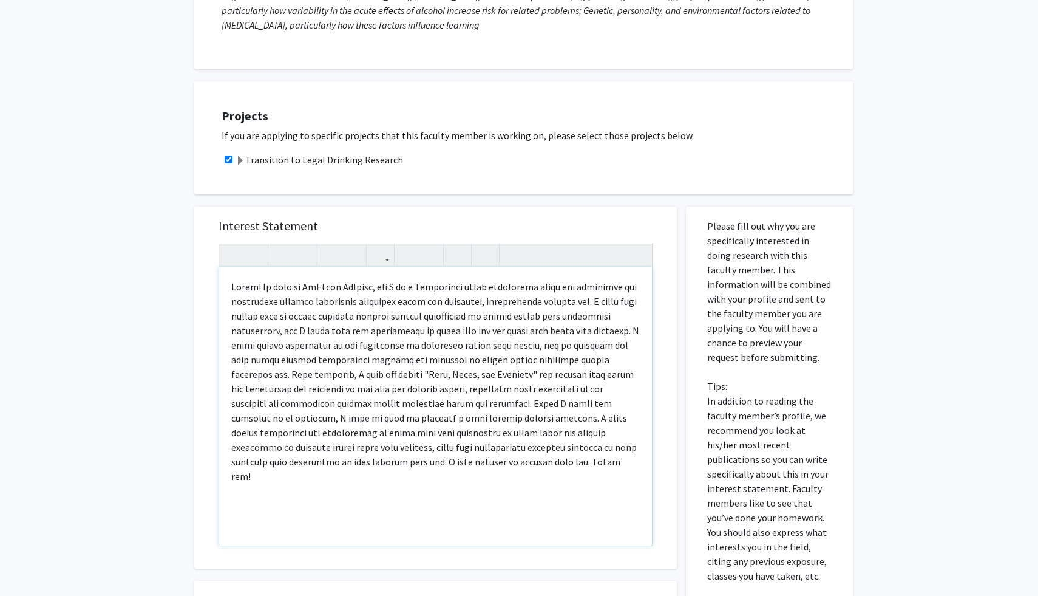
click at [479, 421] on p "Note to users with screen readers: Please press Alt+0 or Option+0 to deactivate…" at bounding box center [435, 381] width 409 height 204
click at [413, 427] on p "Note to users with screen readers: Please press Alt+0 or Option+0 to deactivate…" at bounding box center [435, 381] width 409 height 204
click at [418, 449] on p "Note to users with screen readers: Please press Alt+0 or Option+0 to deactivate…" at bounding box center [435, 381] width 409 height 204
click at [467, 435] on p "Note to users with screen readers: Please press Alt+0 or Option+0 to deactivate…" at bounding box center [435, 381] width 409 height 204
click at [366, 449] on p "Note to users with screen readers: Please press Alt+0 or Option+0 to deactivate…" at bounding box center [435, 381] width 409 height 204
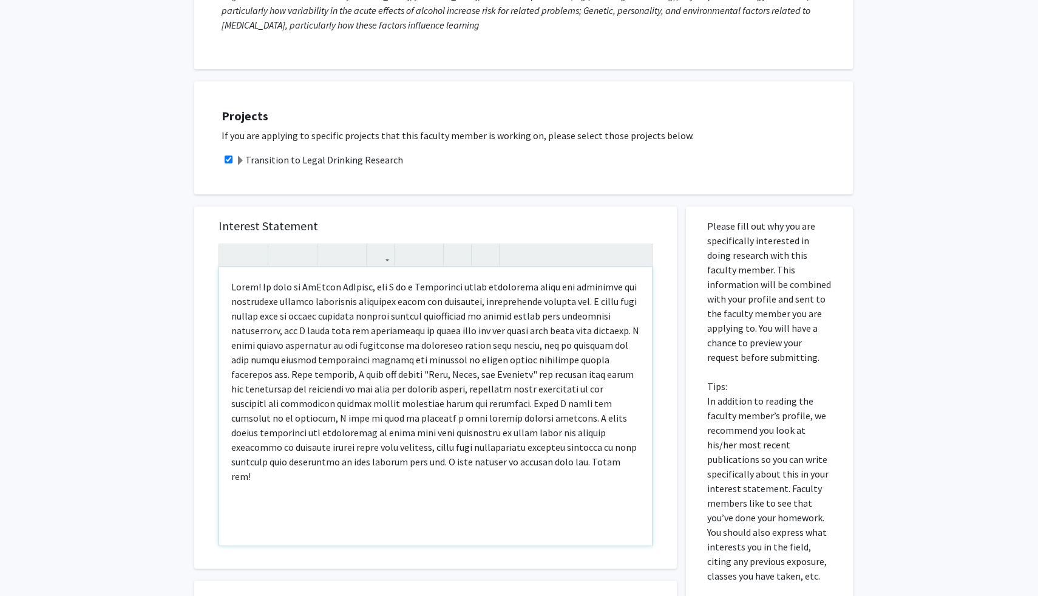
click at [342, 433] on p "Note to users with screen readers: Please press Alt+0 or Option+0 to deactivate…" at bounding box center [435, 381] width 409 height 204
click at [403, 433] on p "Note to users with screen readers: Please press Alt+0 or Option+0 to deactivate…" at bounding box center [435, 381] width 409 height 204
click at [345, 430] on p "Note to users with screen readers: Please press Alt+0 or Option+0 to deactivate…" at bounding box center [435, 381] width 409 height 204
click at [438, 426] on p "Note to users with screen readers: Please press Alt+0 or Option+0 to deactivate…" at bounding box center [435, 381] width 409 height 204
click at [484, 426] on p "Note to users with screen readers: Please press Alt+0 or Option+0 to deactivate…" at bounding box center [435, 381] width 409 height 204
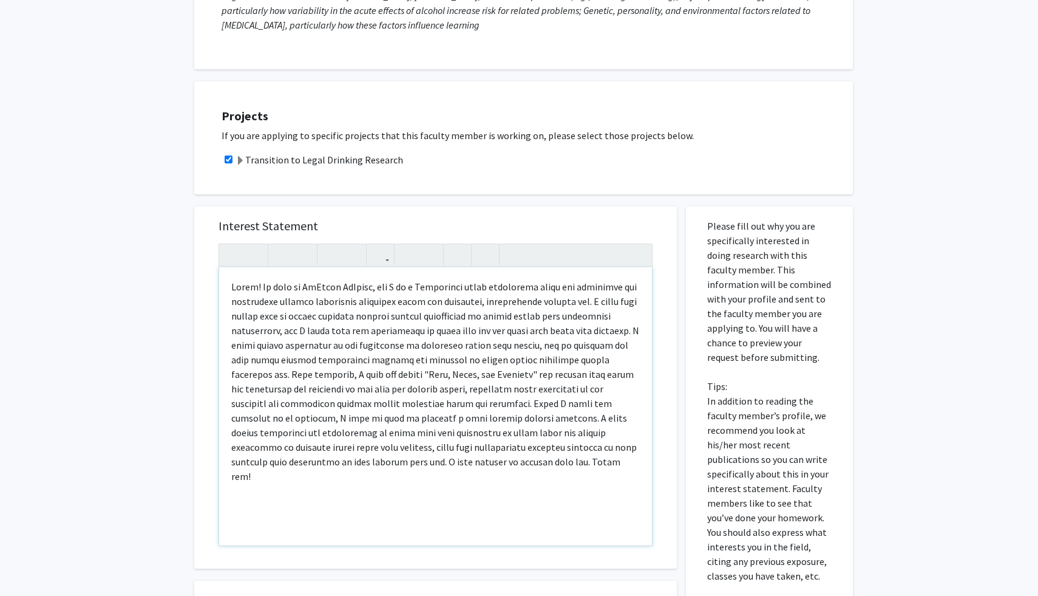
click at [526, 430] on p "Note to users with screen readers: Please press Alt+0 or Option+0 to deactivate…" at bounding box center [435, 381] width 409 height 204
click at [476, 436] on p "Note to users with screen readers: Please press Alt+0 or Option+0 to deactivate…" at bounding box center [435, 381] width 409 height 204
click at [522, 436] on p "Note to users with screen readers: Please press Alt+0 or Option+0 to deactivate…" at bounding box center [435, 381] width 409 height 204
click at [415, 440] on p "Note to users with screen readers: Please press Alt+0 or Option+0 to deactivate…" at bounding box center [435, 381] width 409 height 204
click at [482, 440] on p "Note to users with screen readers: Please press Alt+0 or Option+0 to deactivate…" at bounding box center [435, 381] width 409 height 204
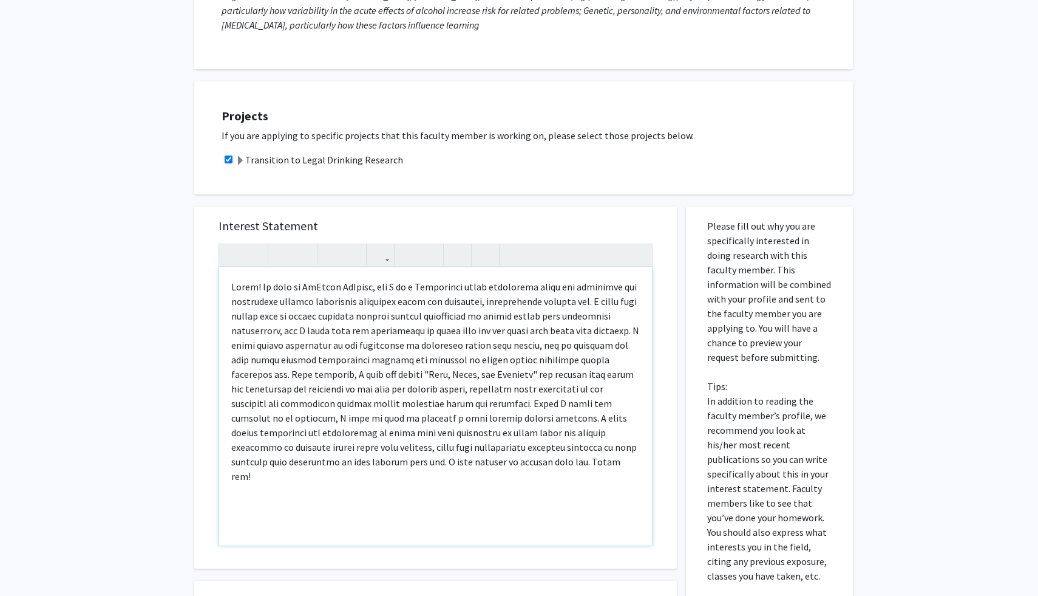
click at [482, 458] on p "Note to users with screen readers: Please press Alt+0 or Option+0 to deactivate…" at bounding box center [435, 381] width 409 height 204
click at [500, 458] on p "Note to users with screen readers: Please press Alt+0 or Option+0 to deactivate…" at bounding box center [435, 381] width 409 height 204
click at [497, 444] on p "Note to users with screen readers: Please press Alt+0 or Option+0 to deactivate…" at bounding box center [435, 381] width 409 height 204
click at [494, 455] on p "Note to users with screen readers: Please press Alt+0 or Option+0 to deactivate…" at bounding box center [435, 381] width 409 height 204
click at [500, 455] on p "Note to users with screen readers: Please press Alt+0 or Option+0 to deactivate…" at bounding box center [435, 381] width 409 height 204
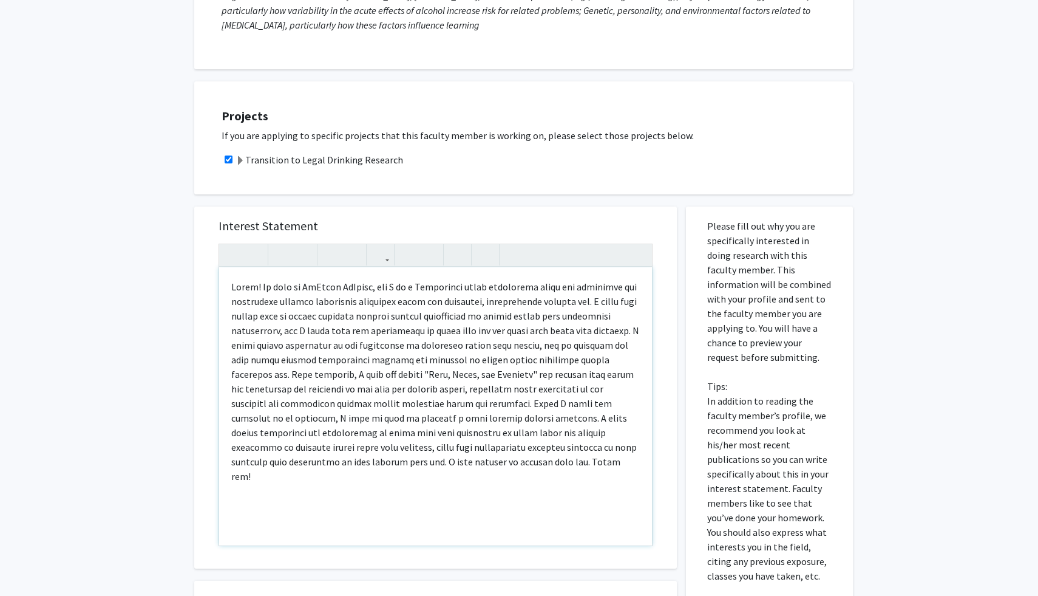
click at [475, 450] on p "Note to users with screen readers: Please press Alt+0 or Option+0 to deactivate…" at bounding box center [435, 381] width 409 height 204
click at [497, 450] on p "Note to users with screen readers: Please press Alt+0 or Option+0 to deactivate…" at bounding box center [435, 381] width 409 height 204
click at [470, 452] on p "Note to users with screen readers: Please press Alt+0 or Option+0 to deactivate…" at bounding box center [435, 381] width 409 height 204
click at [497, 454] on p "Note to users with screen readers: Please press Alt+0 or Option+0 to deactivate…" at bounding box center [435, 381] width 409 height 204
click at [494, 474] on div "Note to users with screen readers: Please press Alt+0 or Option+0 to deactivate…" at bounding box center [435, 406] width 433 height 278
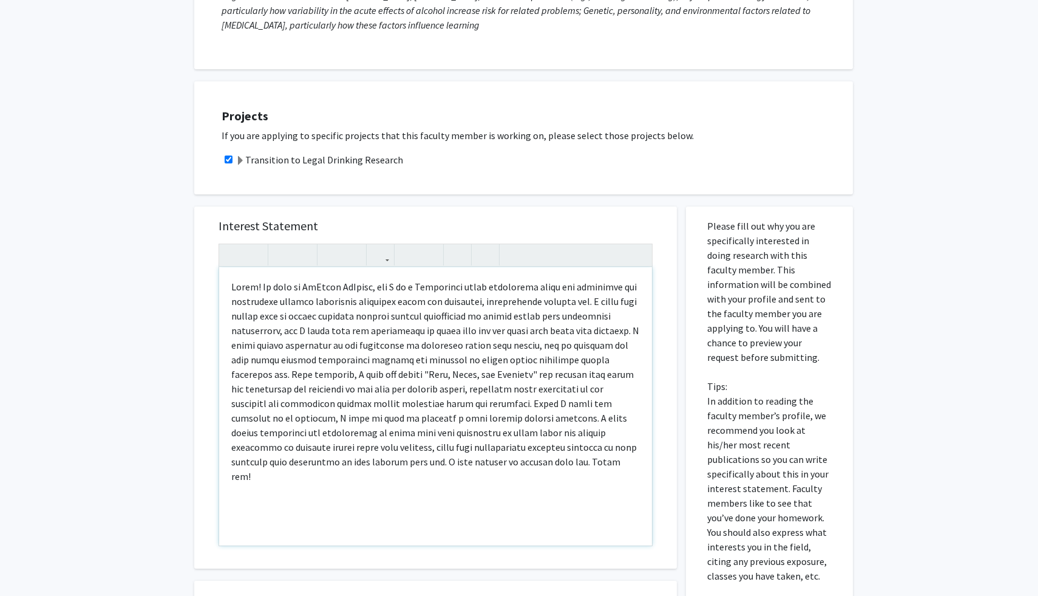
click at [490, 463] on p "Note to users with screen readers: Please press Alt+0 or Option+0 to deactivate…" at bounding box center [435, 381] width 409 height 204
click at [505, 463] on p "Note to users with screen readers: Please press Alt+0 or Option+0 to deactivate…" at bounding box center [435, 381] width 409 height 204
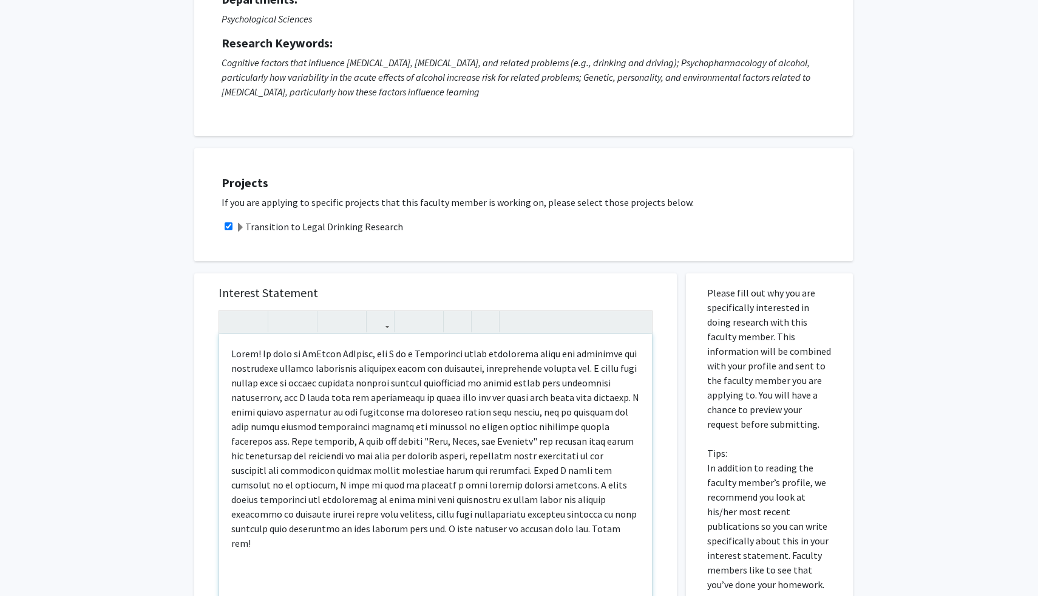
scroll to position [137, 0]
click at [458, 478] on p "Note to users with screen readers: Please press Alt+0 or Option+0 to deactivate…" at bounding box center [435, 447] width 409 height 204
click at [469, 447] on p "Note to users with screen readers: Please press Alt+0 or Option+0 to deactivate…" at bounding box center [435, 447] width 409 height 204
click at [429, 447] on p "Note to users with screen readers: Please press Alt+0 or Option+0 to deactivate…" at bounding box center [435, 447] width 409 height 204
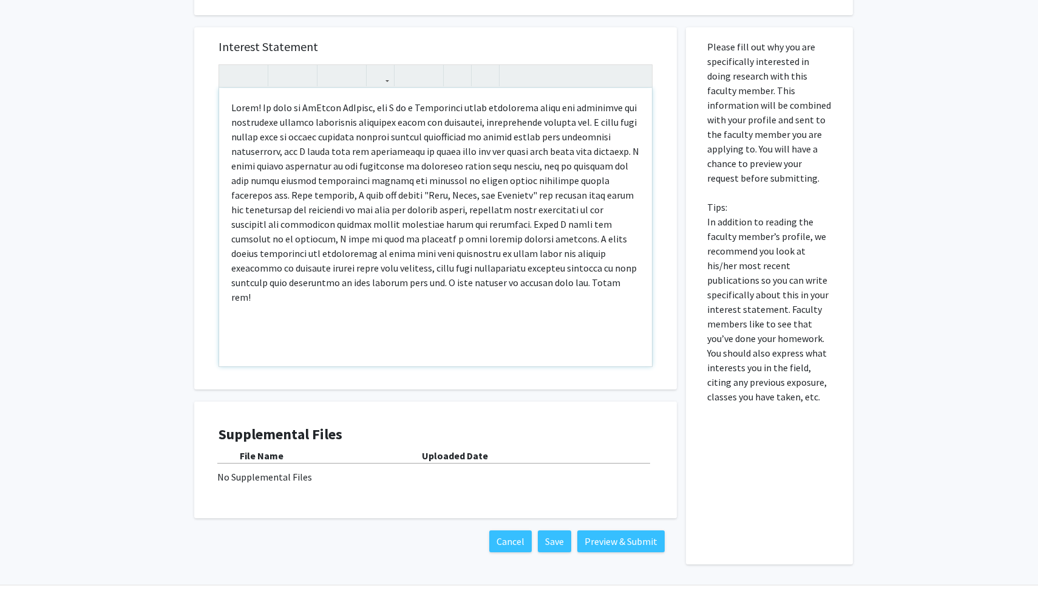
scroll to position [383, 0]
click at [553, 540] on button "Save" at bounding box center [554, 540] width 33 height 22
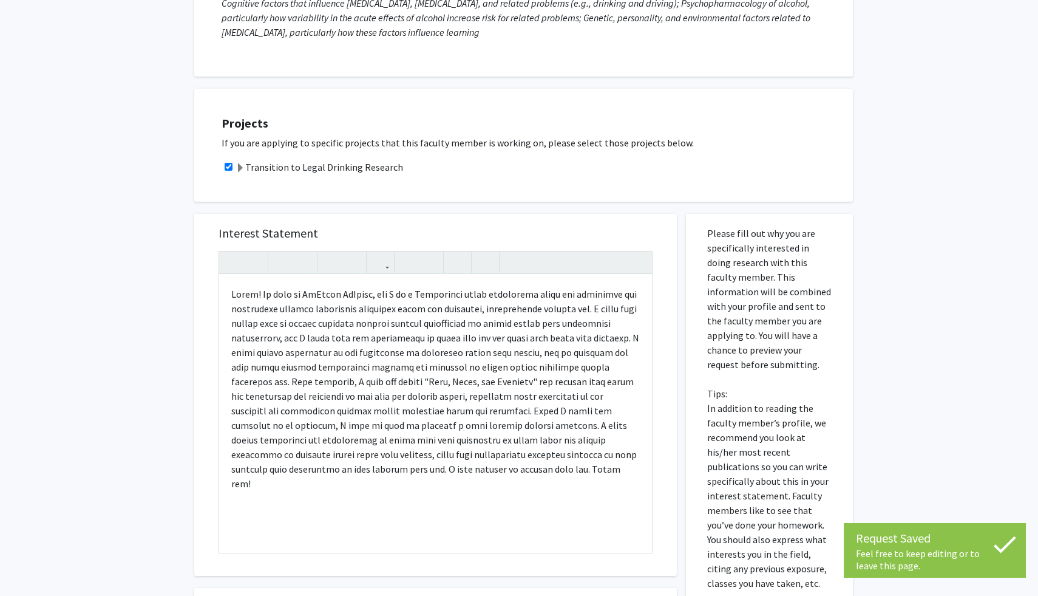
scroll to position [178, 0]
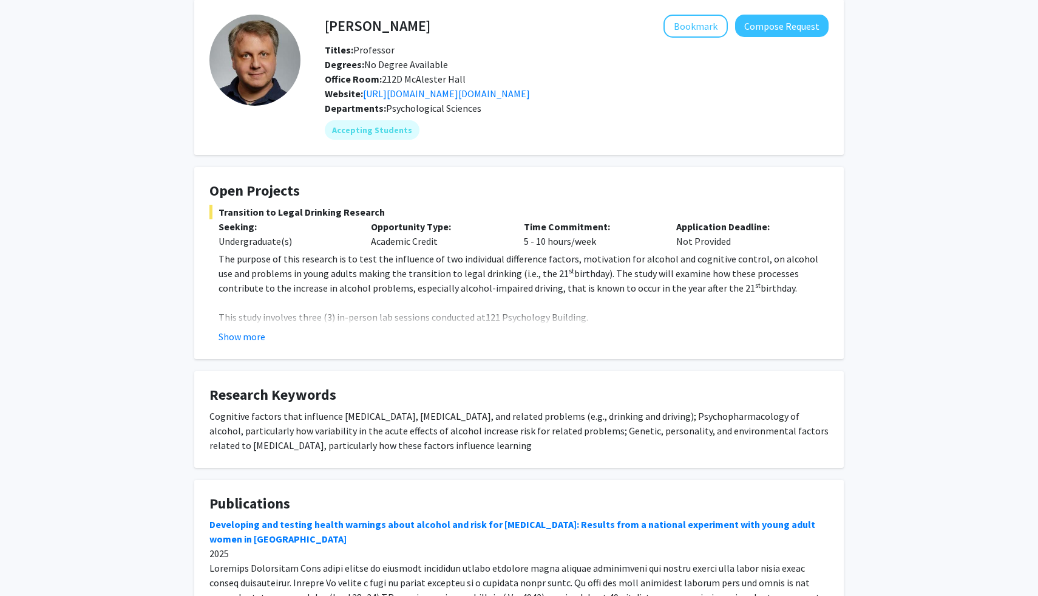
scroll to position [57, 0]
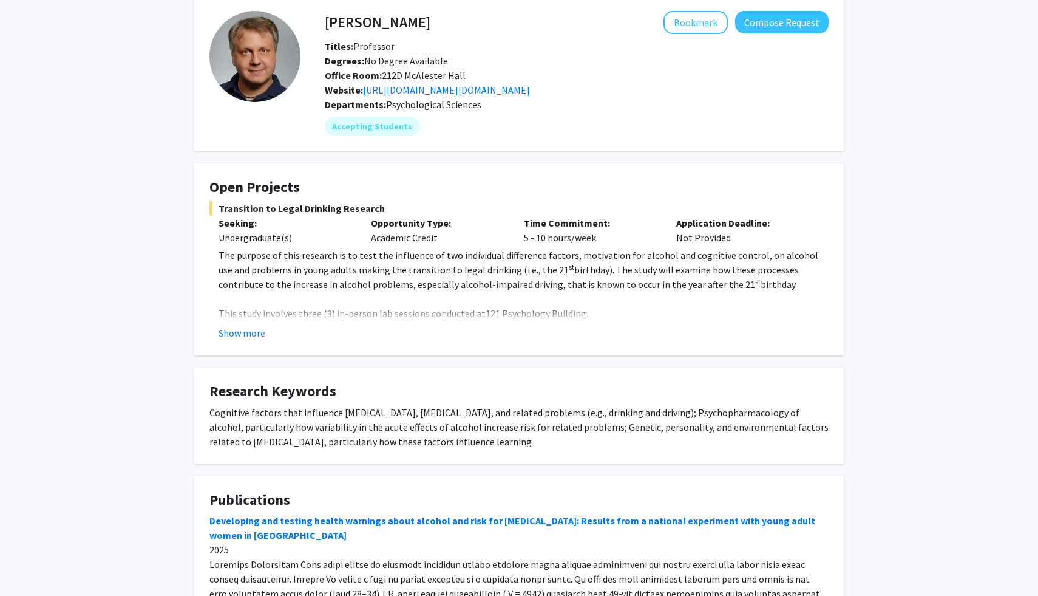
click at [266, 337] on div "Show more" at bounding box center [524, 332] width 610 height 15
click at [256, 332] on button "Show more" at bounding box center [242, 332] width 47 height 15
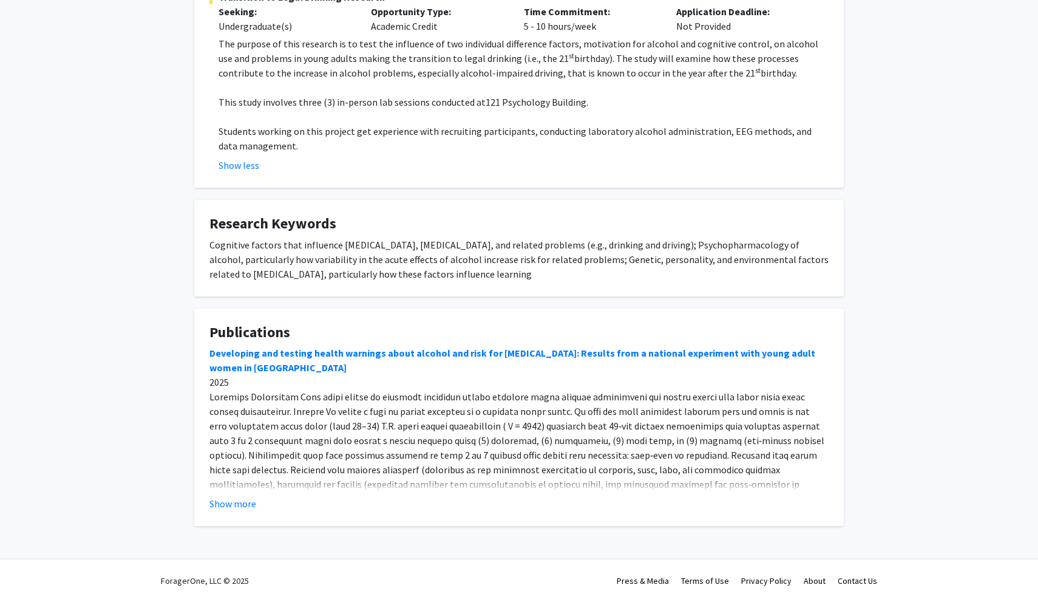
scroll to position [274, 0]
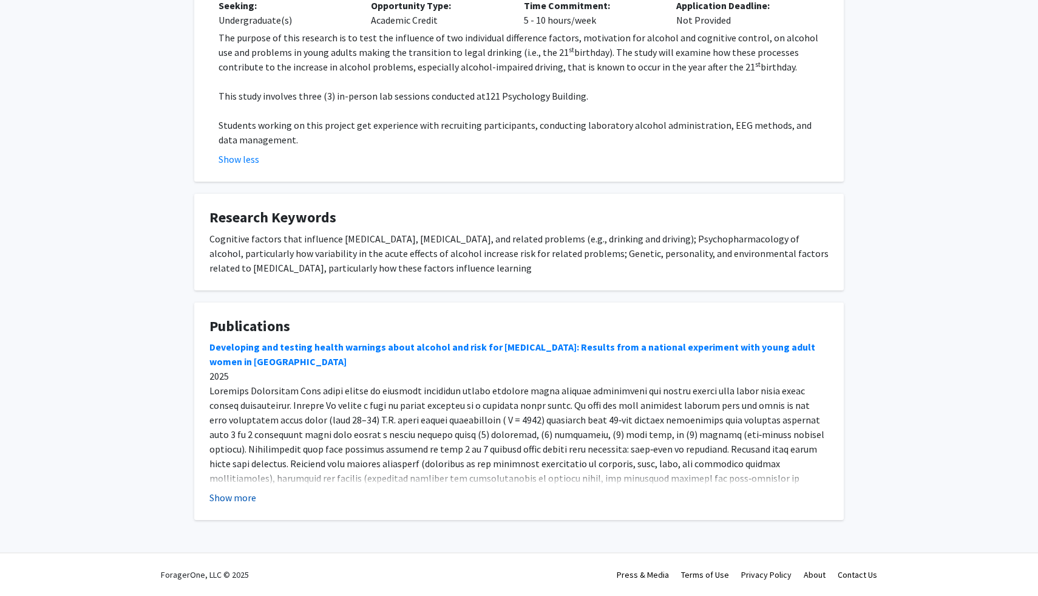
click at [232, 498] on button "Show more" at bounding box center [232, 497] width 47 height 15
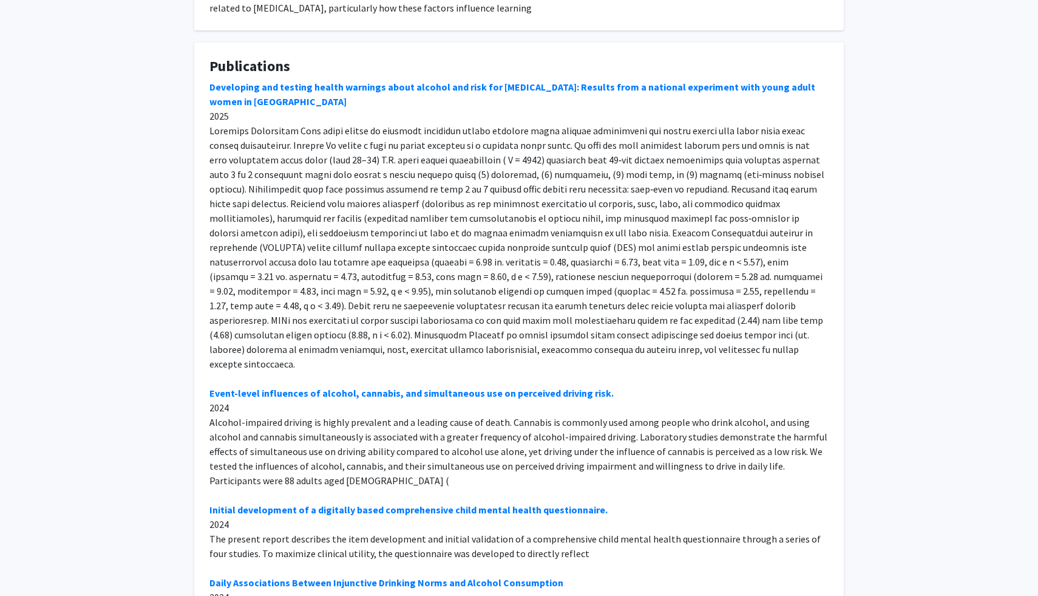
scroll to position [524, 0]
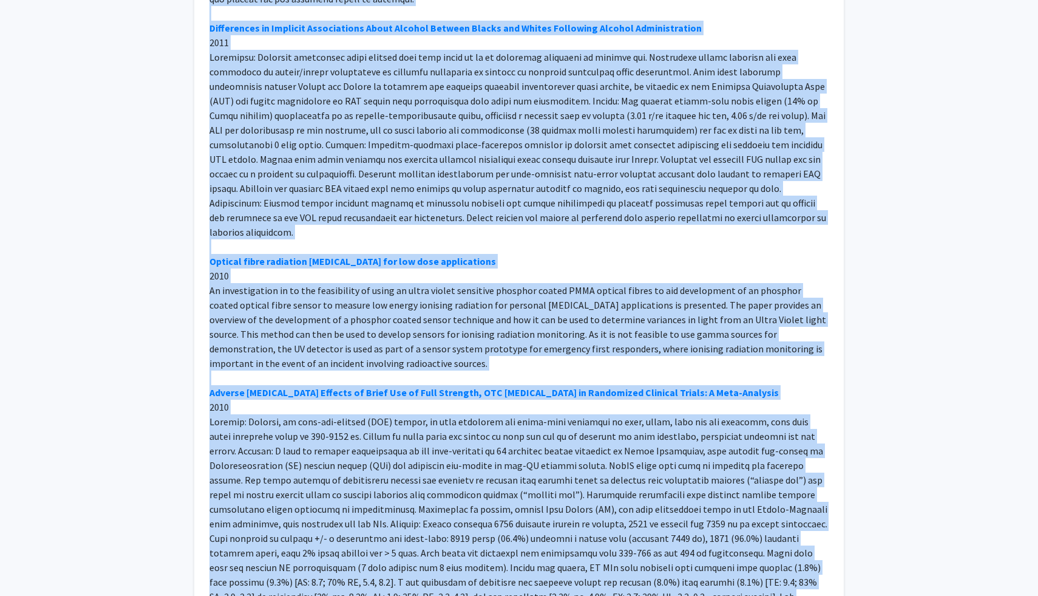
drag, startPoint x: 200, startPoint y: 93, endPoint x: 617, endPoint y: 595, distance: 653.1
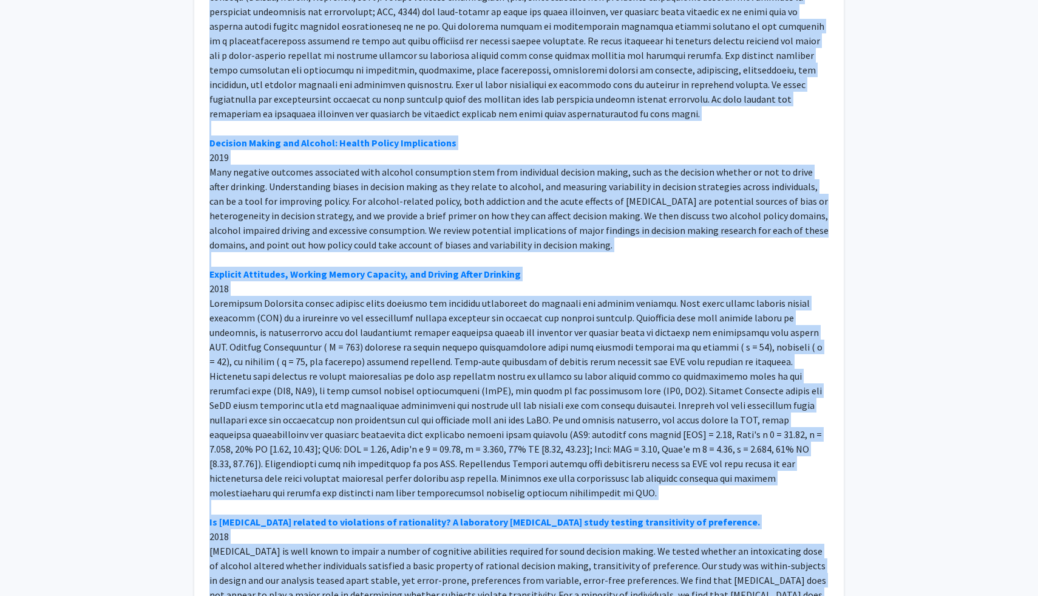
scroll to position [4359, 0]
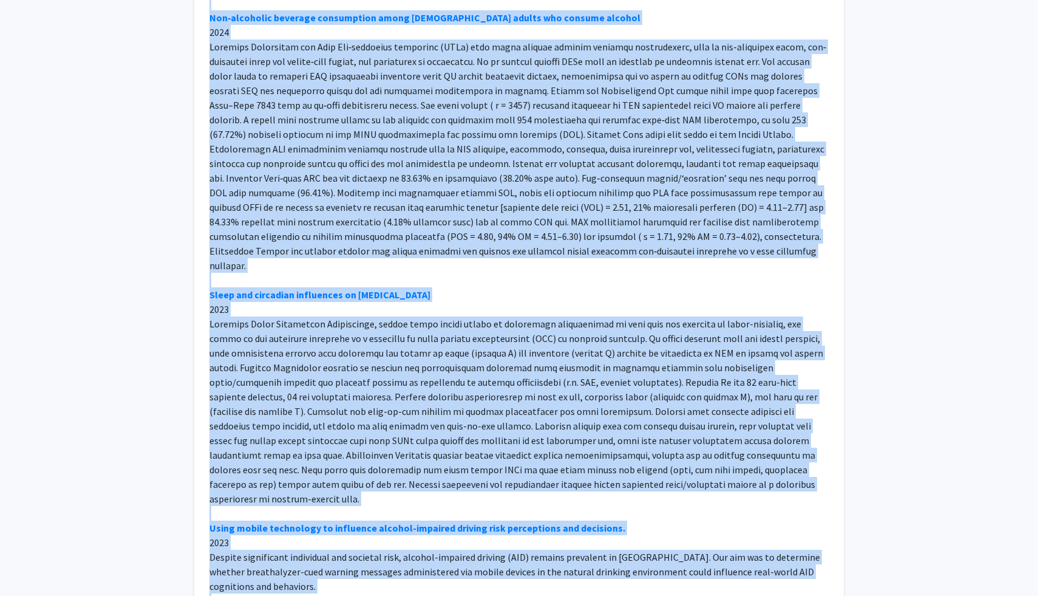
scroll to position [1790, 0]
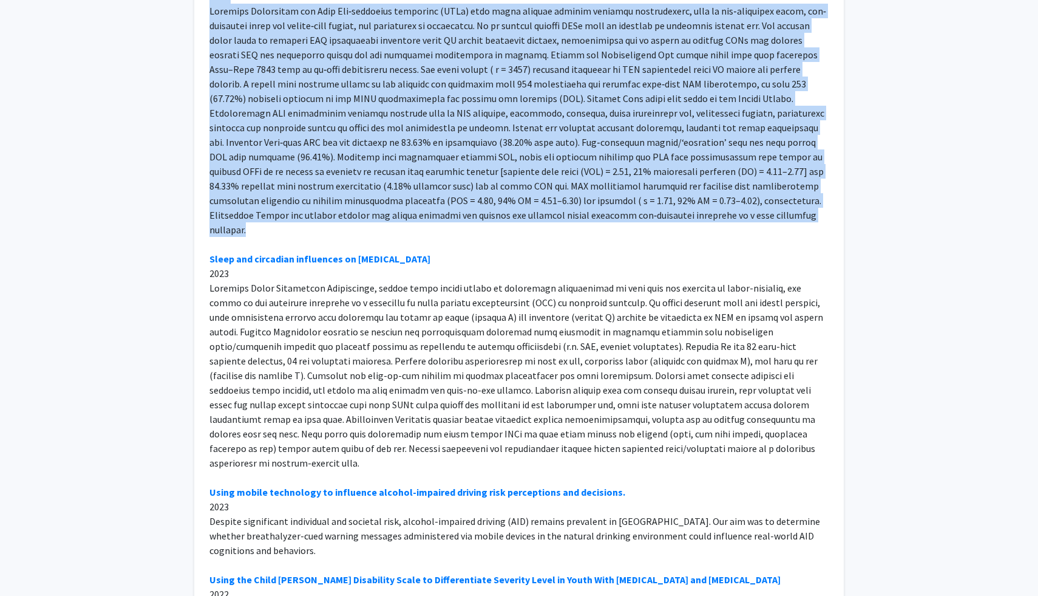
drag, startPoint x: 196, startPoint y: 19, endPoint x: 731, endPoint y: 202, distance: 565.0
copy div "Loremipsum dol sitamet consec adipisci elits doeiusm tem inci utl etdolo magnaa…"
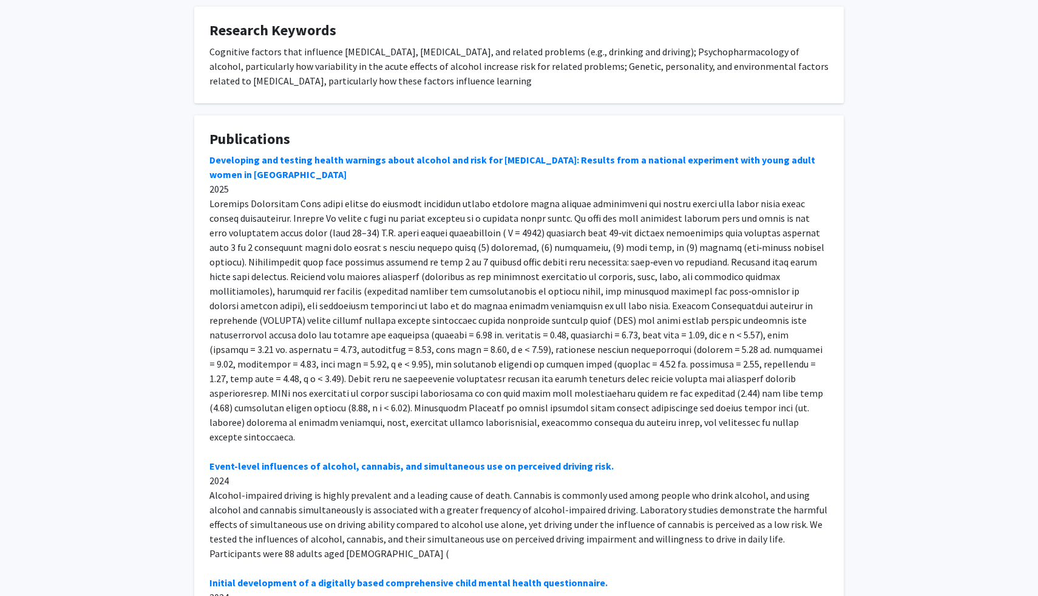
scroll to position [469, 0]
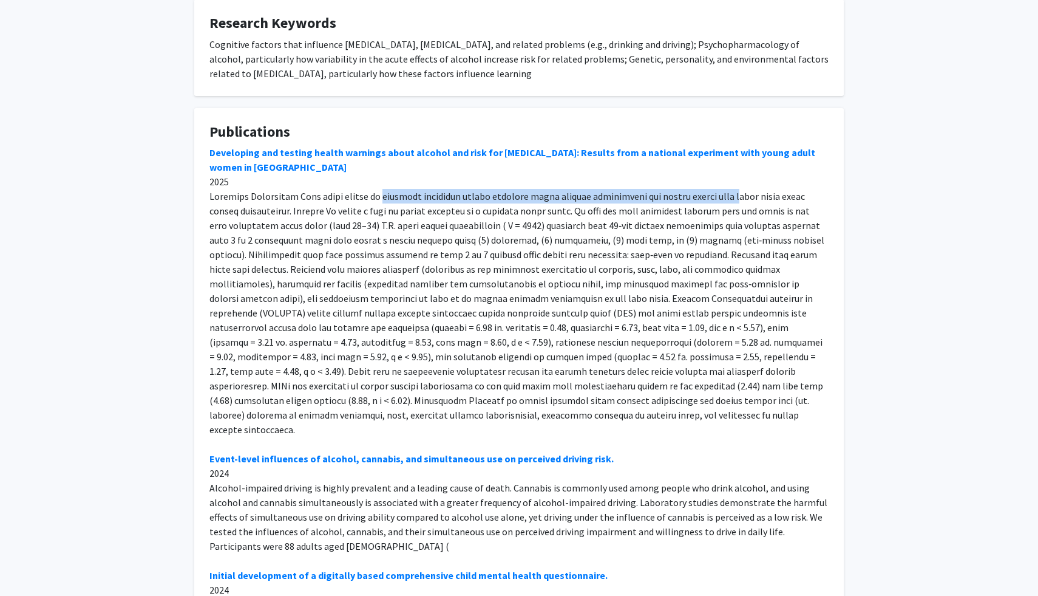
drag, startPoint x: 379, startPoint y: 197, endPoint x: 724, endPoint y: 198, distance: 344.2
copy div "identify effective health warnings about alcohol consumption and [MEDICAL_DATA]…"
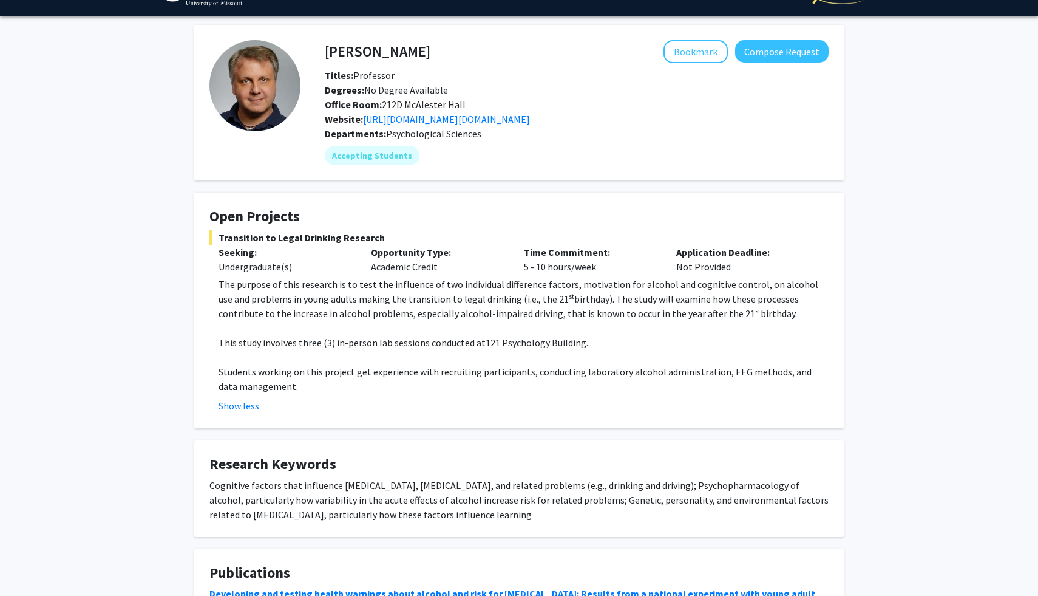
scroll to position [0, 0]
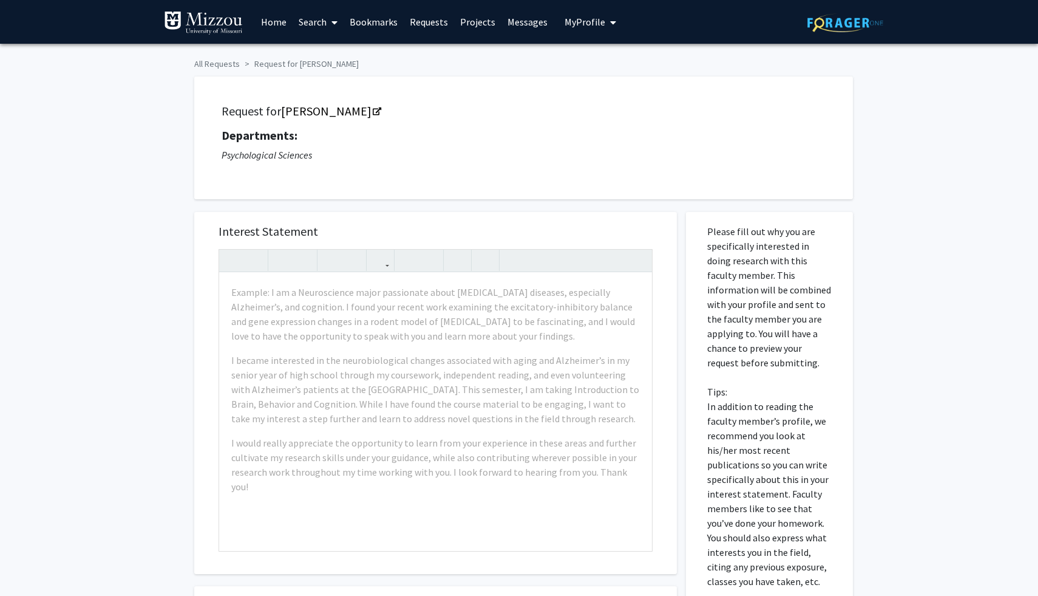
click at [269, 22] on link "Home" at bounding box center [274, 22] width 38 height 42
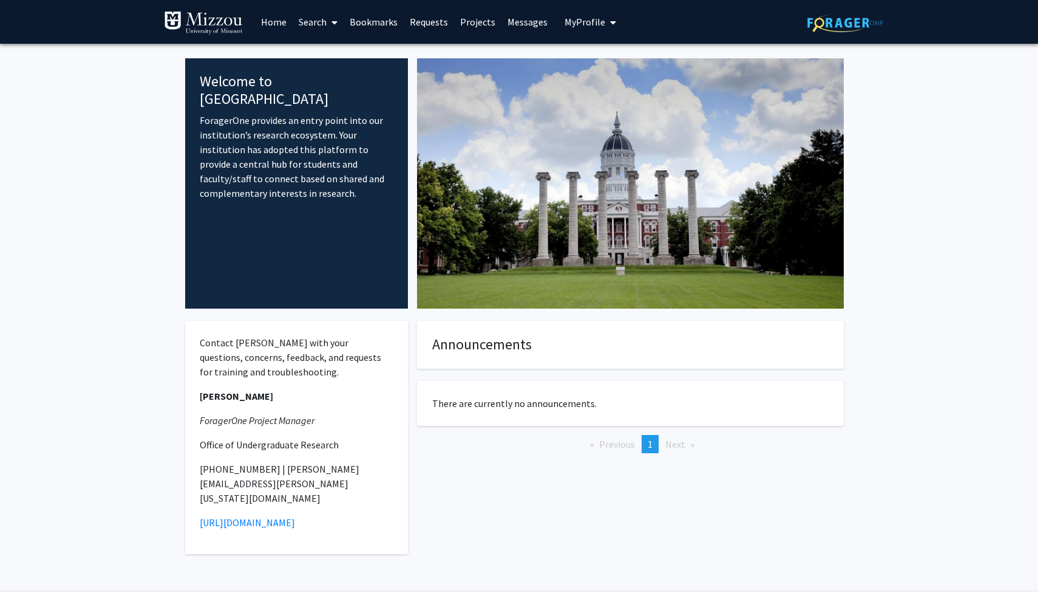
click at [573, 24] on span "My Profile" at bounding box center [585, 22] width 41 height 12
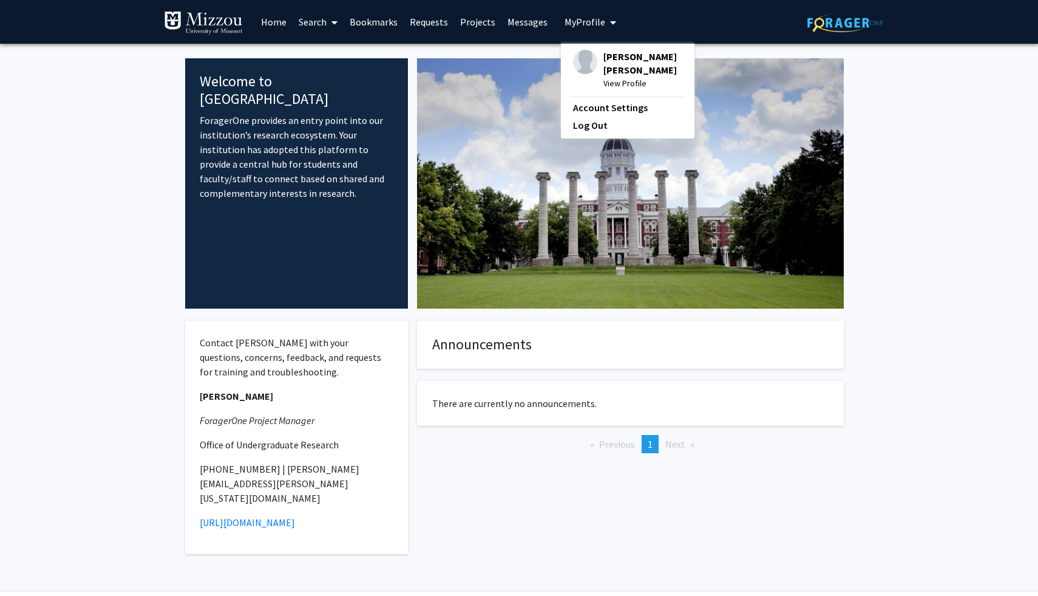
click at [616, 76] on span "View Profile" at bounding box center [642, 82] width 79 height 13
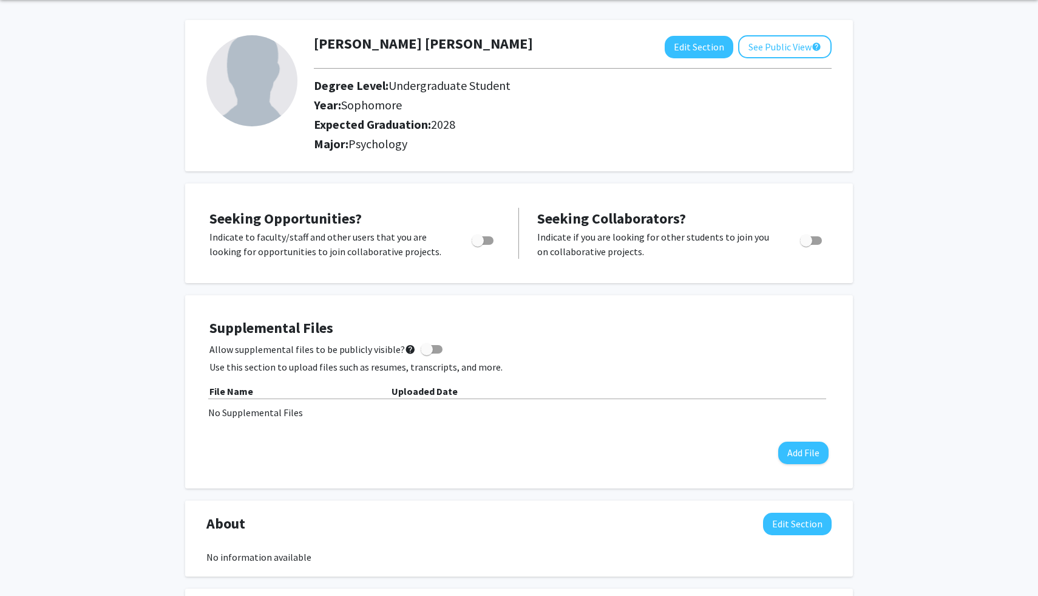
scroll to position [46, 0]
click at [487, 237] on span "Toggle" at bounding box center [483, 239] width 22 height 8
click at [478, 243] on input "Are you actively seeking opportunities?" at bounding box center [477, 243] width 1 height 1
checkbox input "true"
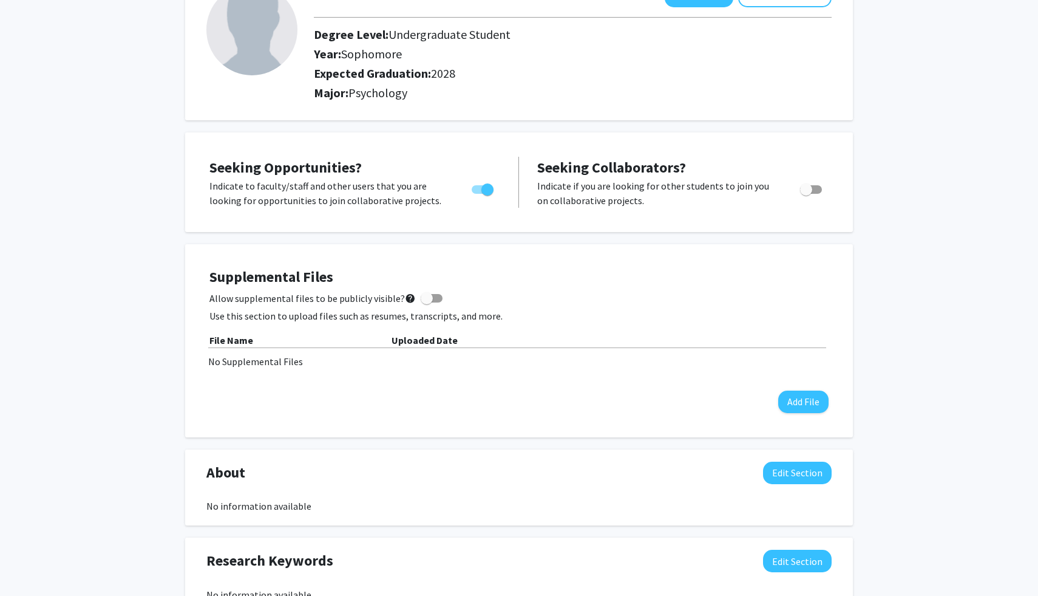
scroll to position [97, 0]
